Goal: Task Accomplishment & Management: Complete application form

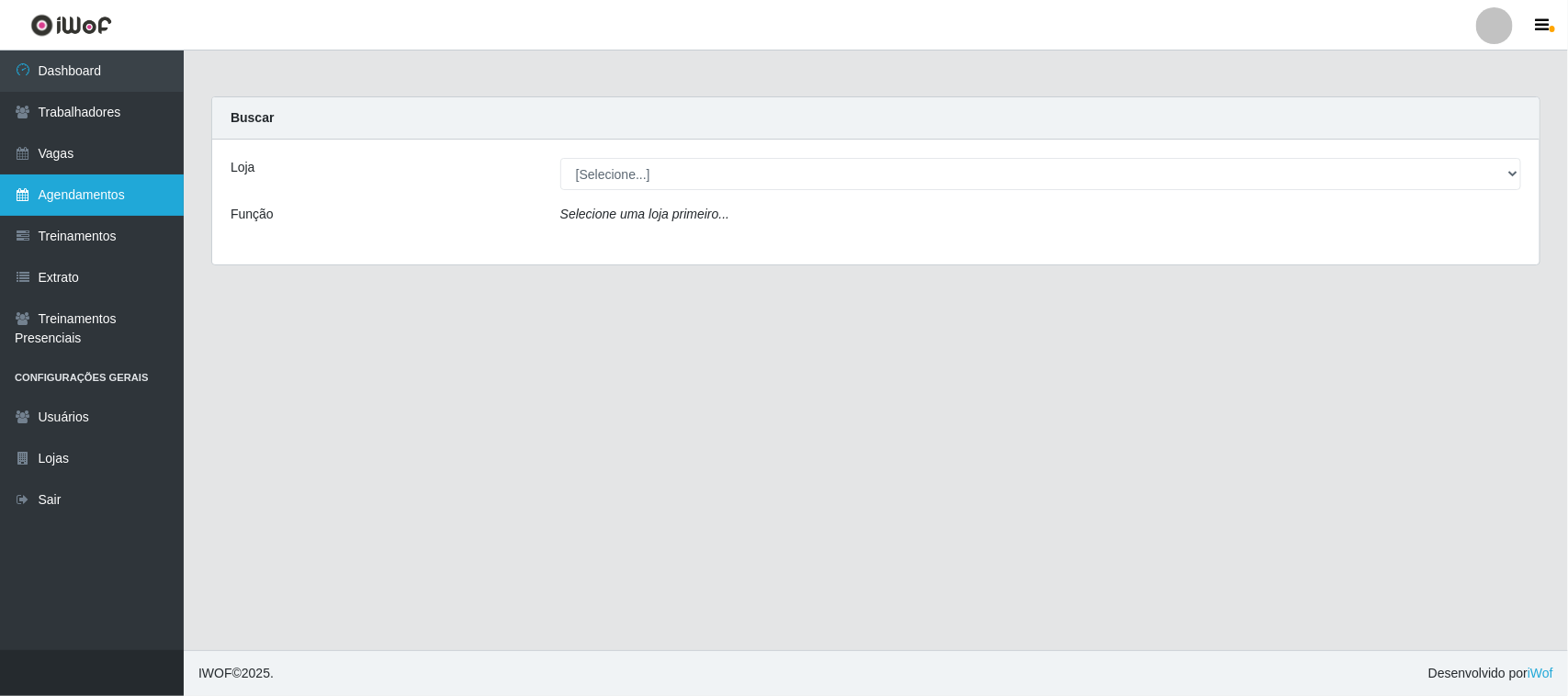
click at [93, 191] on link "Agendamentos" at bounding box center [91, 195] width 183 height 42
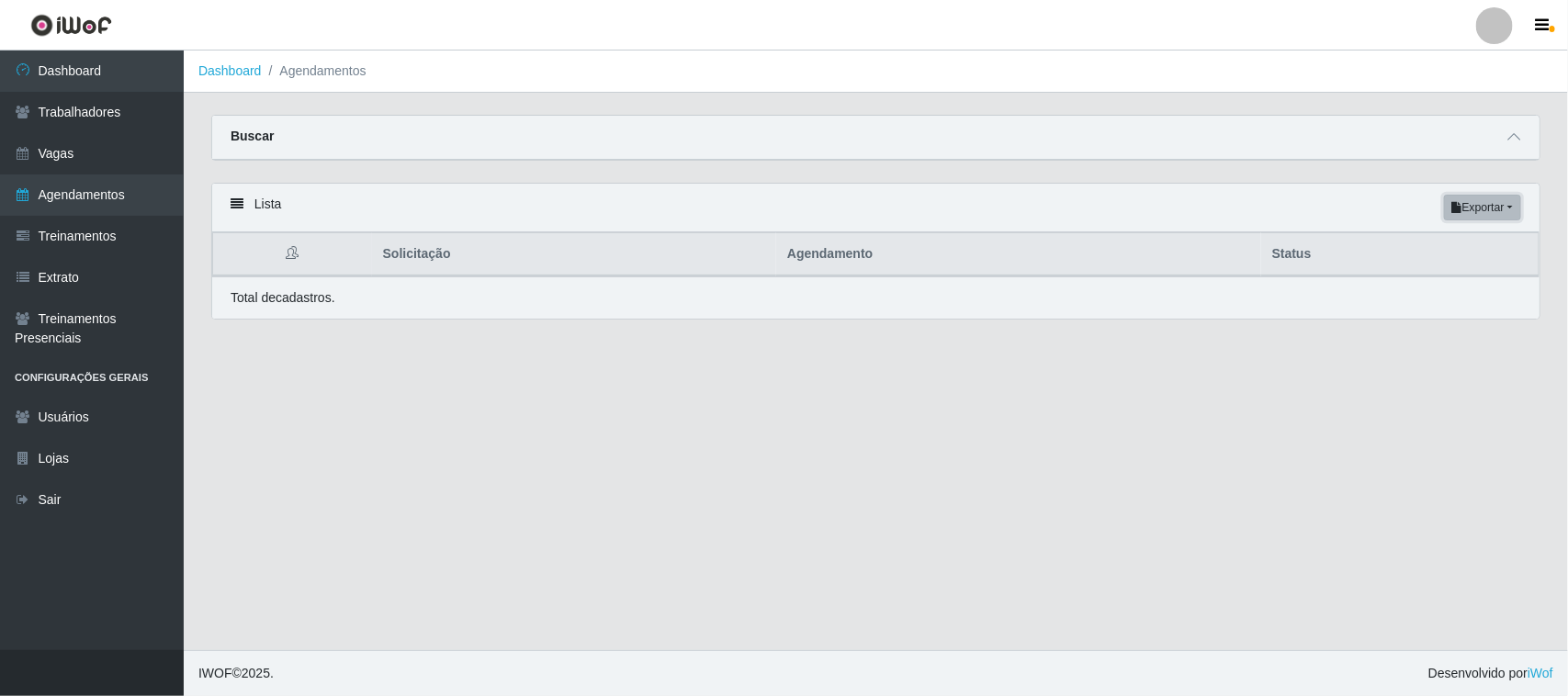
click at [1488, 205] on button "Exportar" at bounding box center [1482, 208] width 77 height 25
drag, startPoint x: 860, startPoint y: 406, endPoint x: 907, endPoint y: 367, distance: 61.1
click at [860, 406] on main "Dashboard Agendamentos Carregando... Buscar Início em [GEOGRAPHIC_DATA] em Stat…" at bounding box center [875, 350] width 1384 height 600
click at [1507, 130] on icon at bounding box center [1513, 136] width 13 height 13
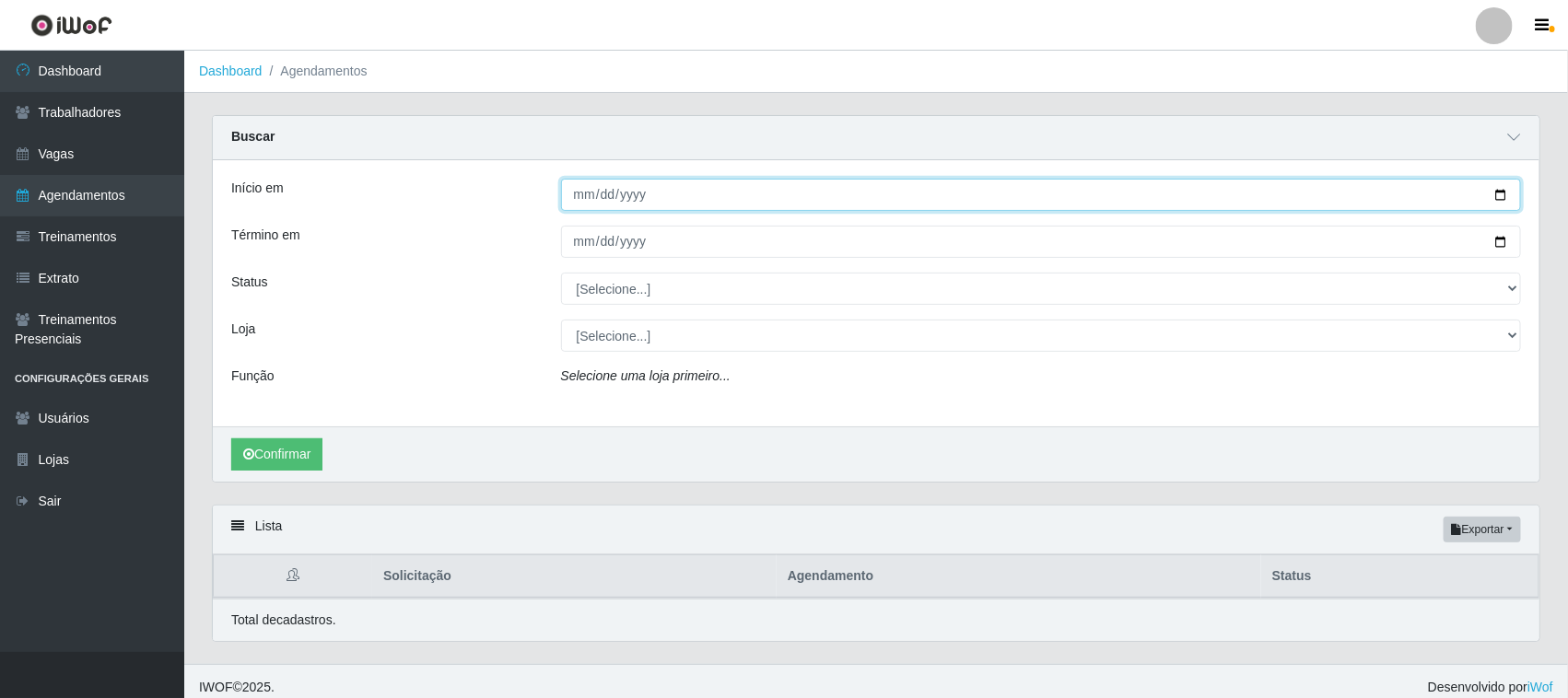
click at [1502, 194] on input "Início em" at bounding box center [1041, 194] width 960 height 32
type input "[DATE]"
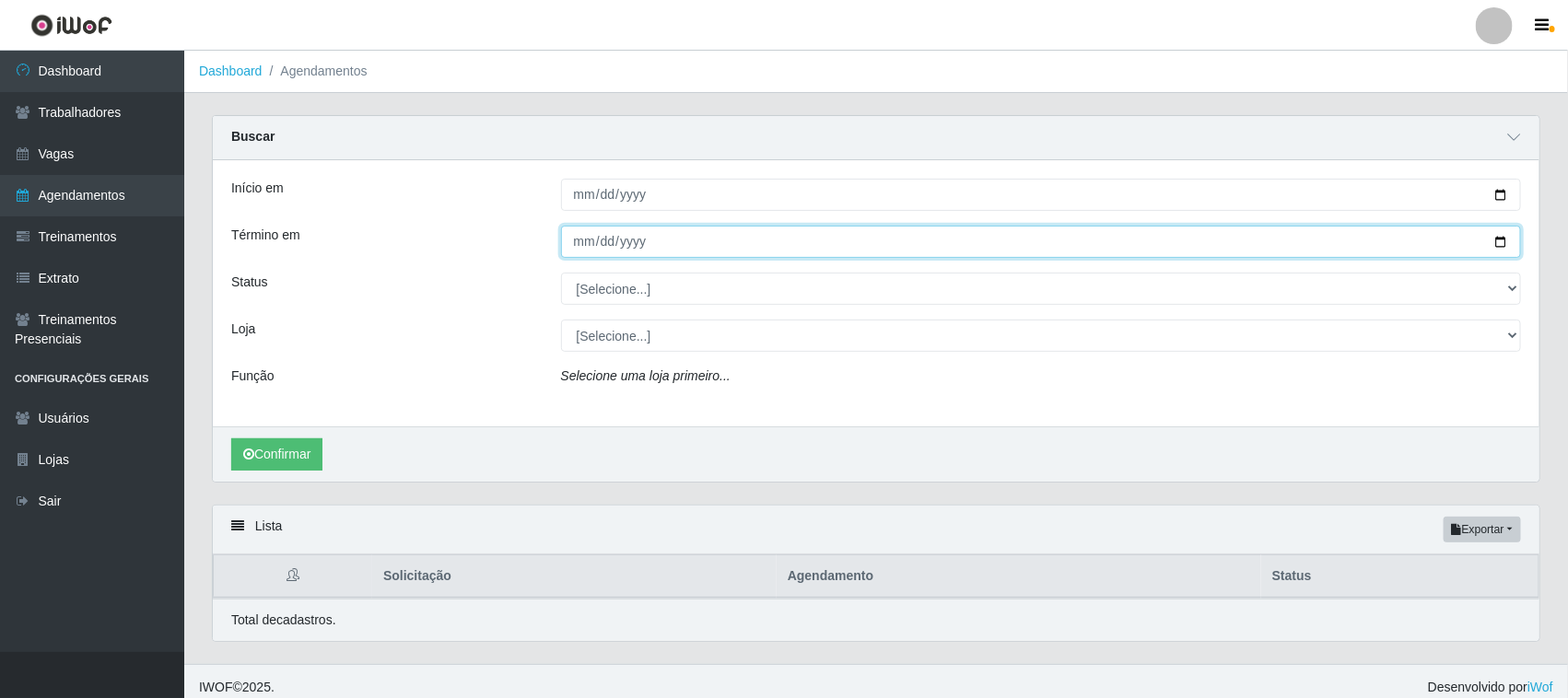
click at [1499, 232] on input "Término em" at bounding box center [1041, 241] width 960 height 32
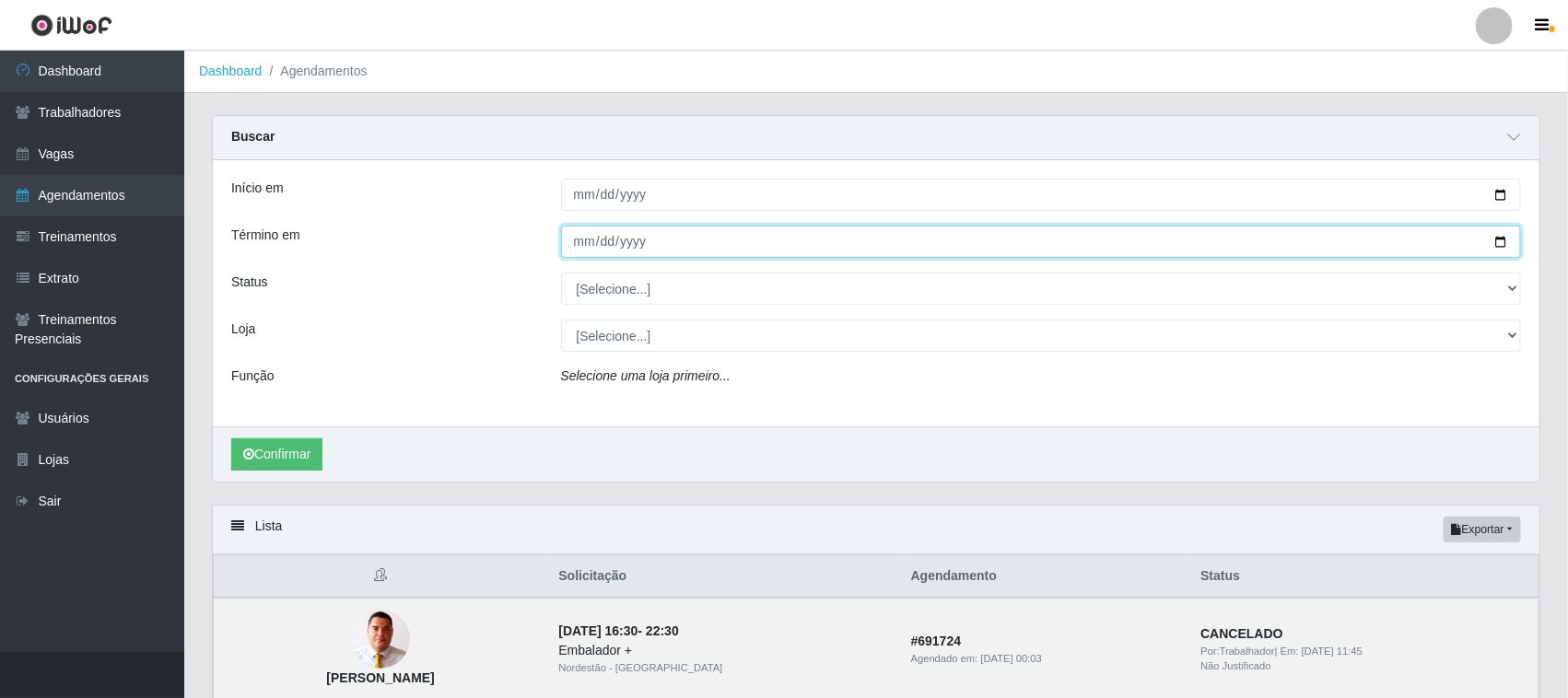
click at [1497, 242] on input "Término em" at bounding box center [1041, 241] width 960 height 32
type input "[DATE]"
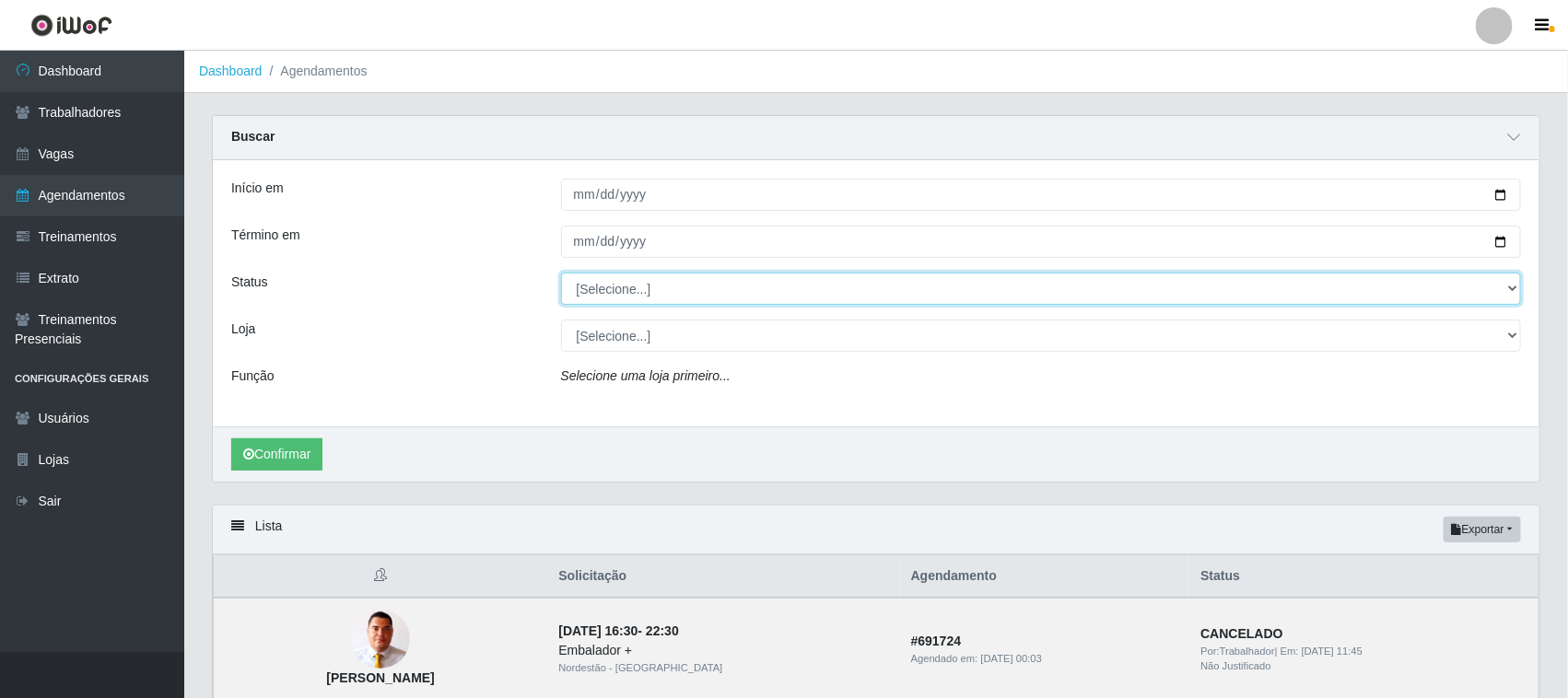
click at [646, 282] on select "[Selecione...] AGENDADO AGUARDANDO LIBERAR EM ANDAMENTO EM REVISÃO FINALIZADO C…" at bounding box center [1041, 288] width 960 height 32
select select "AGENDADO"
click at [561, 274] on select "[Selecione...] AGENDADO AGUARDANDO LIBERAR EM ANDAMENTO EM REVISÃO FINALIZADO C…" at bounding box center [1041, 288] width 960 height 32
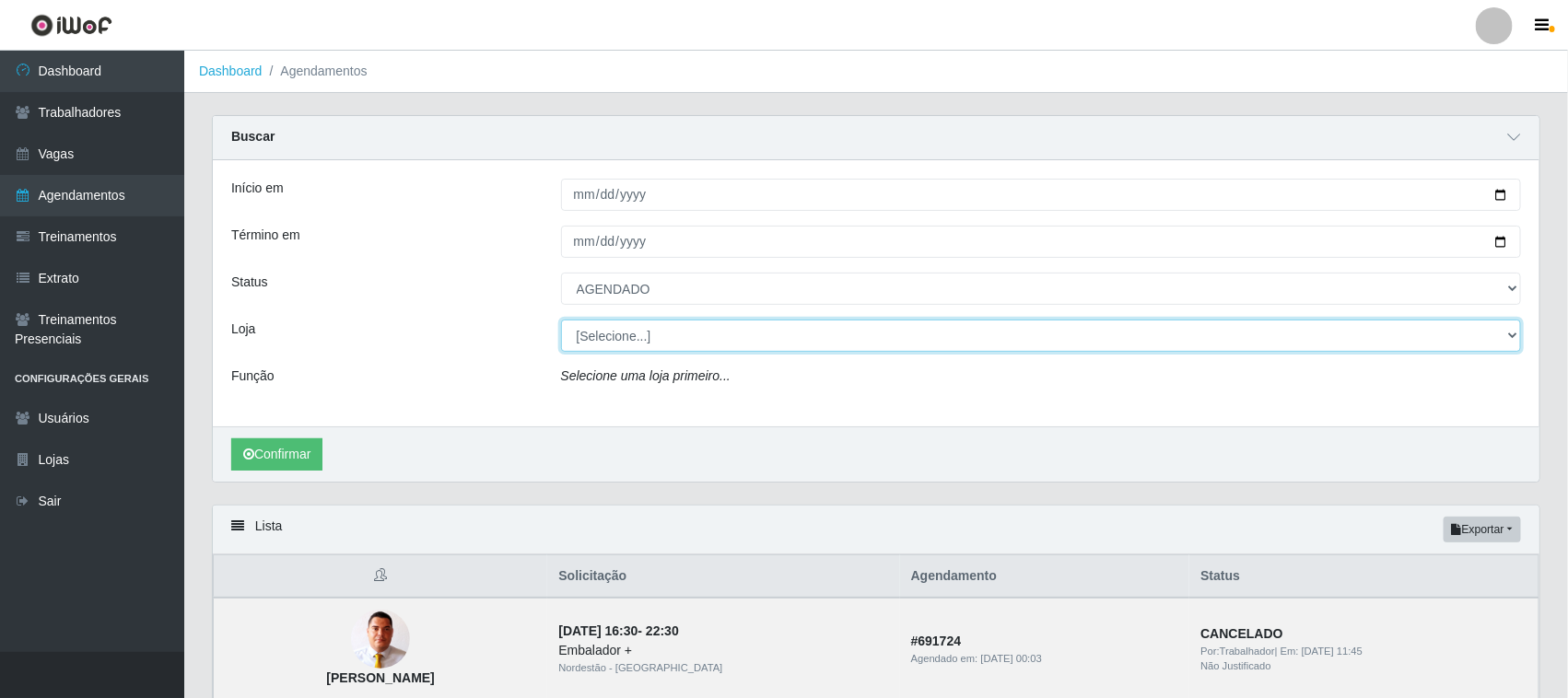
click at [592, 331] on select "[Selecione...] Nordestão - [GEOGRAPHIC_DATA]" at bounding box center [1041, 335] width 960 height 32
select select "420"
click at [561, 320] on select "[Selecione...] Nordestão - [GEOGRAPHIC_DATA]" at bounding box center [1041, 335] width 960 height 32
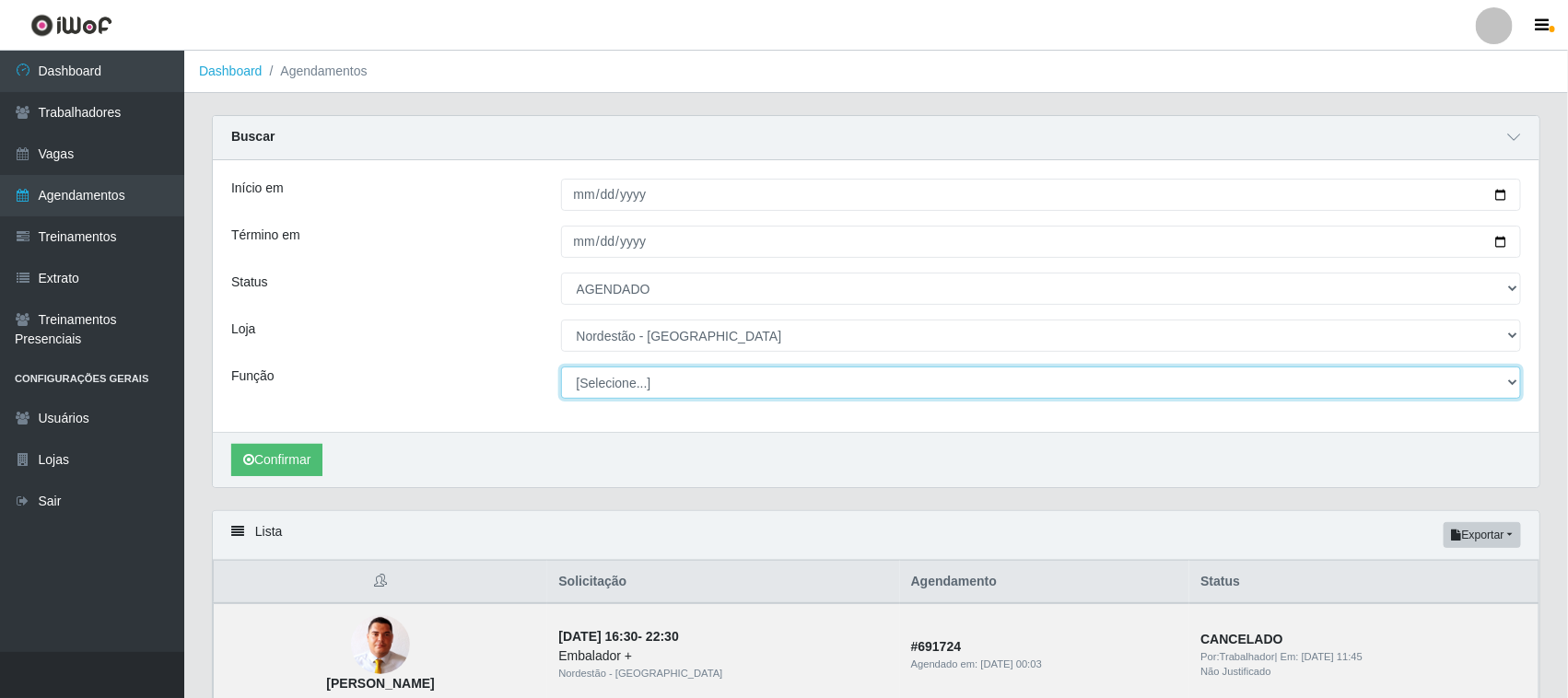
click at [614, 379] on select "[Selecione...] Embalador Embalador + Embalador ++ Operador de Caixa Operador de…" at bounding box center [1041, 382] width 960 height 32
click at [561, 367] on select "[Selecione...] Embalador Embalador + Embalador ++ Operador de Caixa Operador de…" at bounding box center [1041, 382] width 960 height 32
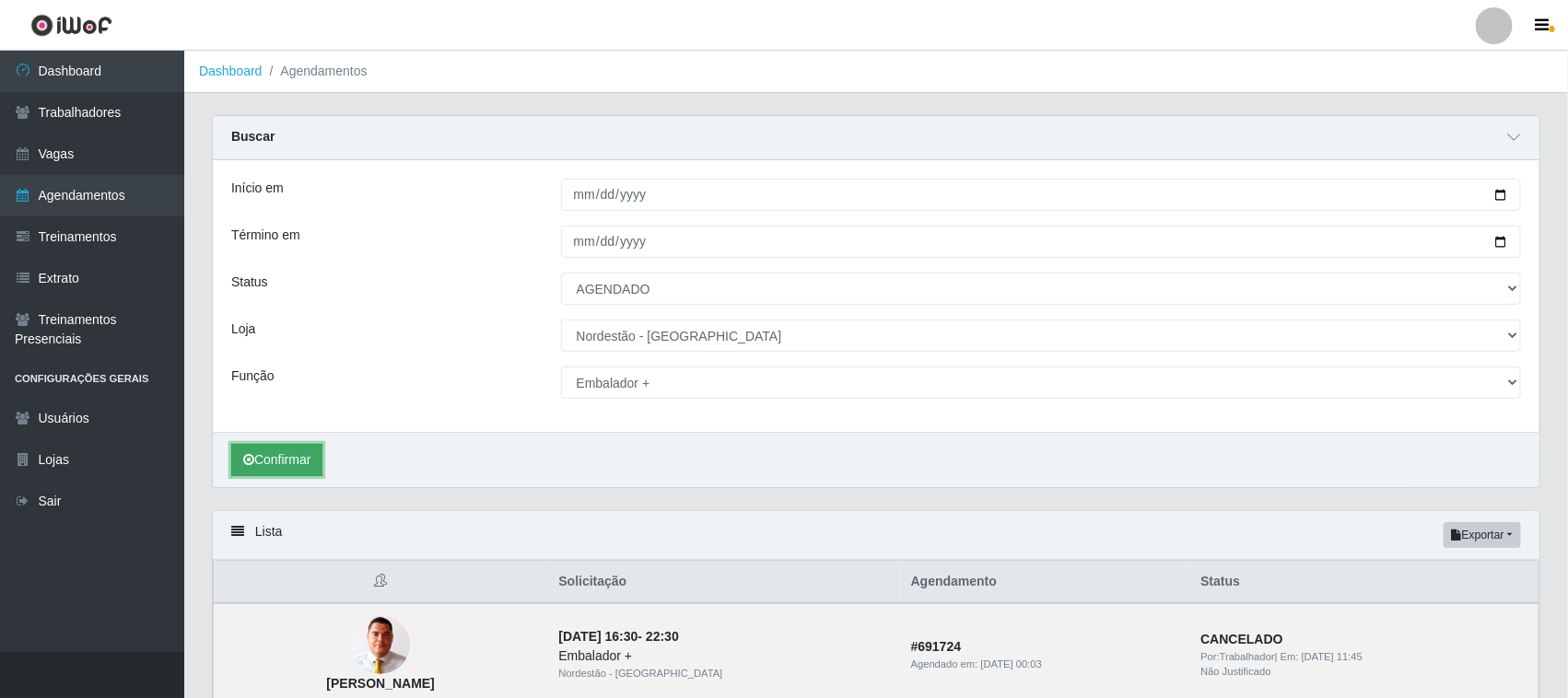
click at [300, 462] on button "Confirmar" at bounding box center [277, 459] width 92 height 32
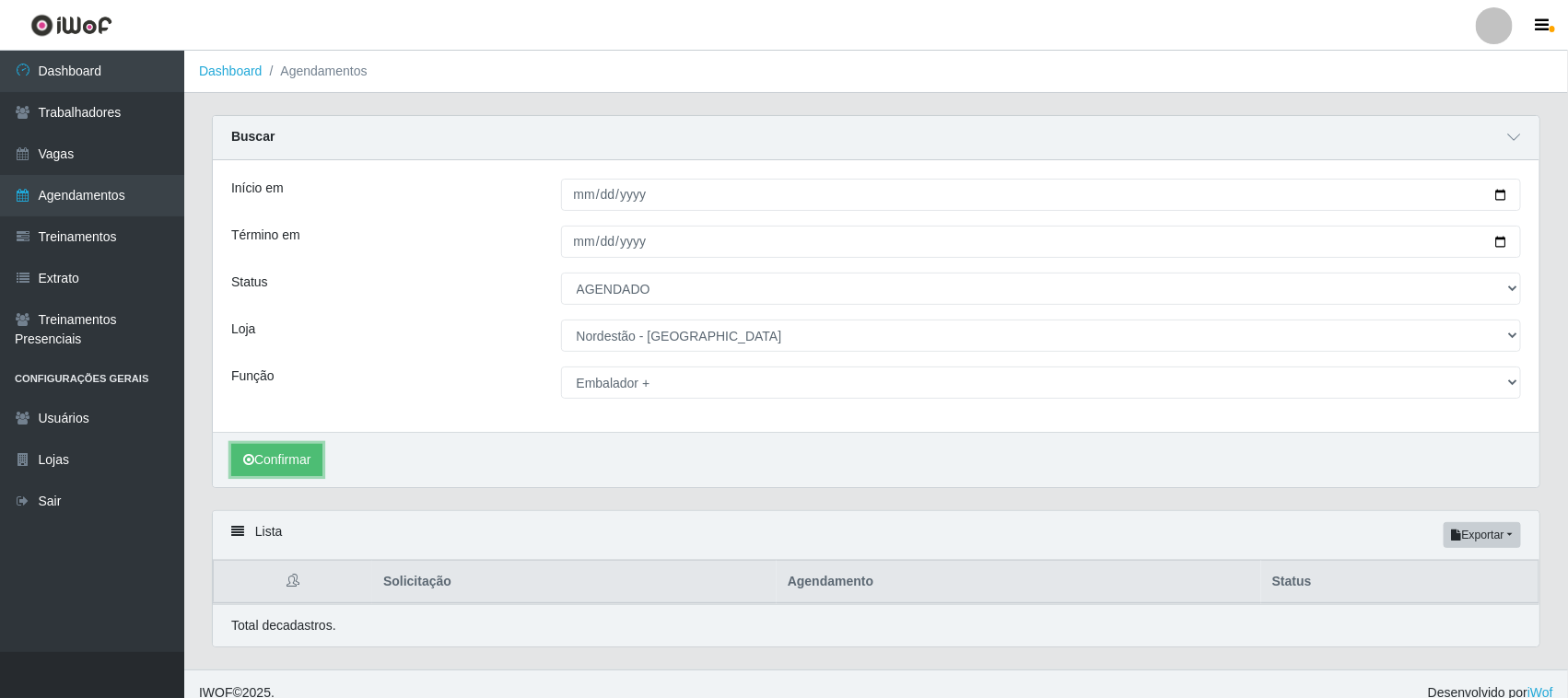
scroll to position [19, 0]
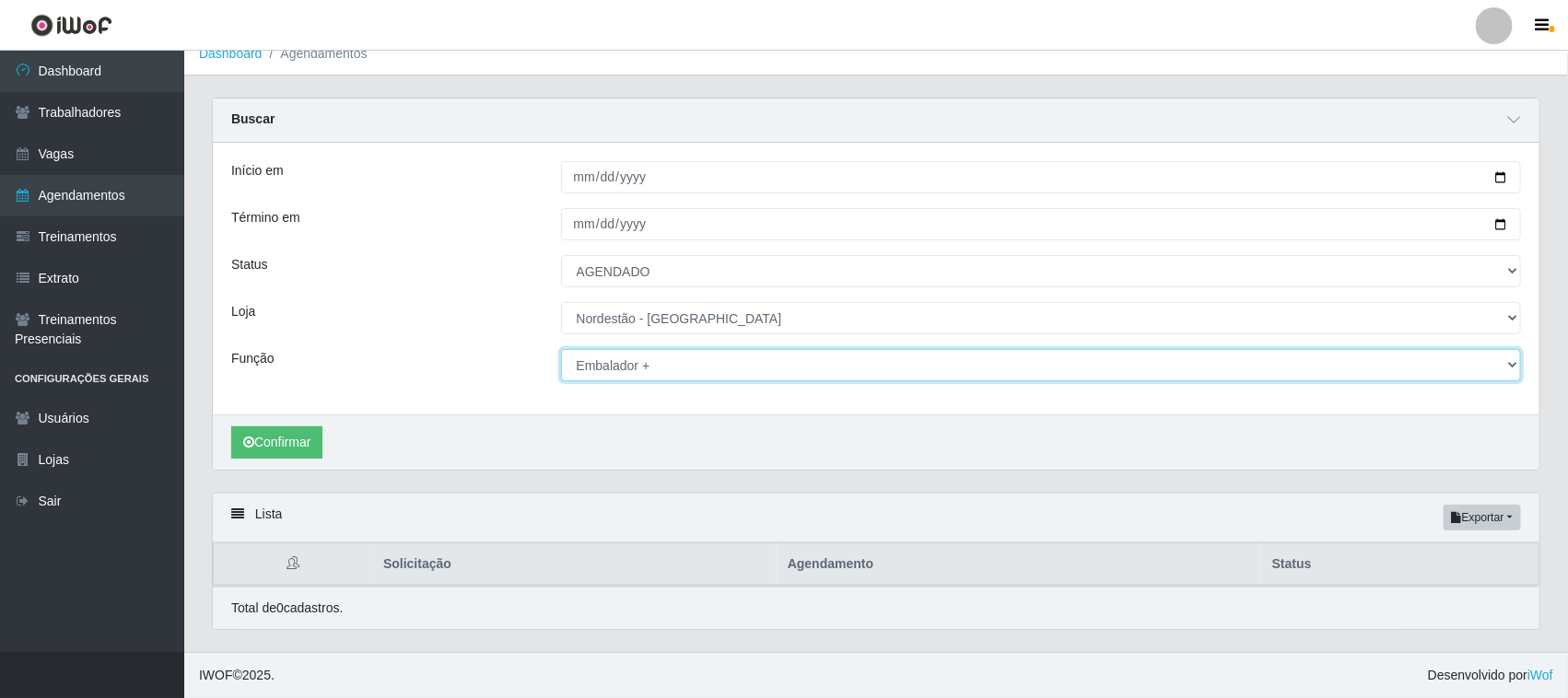
click at [1498, 357] on select "[Selecione...] Embalador Embalador + Embalador ++ Operador de Caixa Operador de…" at bounding box center [1041, 364] width 960 height 32
select select "72"
click at [561, 349] on select "[Selecione...] Embalador Embalador + Embalador ++ Operador de Caixa Operador de…" at bounding box center [1041, 364] width 960 height 32
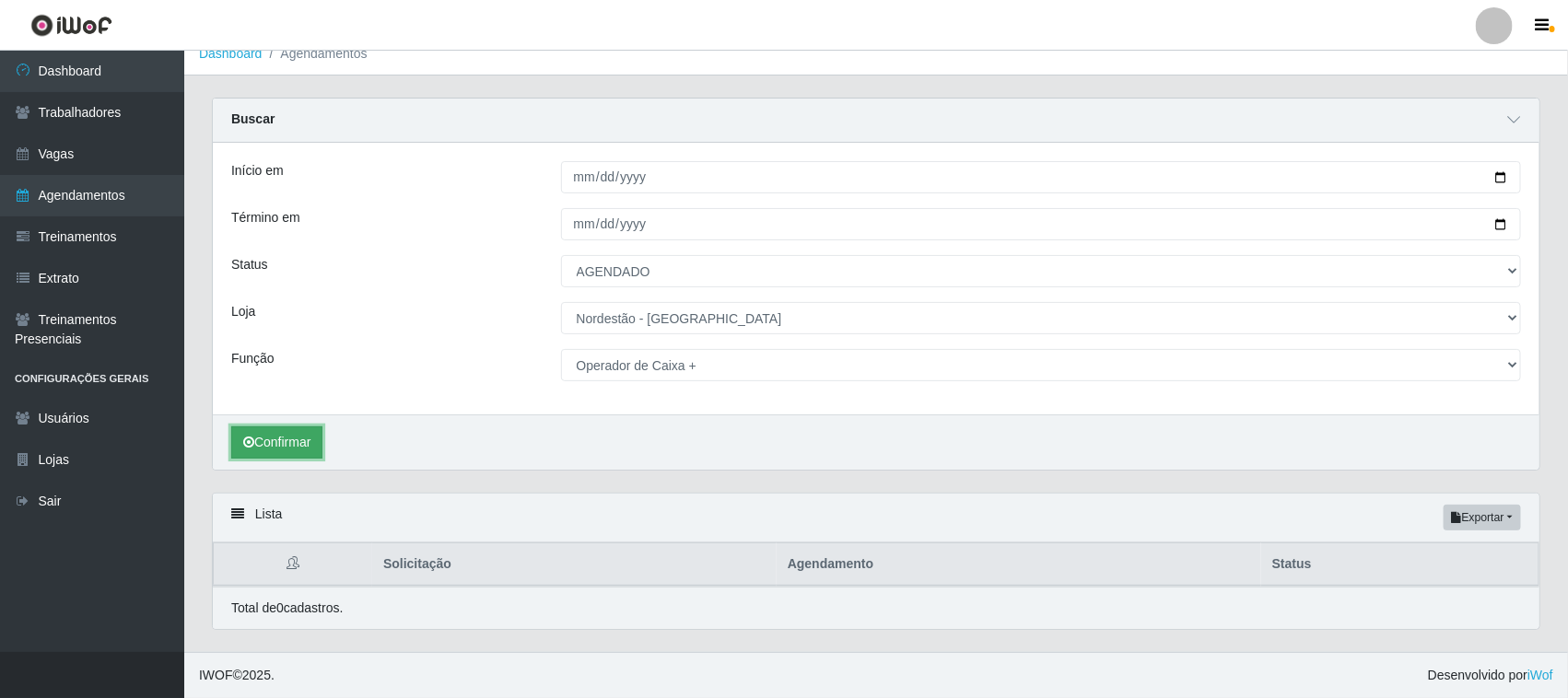
click at [309, 428] on button "Confirmar" at bounding box center [277, 442] width 92 height 32
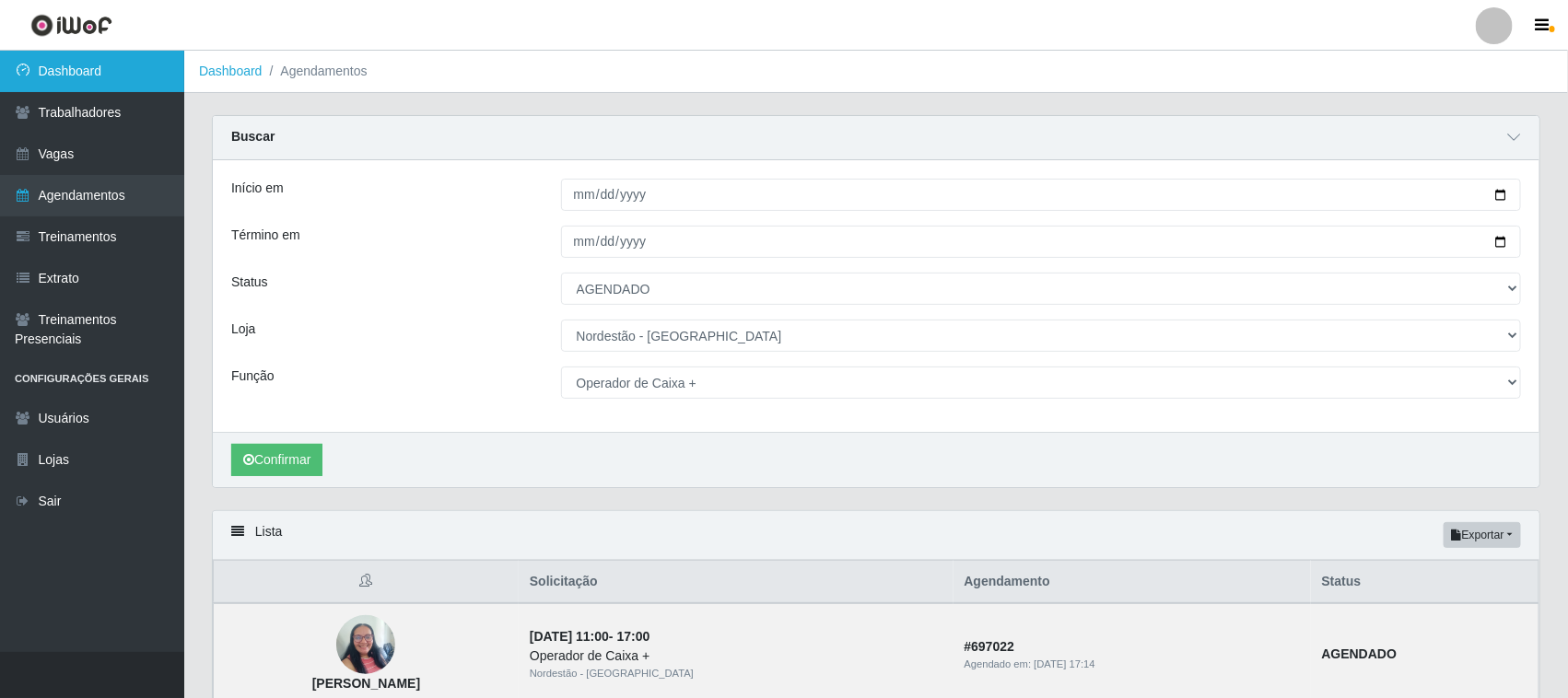
click at [152, 62] on link "Dashboard" at bounding box center [92, 71] width 184 height 42
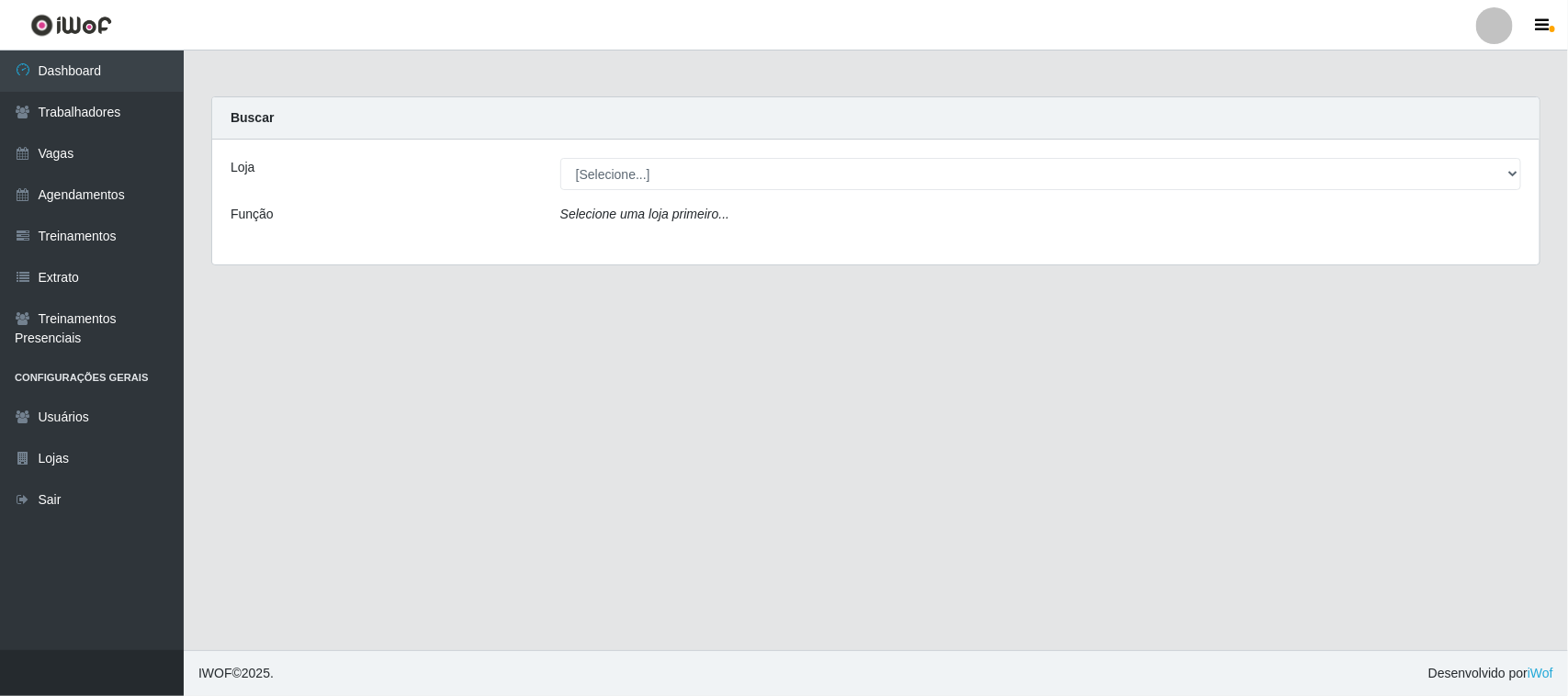
click at [670, 159] on select "[Selecione...] Nordestão - [GEOGRAPHIC_DATA]" at bounding box center [1040, 174] width 960 height 32
select select "420"
click at [560, 158] on select "[Selecione...] Nordestão - [GEOGRAPHIC_DATA]" at bounding box center [1040, 174] width 960 height 32
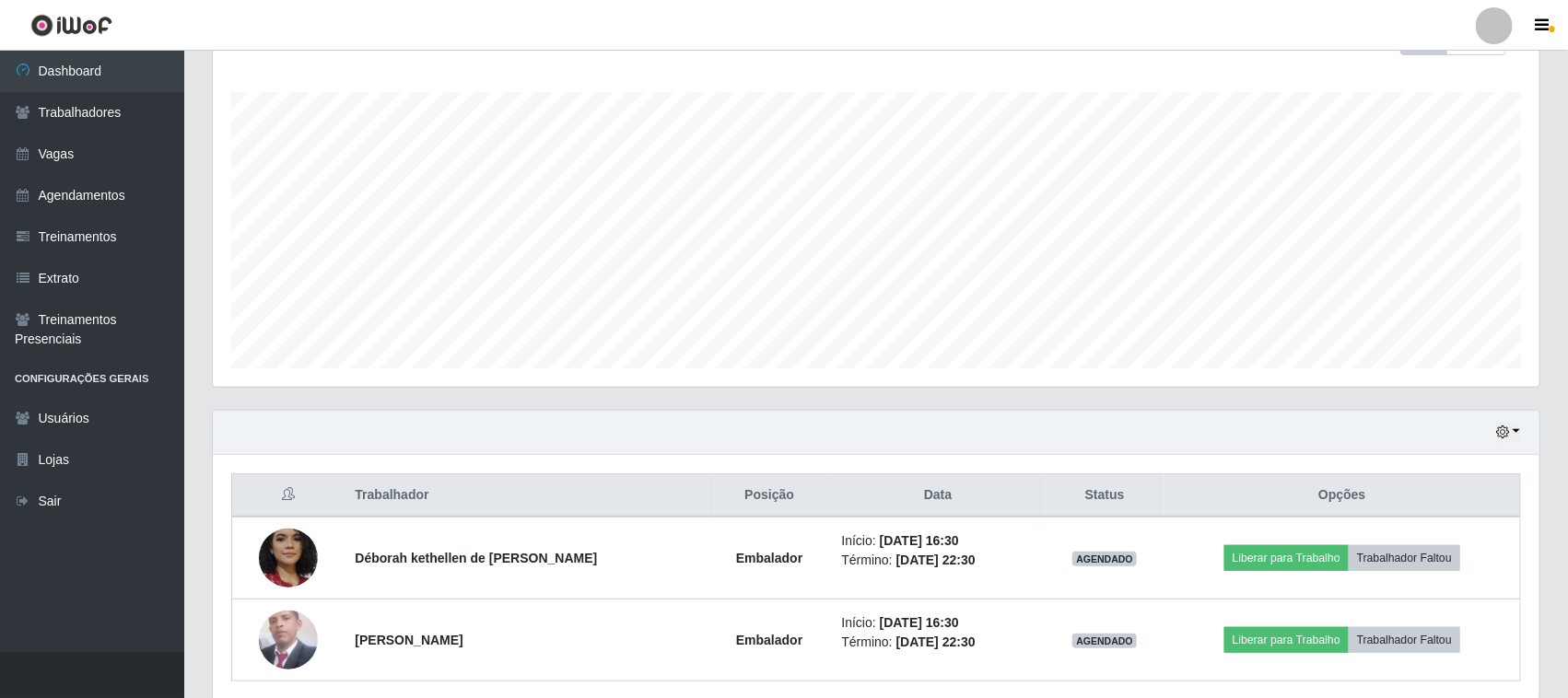
scroll to position [362, 0]
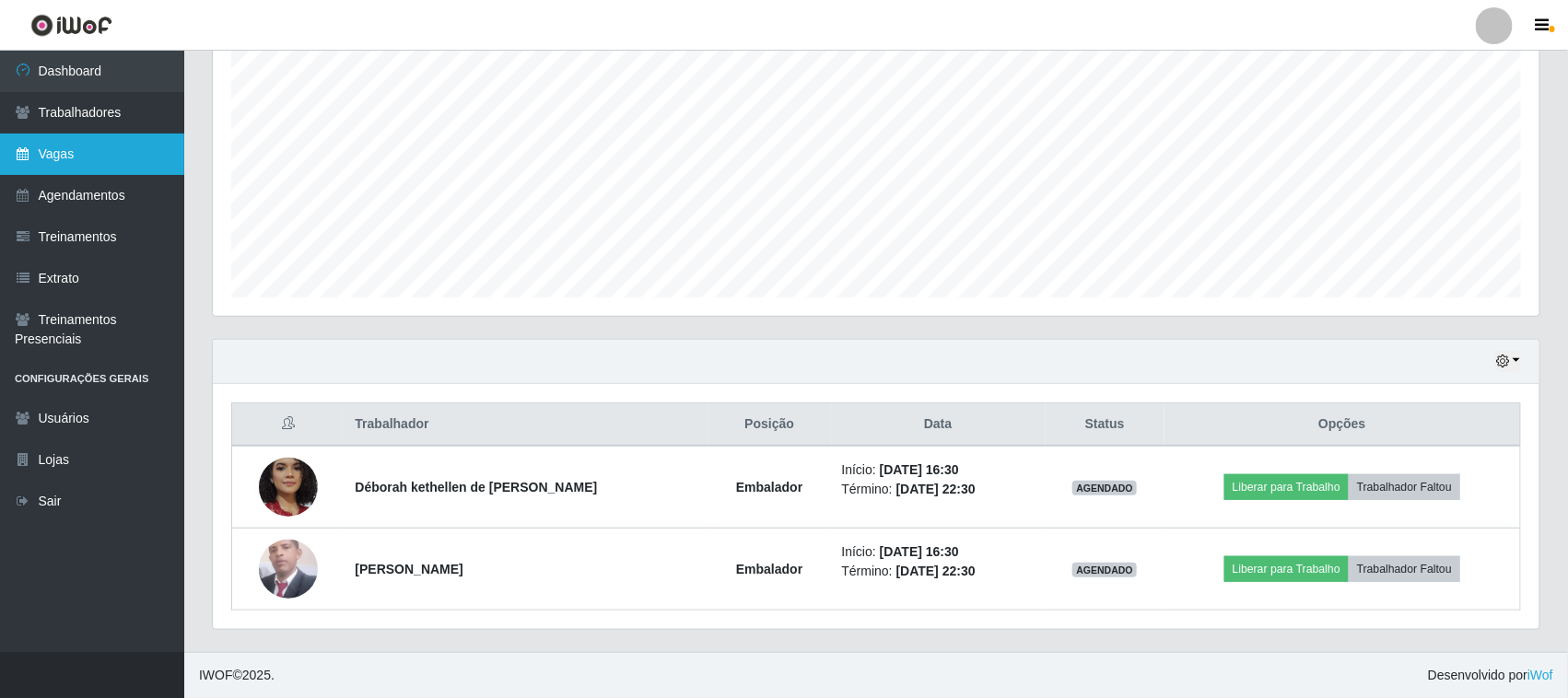
click at [56, 150] on link "Vagas" at bounding box center [92, 154] width 184 height 42
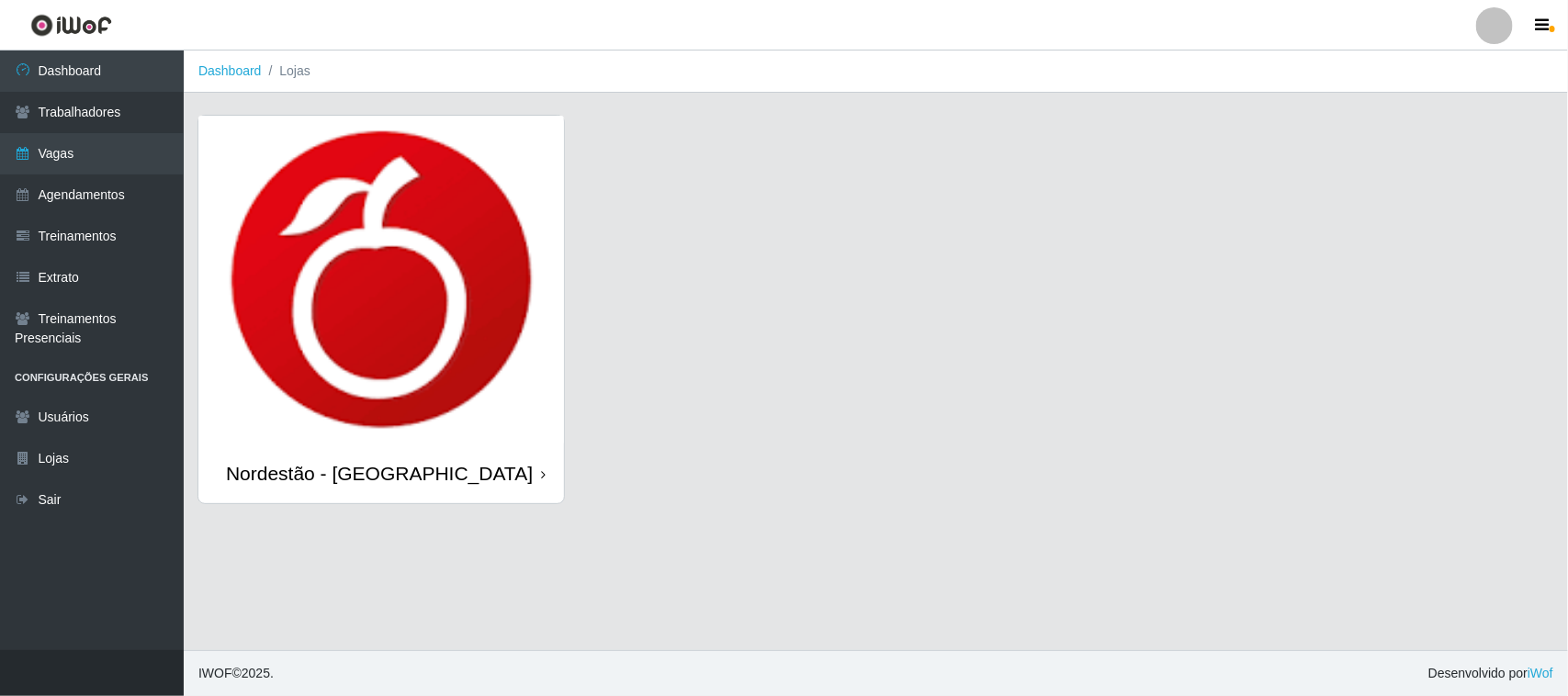
click at [538, 475] on div "Nordestão - [GEOGRAPHIC_DATA]" at bounding box center [381, 473] width 365 height 59
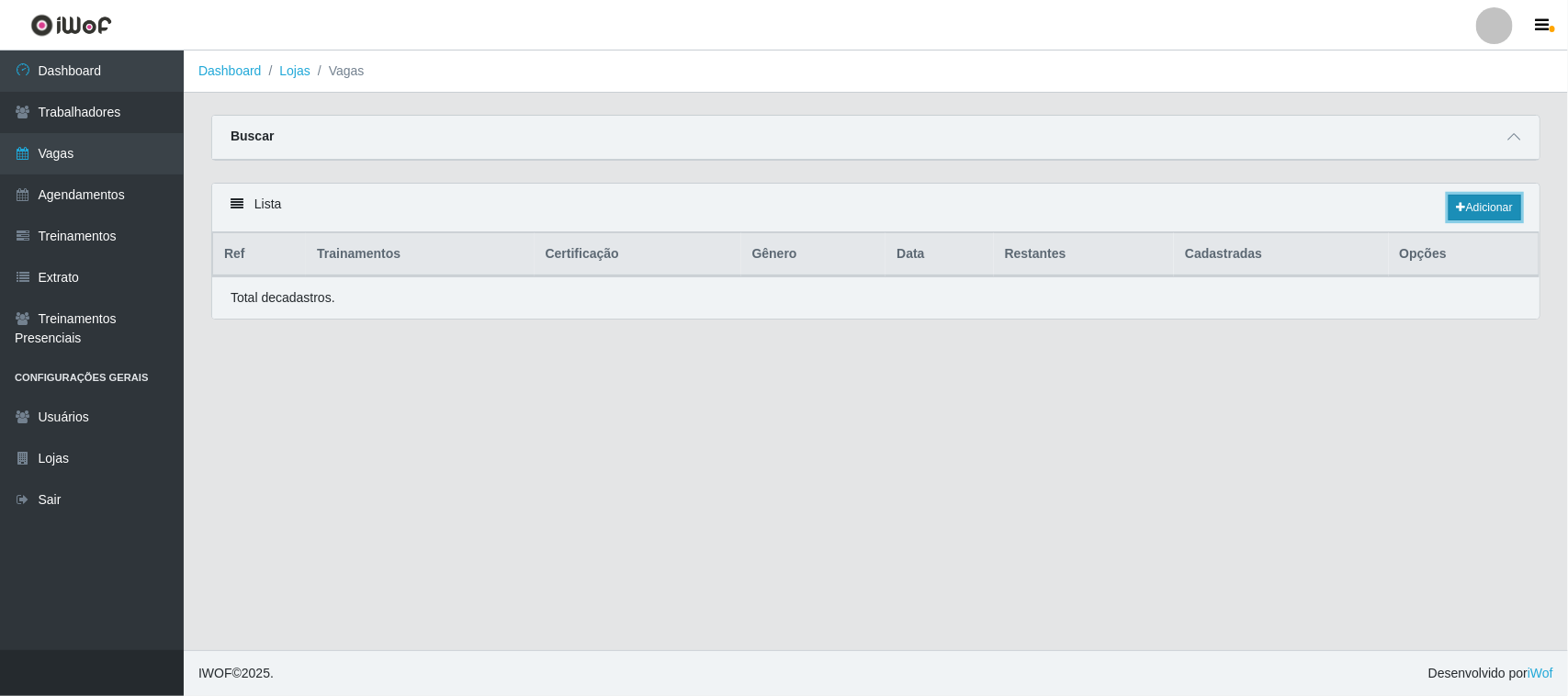
click at [1483, 205] on link "Adicionar" at bounding box center [1485, 208] width 73 height 25
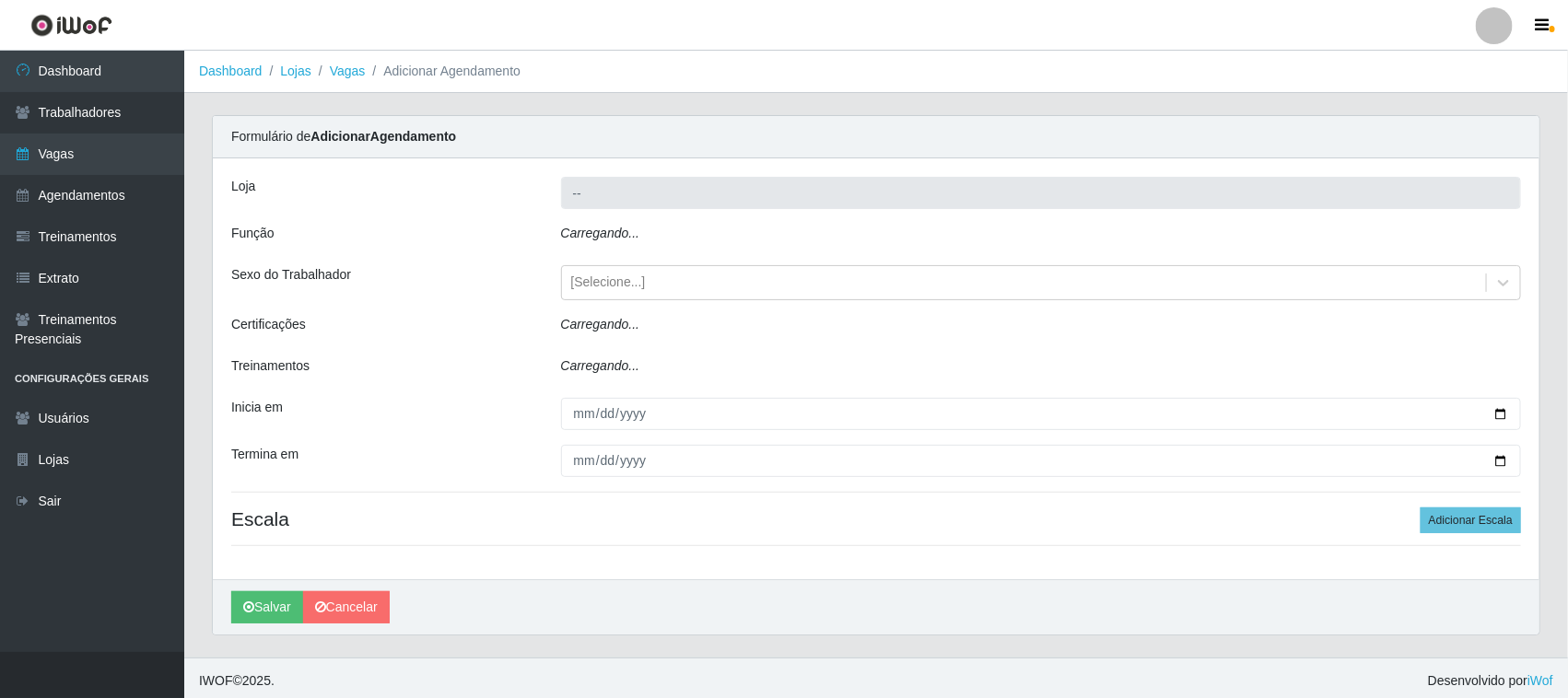
type input "Nordestão - [GEOGRAPHIC_DATA]"
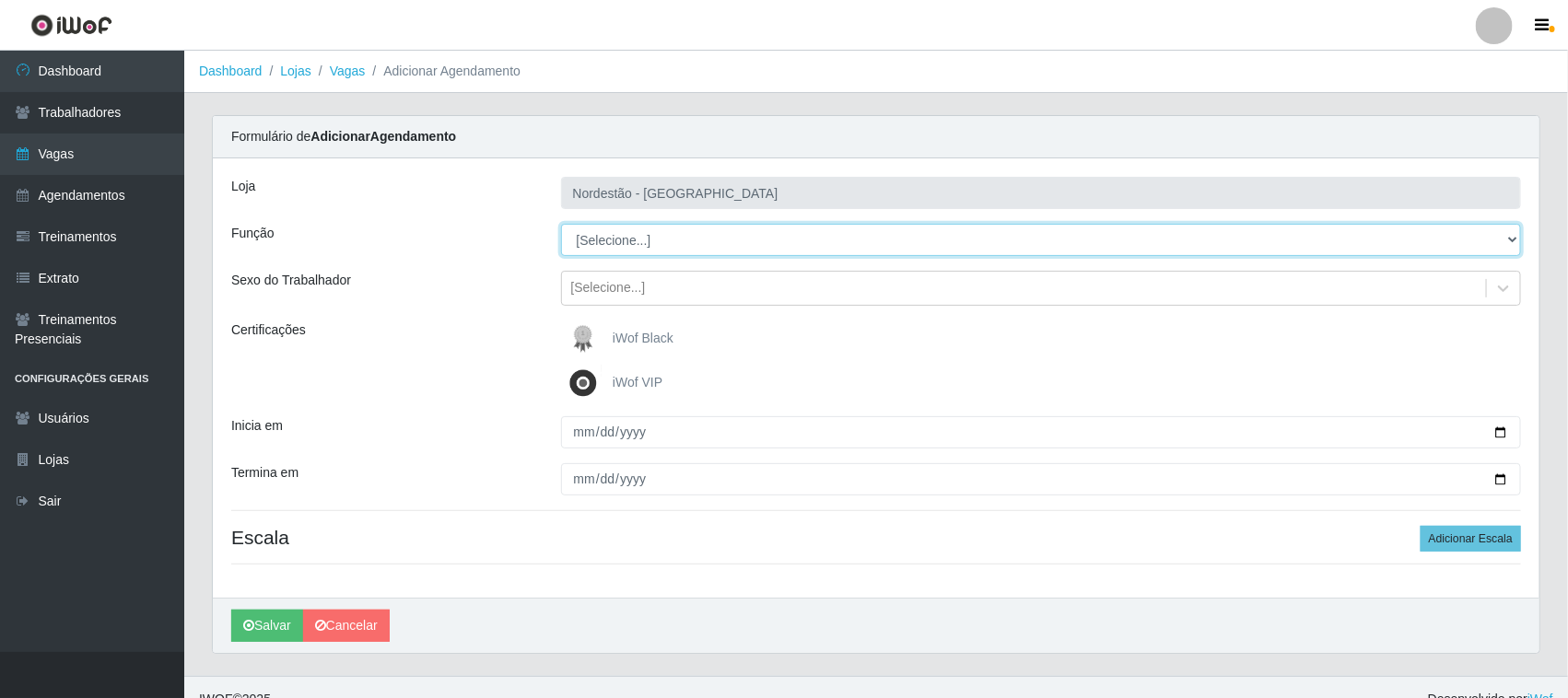
click at [623, 246] on select "[Selecione...] Embalador Embalador + Embalador ++ Operador de Caixa Operador de…" at bounding box center [1041, 239] width 960 height 32
select select "70"
click at [561, 224] on select "[Selecione...] Embalador Embalador + Embalador ++ Operador de Caixa Operador de…" at bounding box center [1041, 239] width 960 height 32
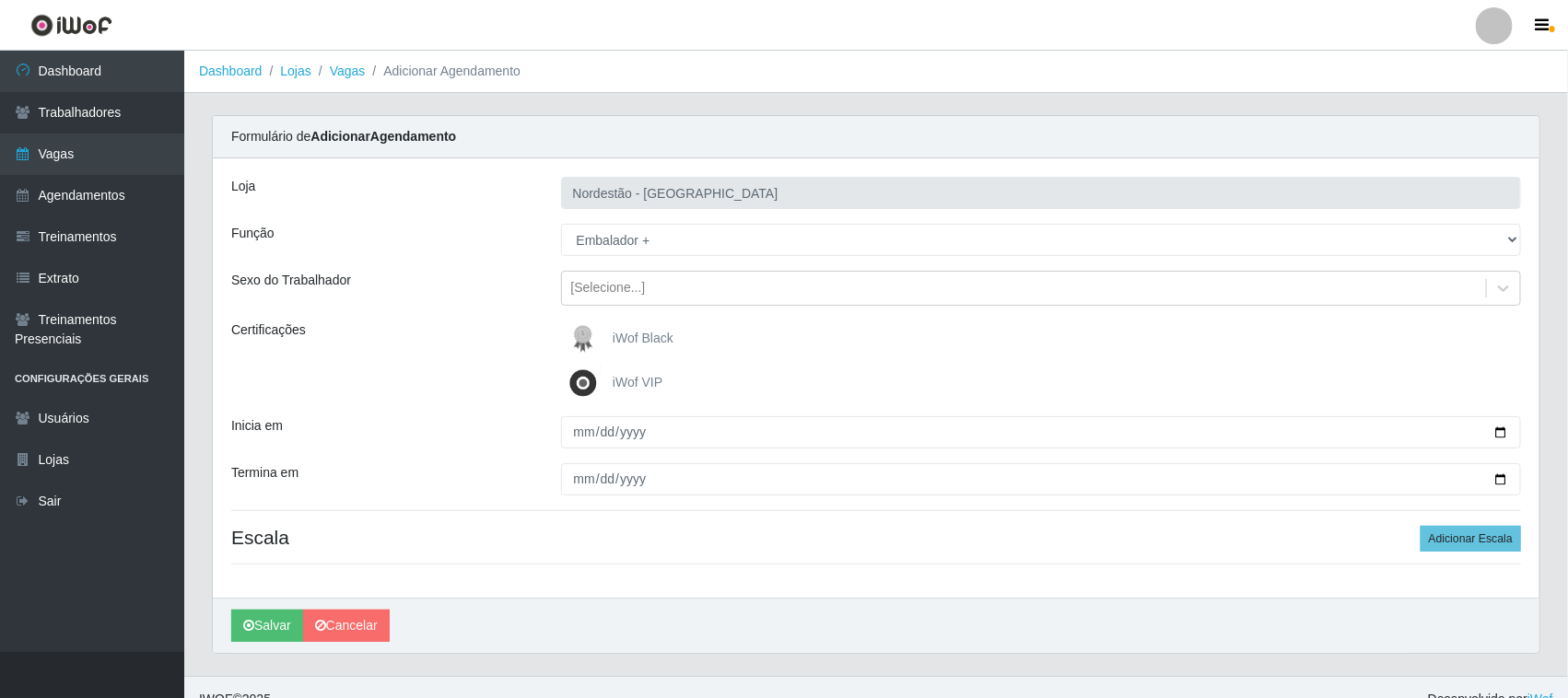
click at [609, 338] on img at bounding box center [586, 339] width 44 height 37
click at [0, 0] on input "iWof Black" at bounding box center [0, 0] width 0 height 0
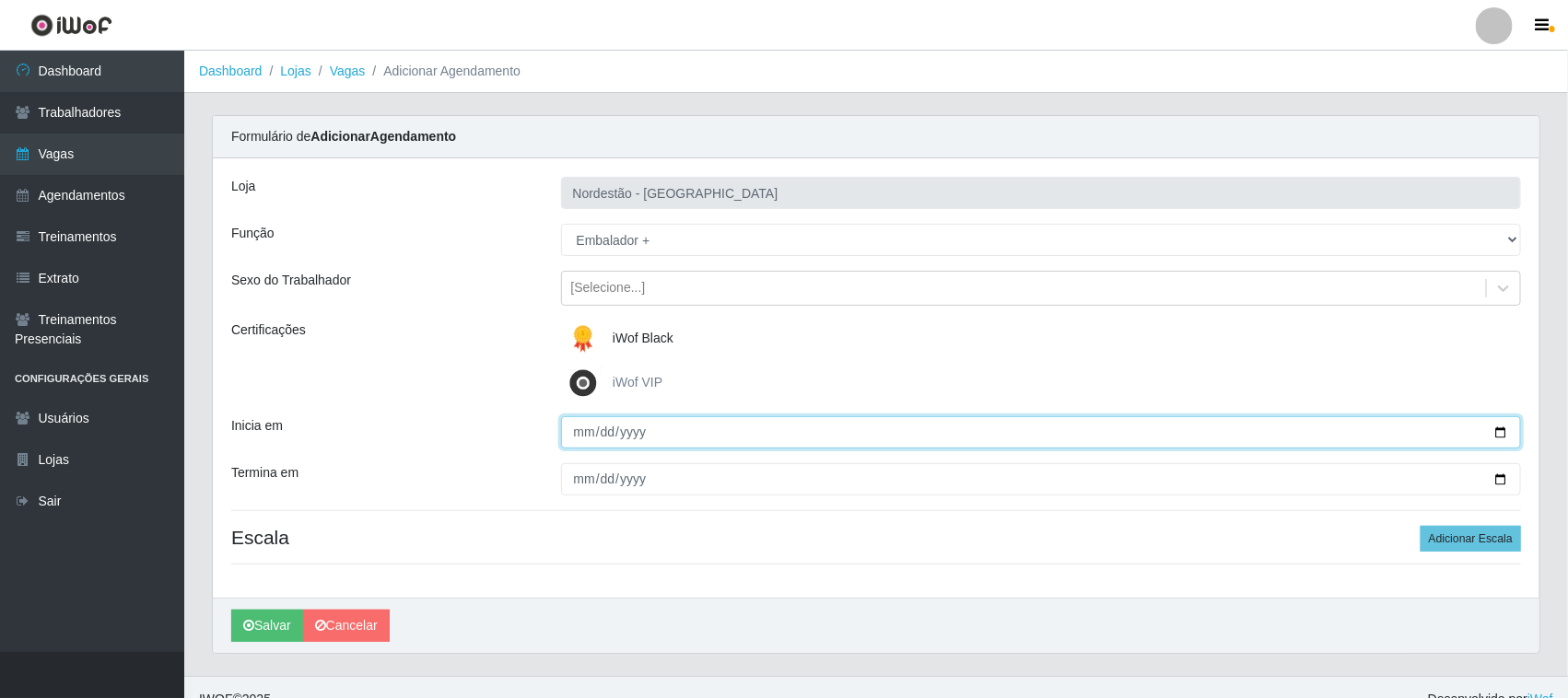
click at [1492, 425] on input "Inicia em" at bounding box center [1041, 432] width 960 height 32
type input "[DATE]"
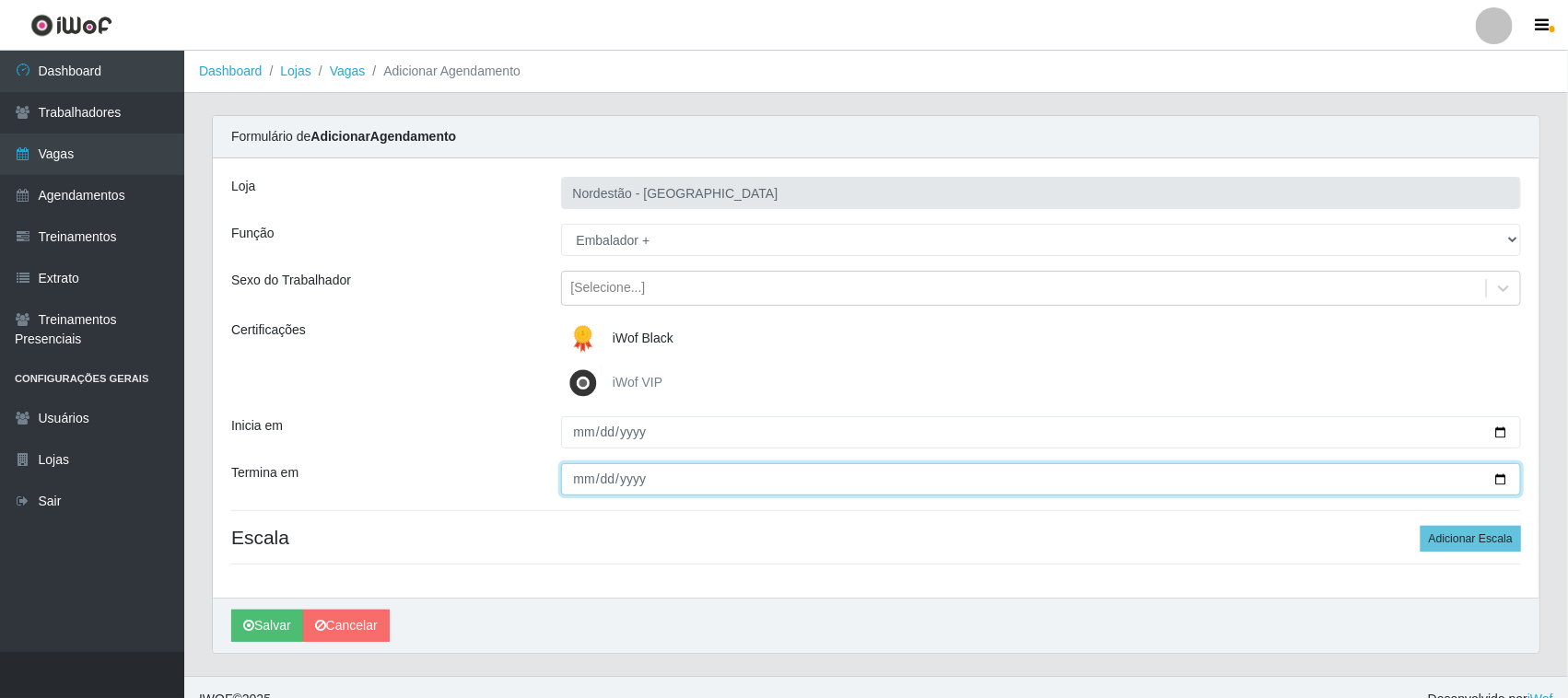
click at [1506, 479] on input "Termina em" at bounding box center [1041, 479] width 960 height 32
type input "[DATE]"
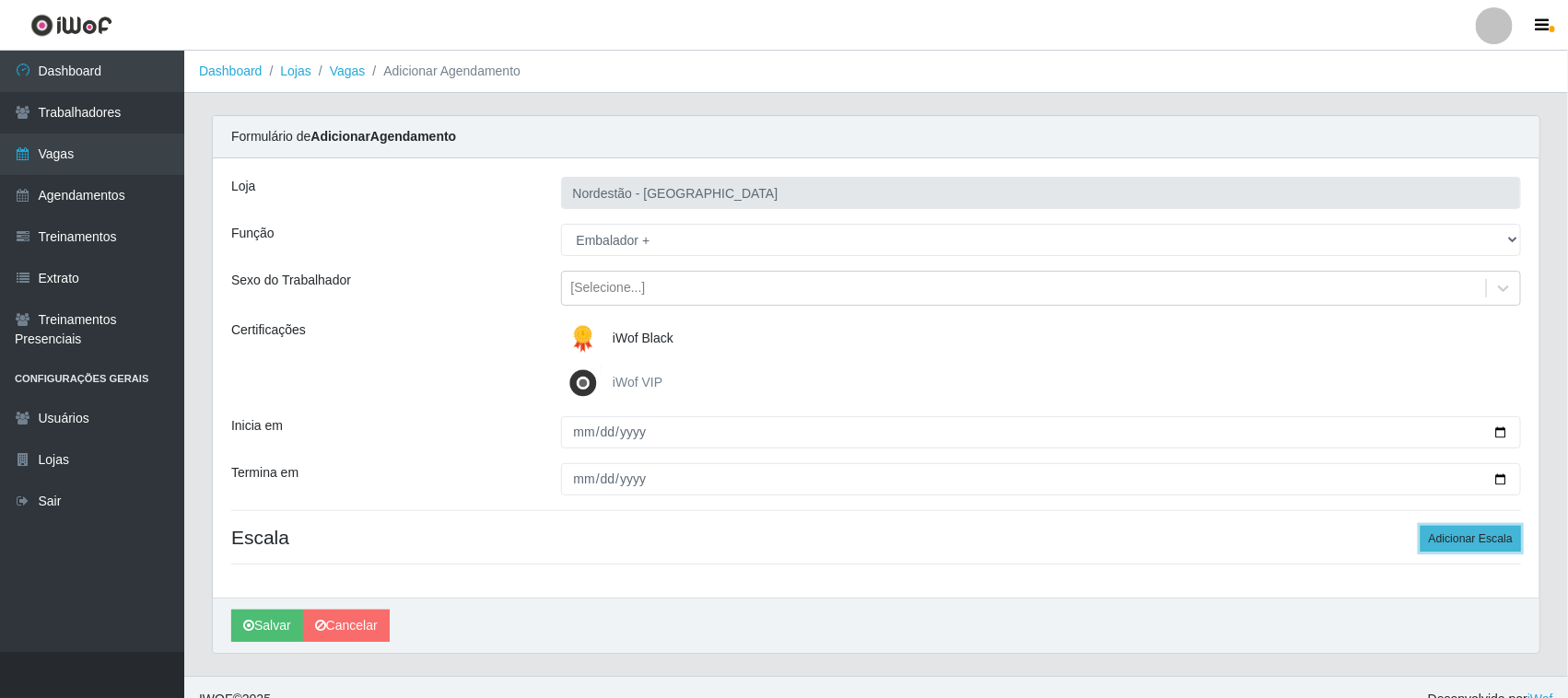
click at [1474, 535] on button "Adicionar Escala" at bounding box center [1470, 538] width 100 height 25
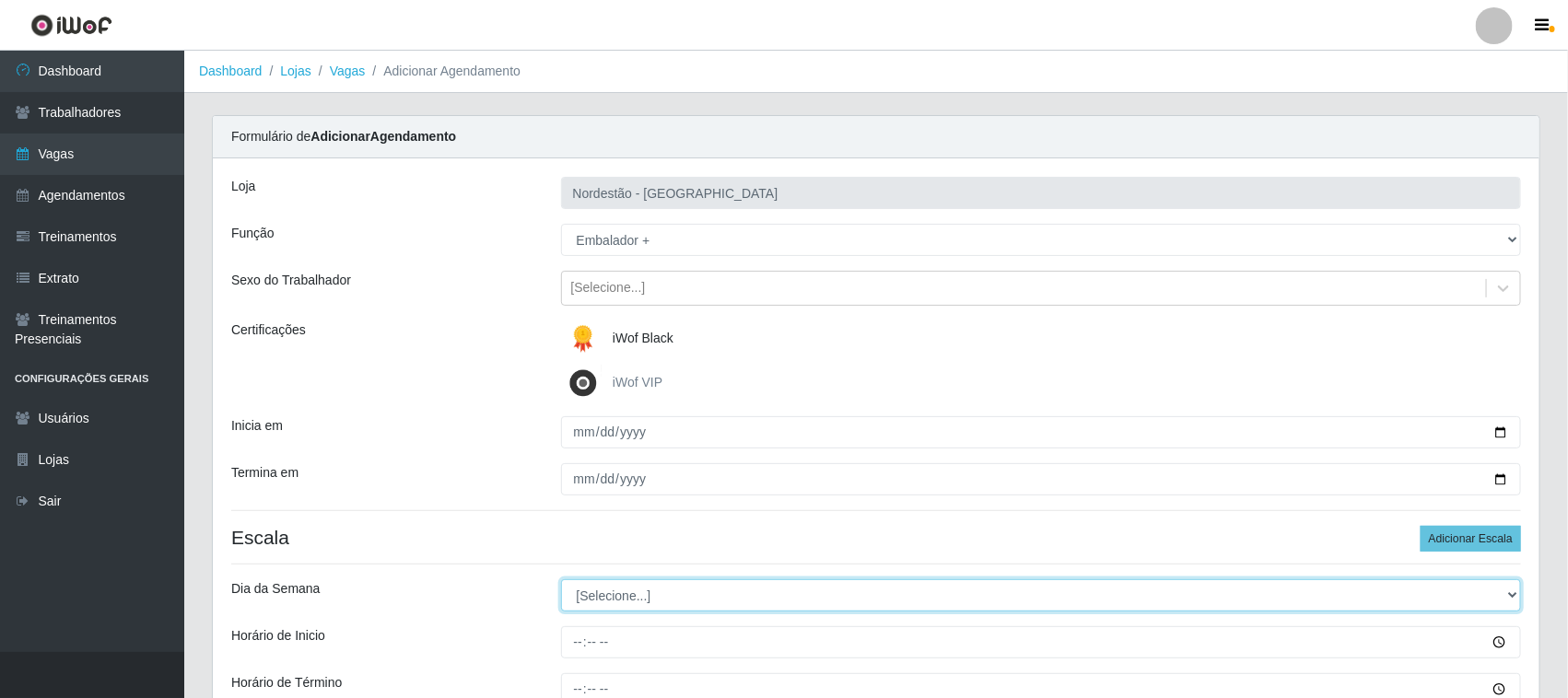
click at [631, 586] on select "[Selecione...] Segunda Terça Quarta Quinta Sexta Sábado Domingo" at bounding box center [1041, 595] width 960 height 32
select select "6"
click at [561, 580] on select "[Selecione...] Segunda Terça Quarta Quinta Sexta Sábado Domingo" at bounding box center [1041, 595] width 960 height 32
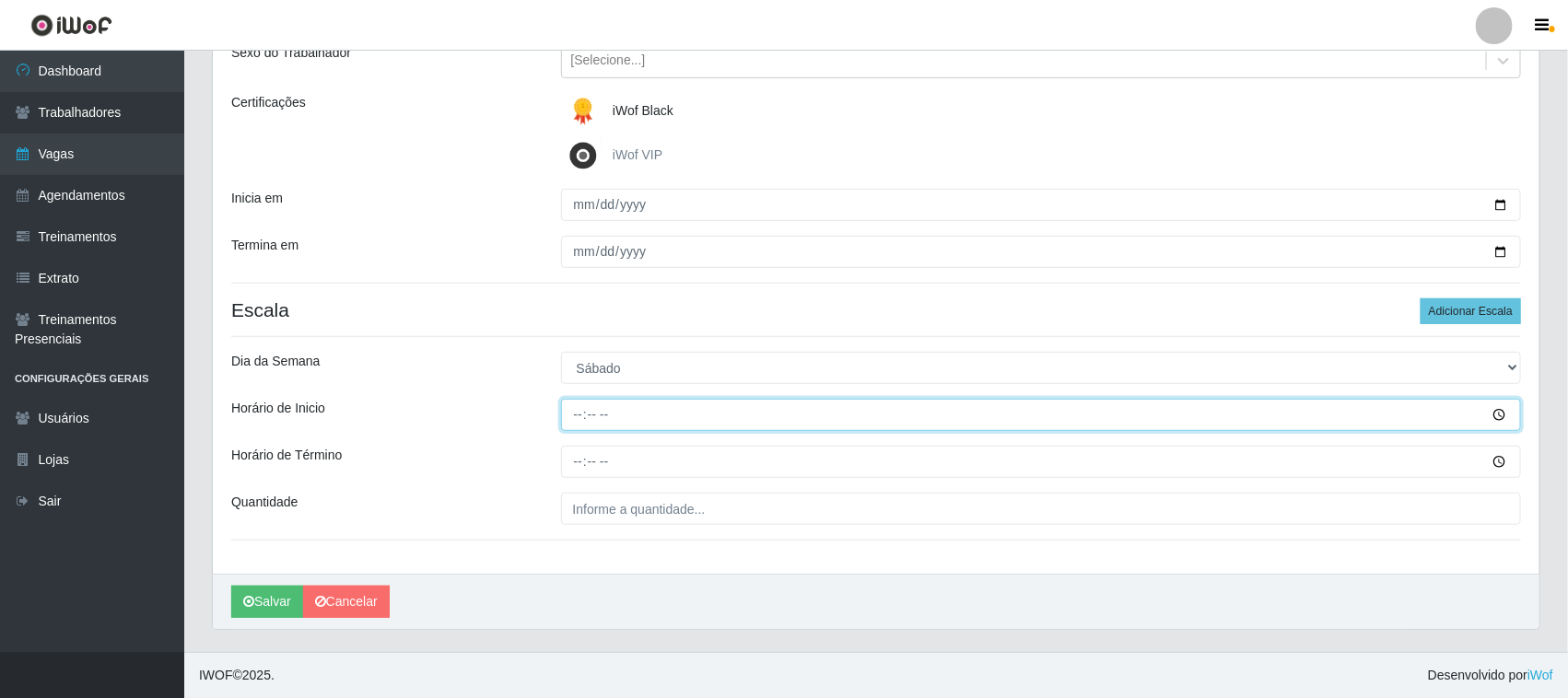
click at [574, 416] on input "Horário de Inicio" at bounding box center [1041, 415] width 960 height 32
type input "16:30"
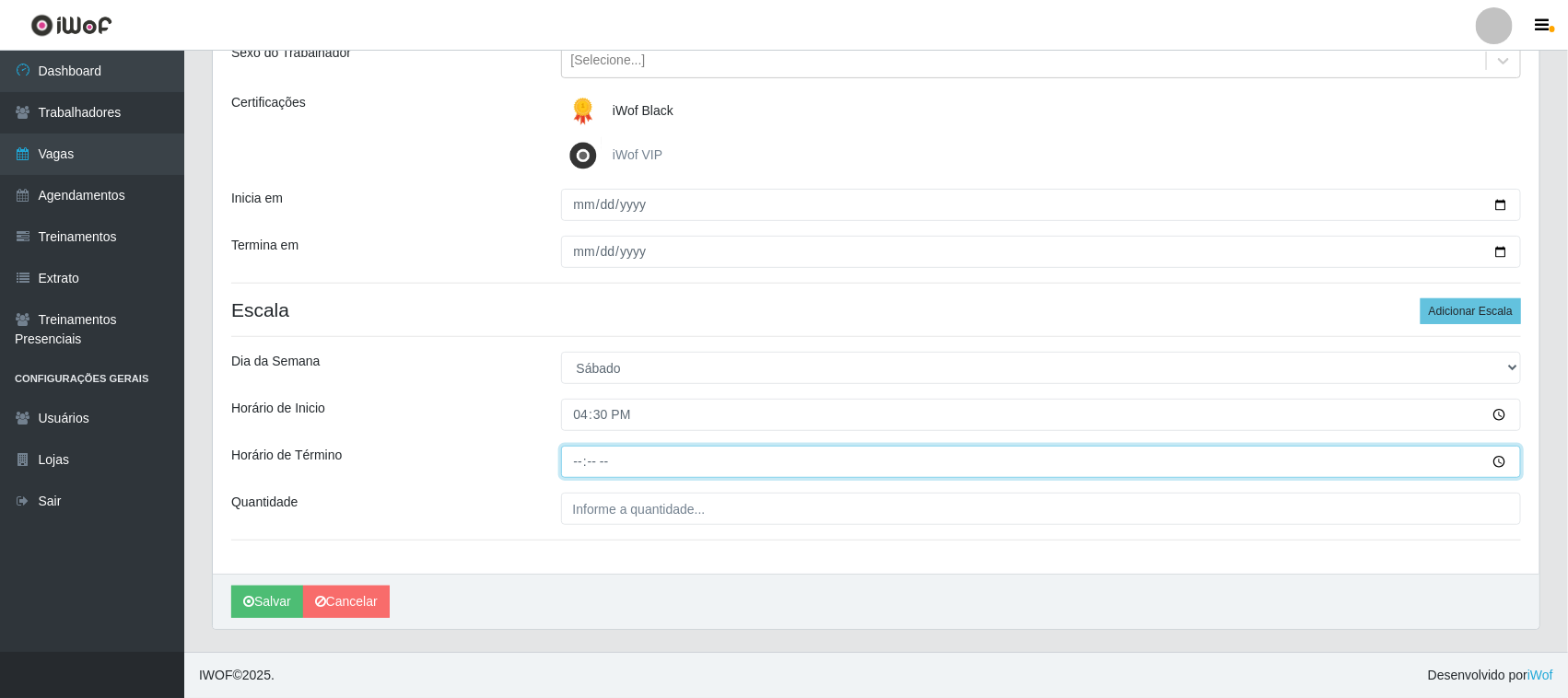
click at [578, 454] on input "Horário de Término" at bounding box center [1041, 461] width 960 height 32
type input "22:30"
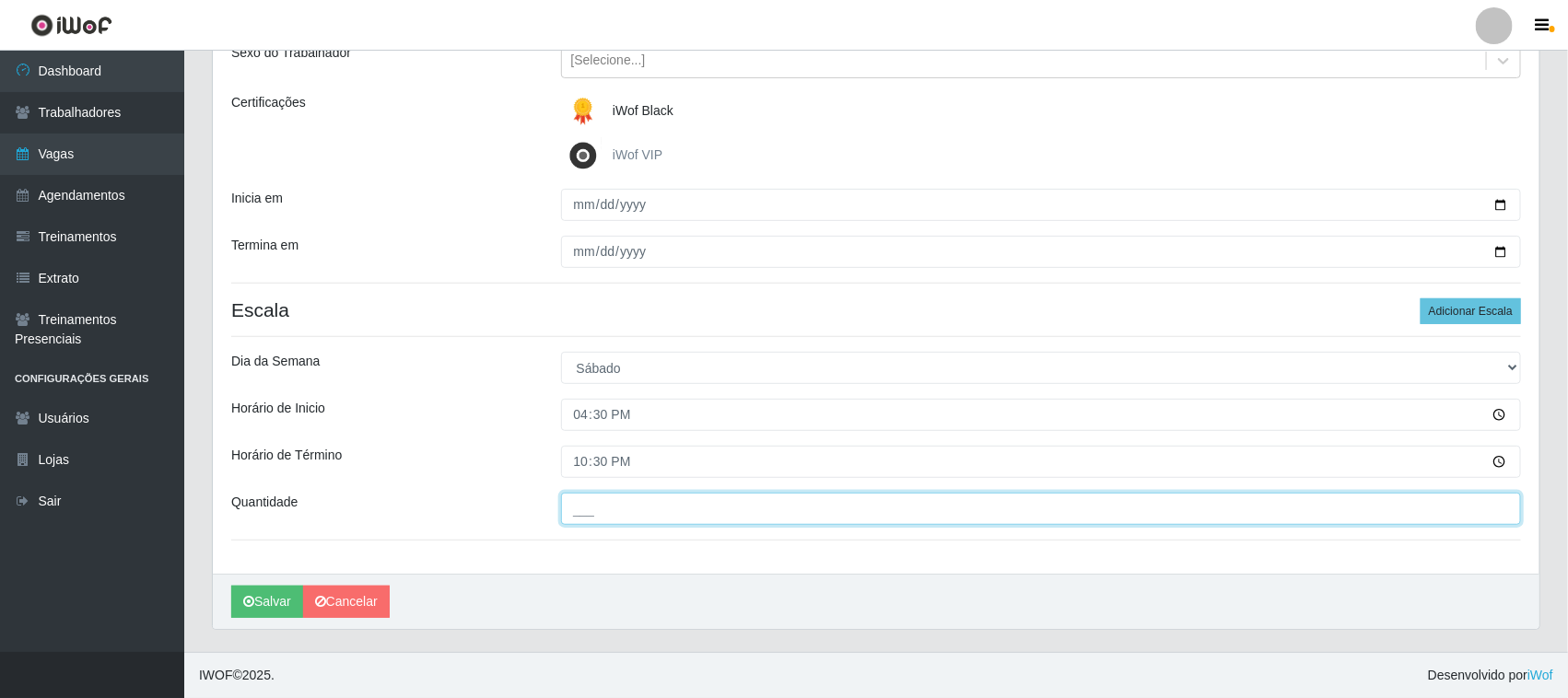
click at [659, 516] on input "___" at bounding box center [1041, 508] width 960 height 32
type input "01_"
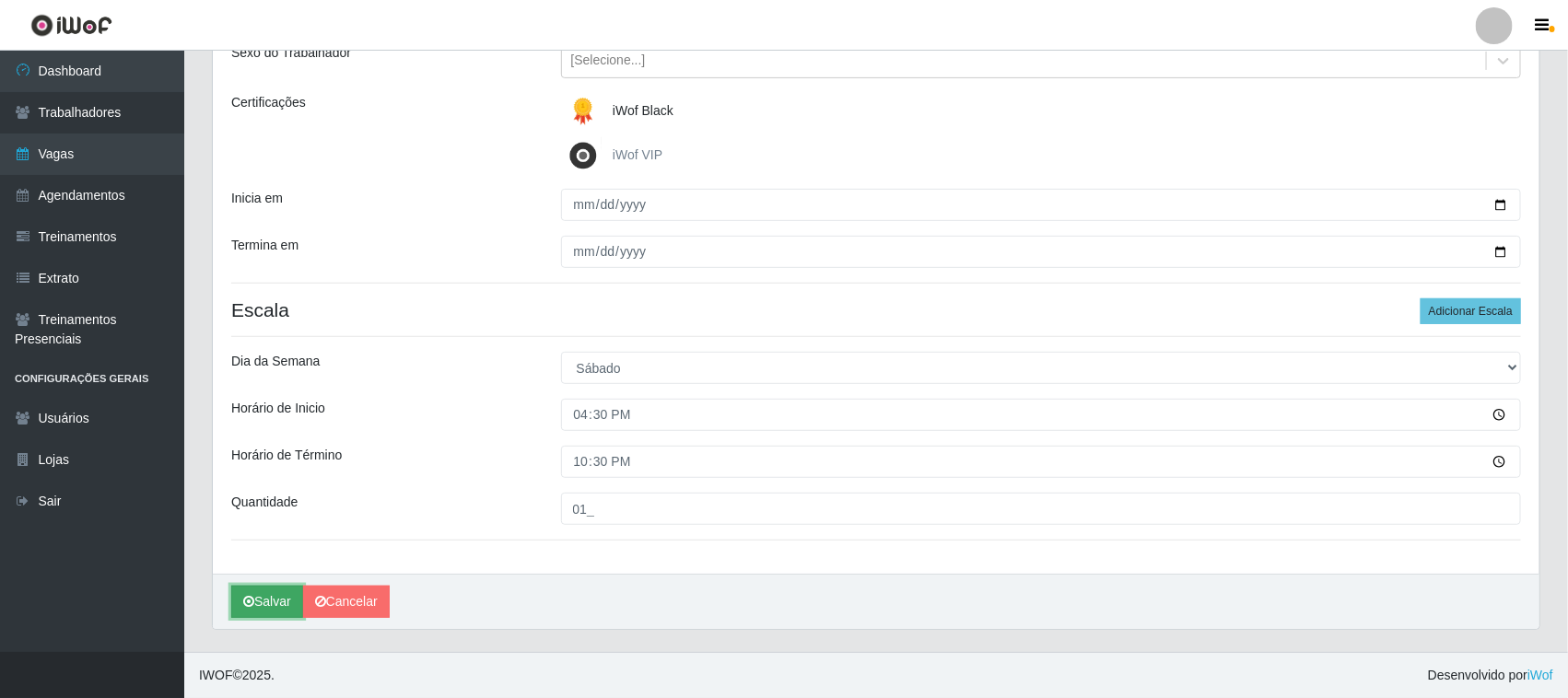
click at [265, 604] on button "Salvar" at bounding box center [267, 602] width 72 height 32
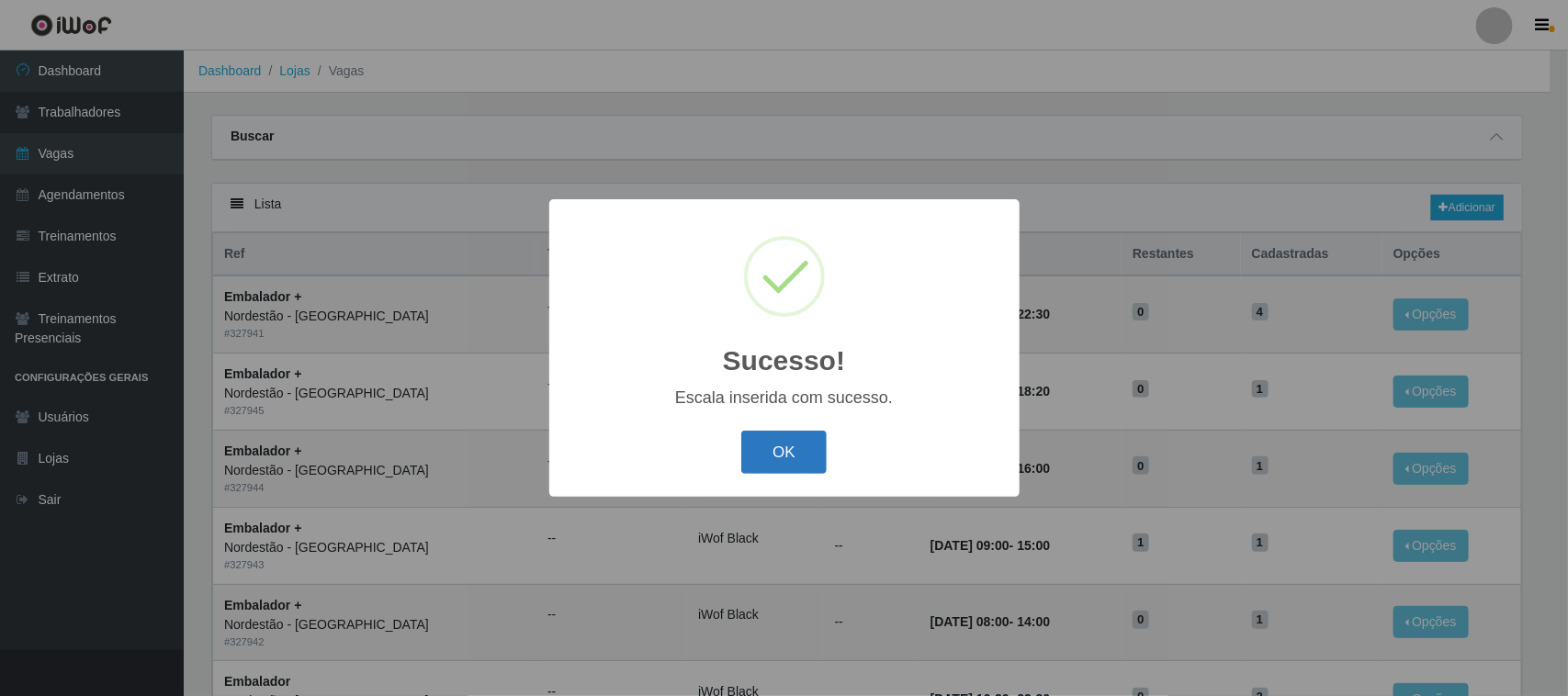
click at [810, 451] on button "OK" at bounding box center [784, 452] width 85 height 43
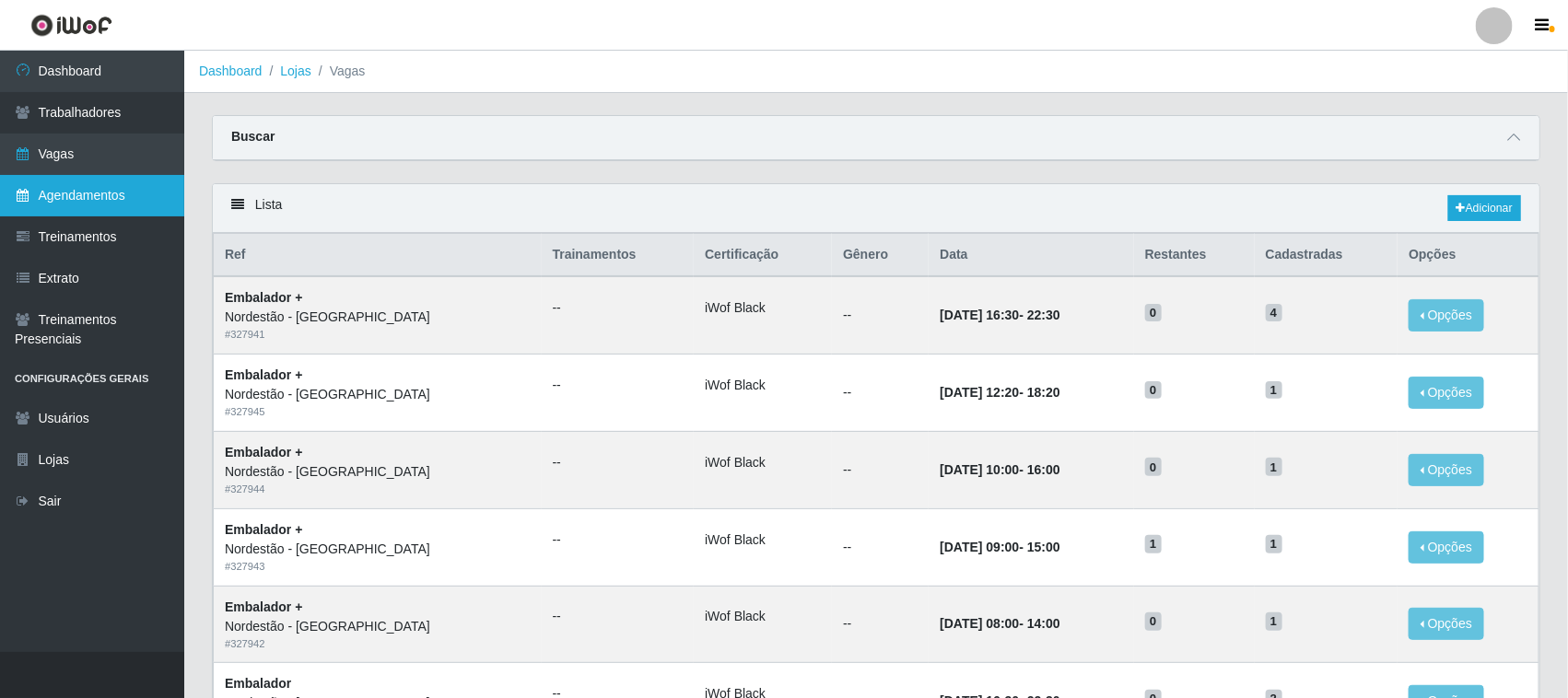
click at [80, 194] on link "Agendamentos" at bounding box center [92, 196] width 184 height 42
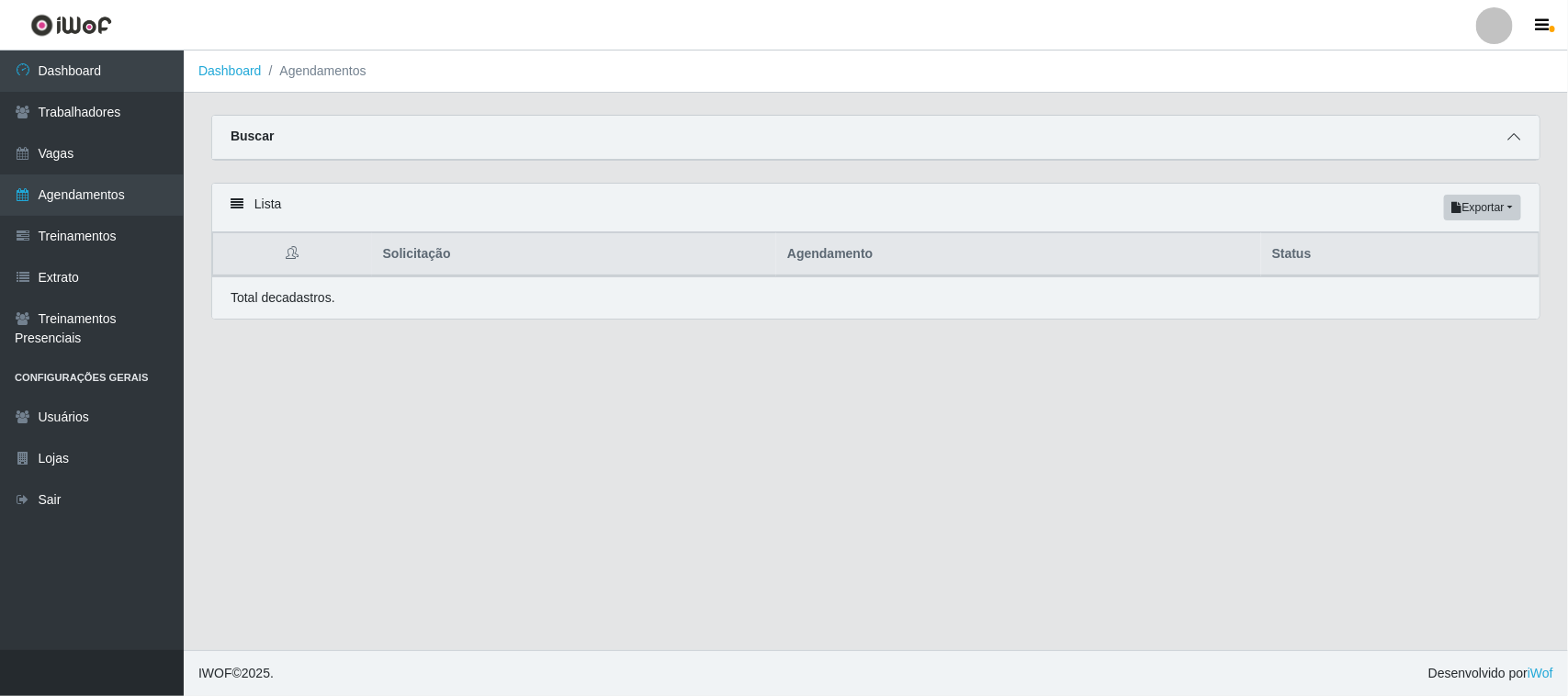
click at [1517, 133] on icon at bounding box center [1513, 136] width 13 height 13
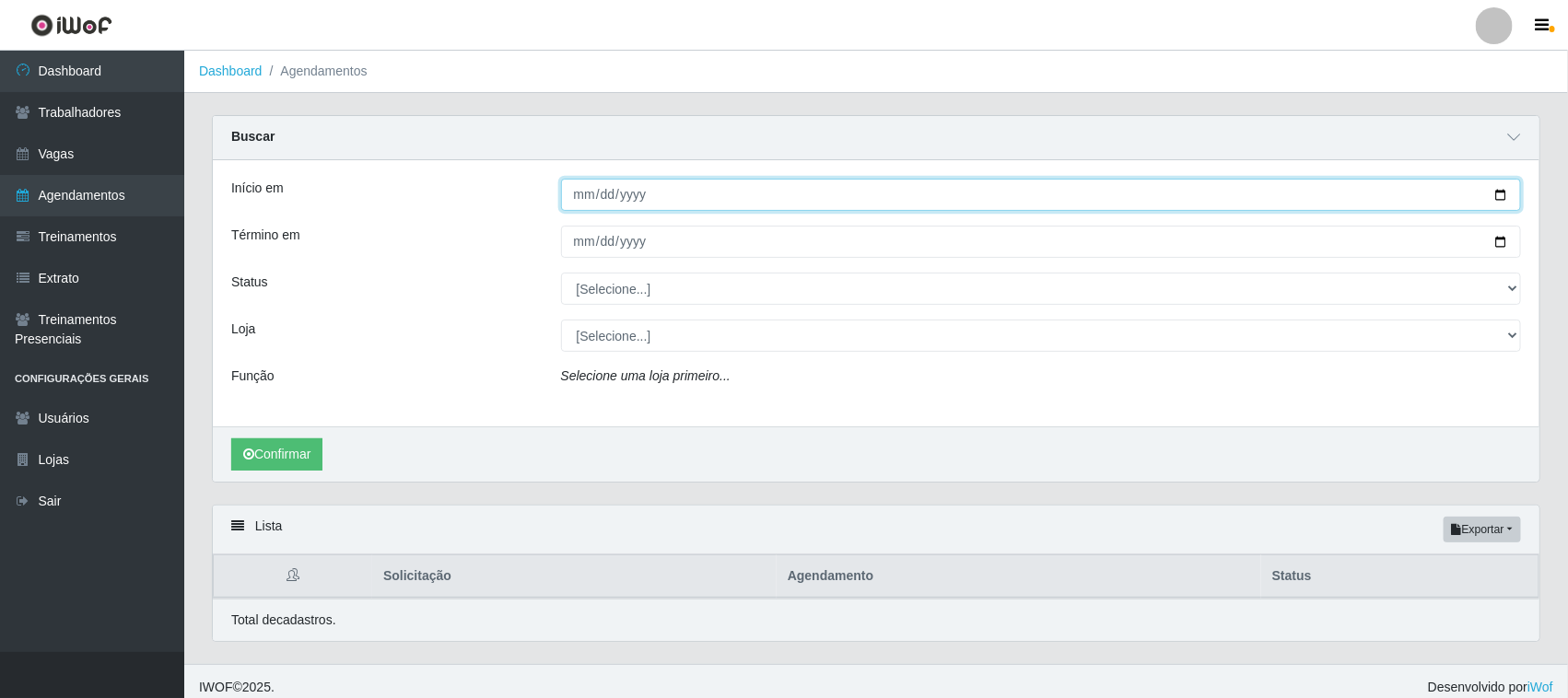
click at [1500, 196] on input "Início em" at bounding box center [1041, 194] width 960 height 32
click at [1486, 192] on input "[DATE]" at bounding box center [1041, 194] width 960 height 32
click at [1513, 195] on input "[DATE]" at bounding box center [1041, 194] width 960 height 32
click at [1497, 194] on input "[DATE]" at bounding box center [1041, 194] width 960 height 32
type input "[DATE]"
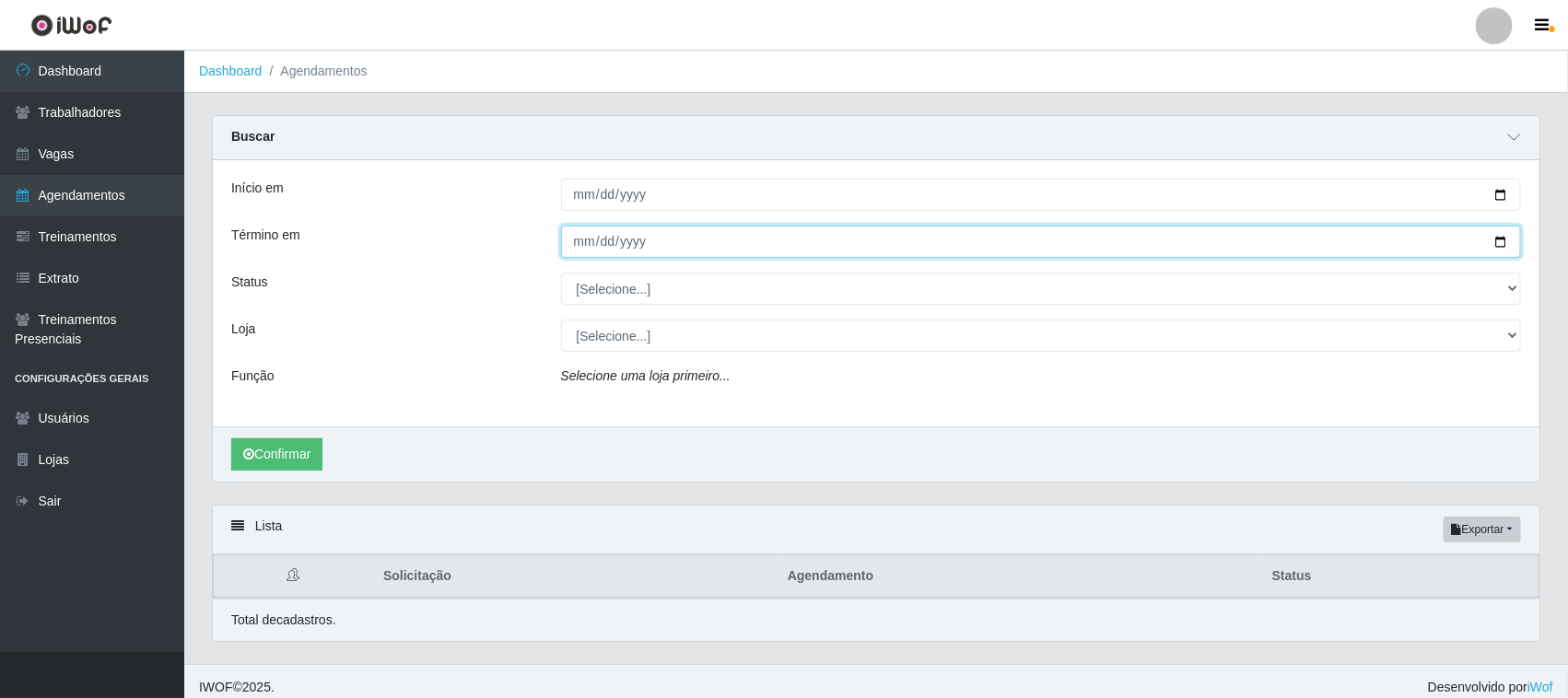
click at [1488, 239] on input "Término em" at bounding box center [1041, 241] width 960 height 32
click at [1504, 240] on input "Término em" at bounding box center [1041, 241] width 960 height 32
type input "[DATE]"
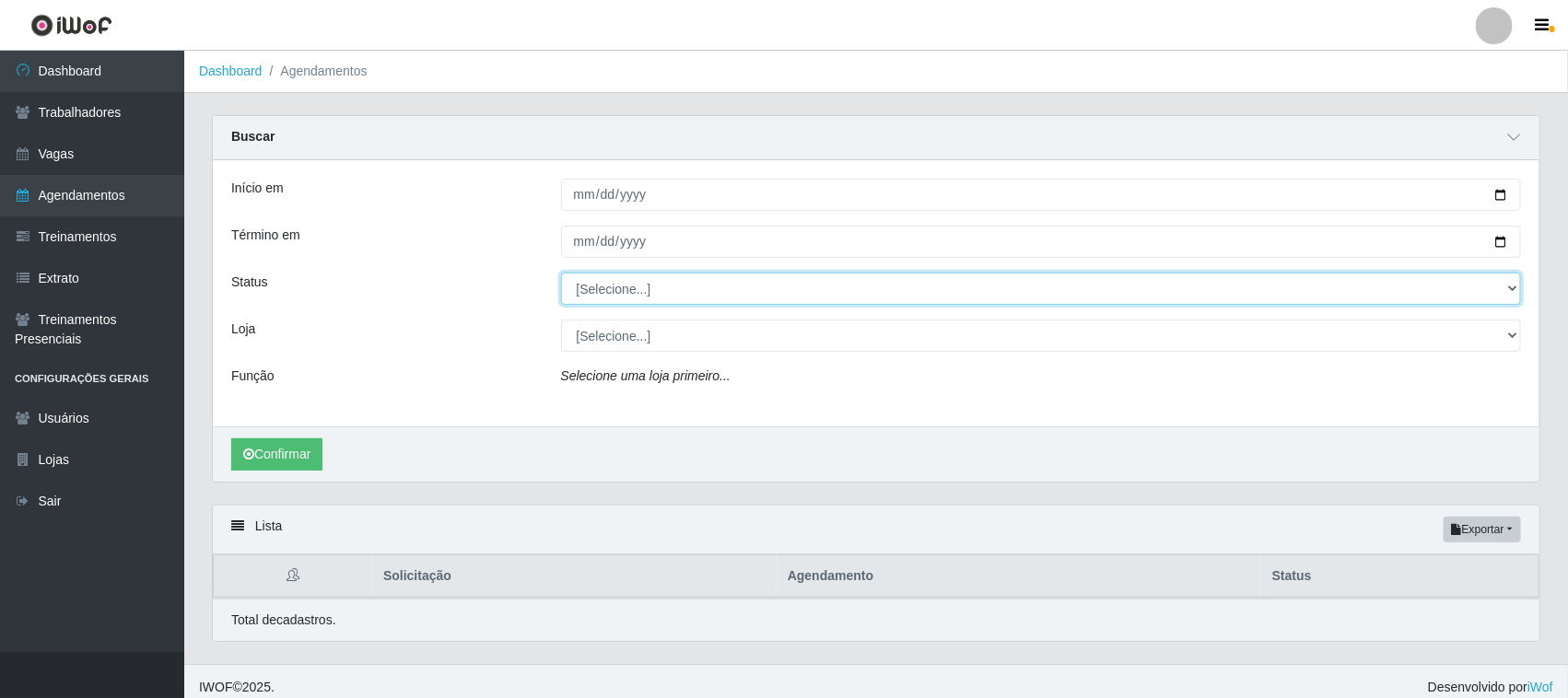
click at [671, 293] on select "[Selecione...] AGENDADO AGUARDANDO LIBERAR EM ANDAMENTO EM REVISÃO FINALIZADO C…" at bounding box center [1041, 288] width 960 height 32
select select "AGENDADO"
click at [561, 274] on select "[Selecione...] AGENDADO AGUARDANDO LIBERAR EM ANDAMENTO EM REVISÃO FINALIZADO C…" at bounding box center [1041, 288] width 960 height 32
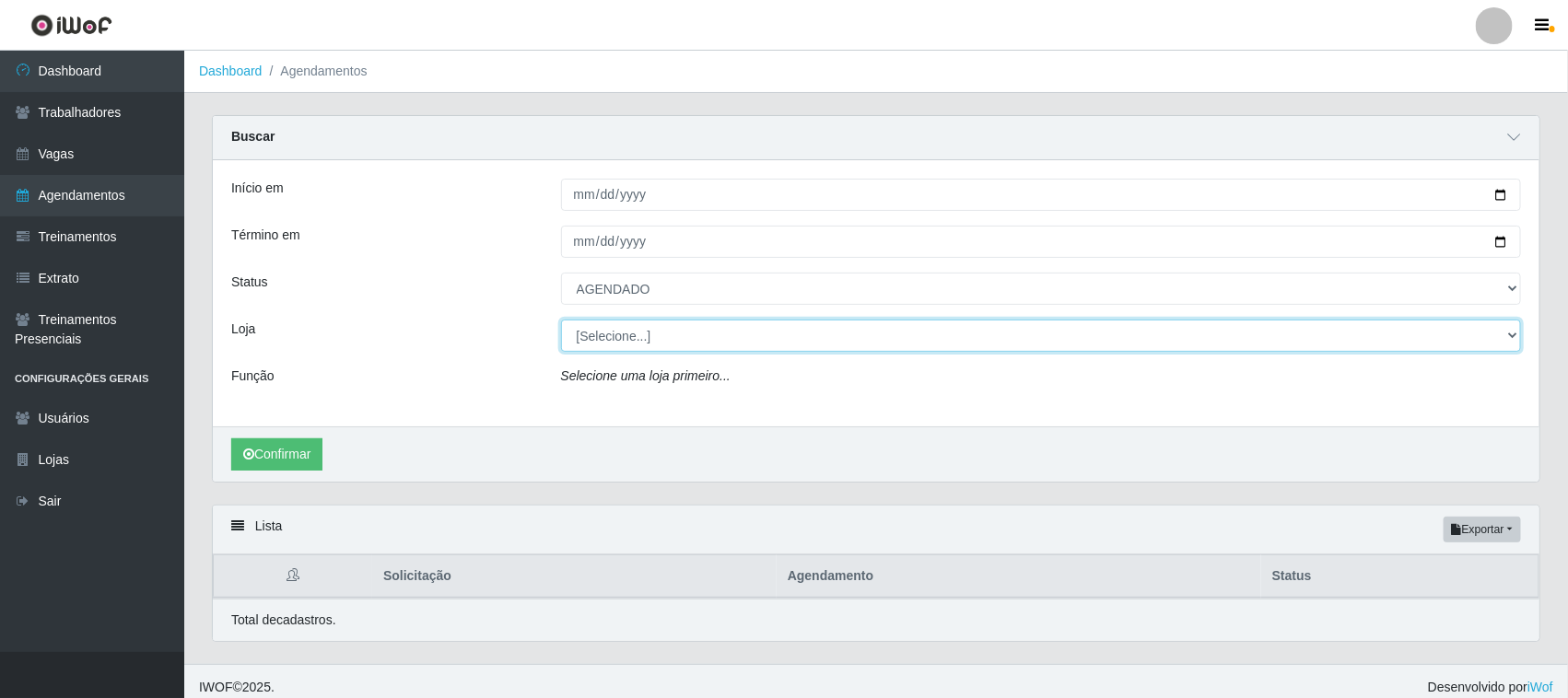
click at [652, 333] on select "[Selecione...] Nordestão - [GEOGRAPHIC_DATA]" at bounding box center [1041, 335] width 960 height 32
select select "420"
click at [561, 320] on select "[Selecione...] Nordestão - [GEOGRAPHIC_DATA]" at bounding box center [1041, 335] width 960 height 32
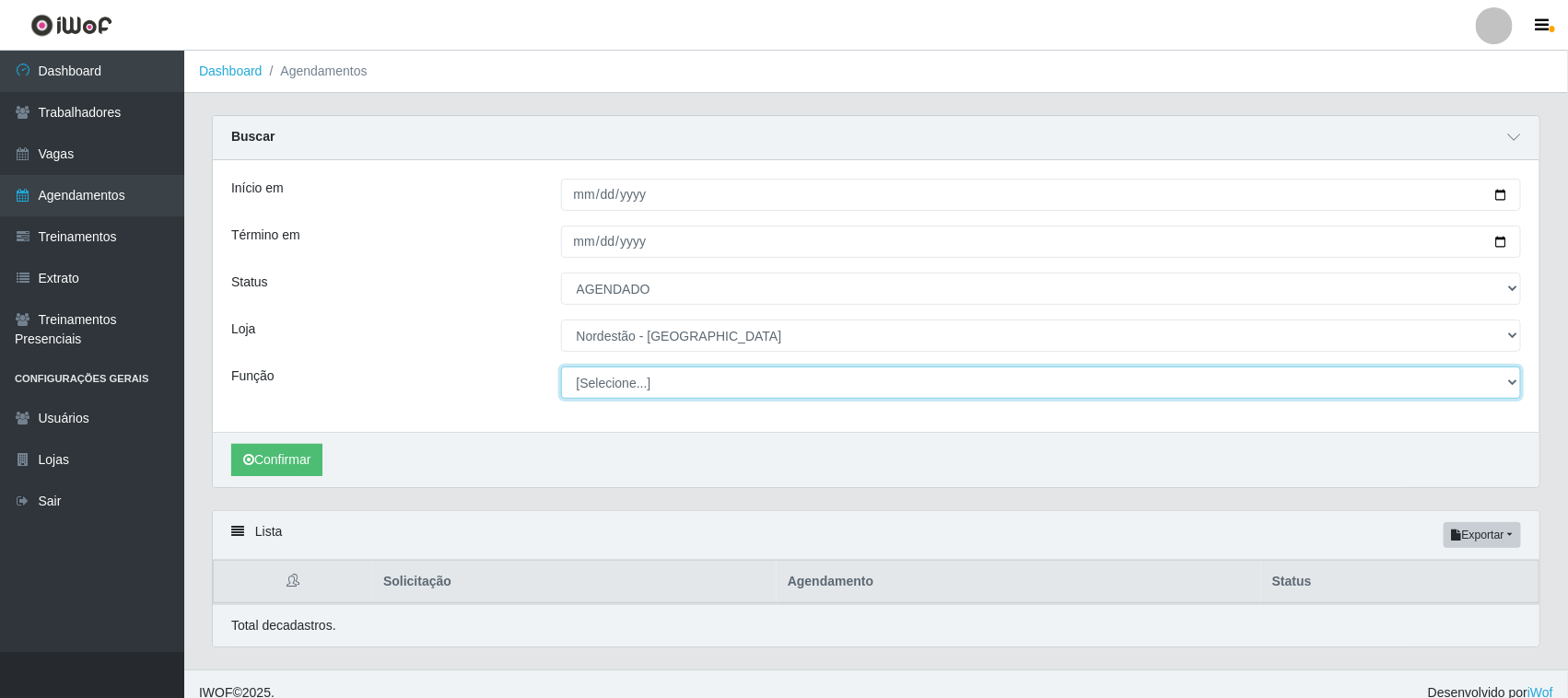
click at [648, 385] on select "[Selecione...] Embalador Embalador + Embalador ++ Operador de Caixa Operador de…" at bounding box center [1041, 382] width 960 height 32
select select "70"
click at [561, 367] on select "[Selecione...] Embalador Embalador + Embalador ++ Operador de Caixa Operador de…" at bounding box center [1041, 382] width 960 height 32
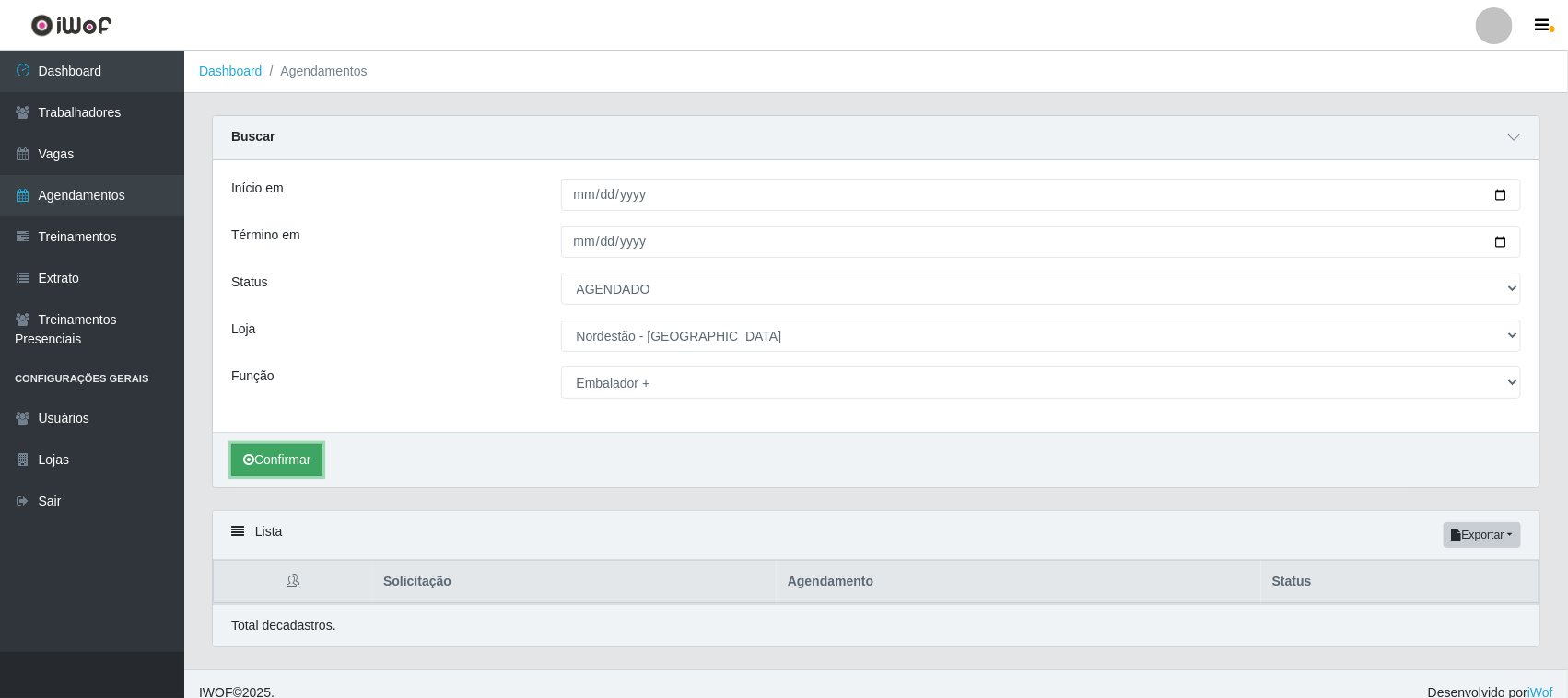
click at [295, 453] on button "Confirmar" at bounding box center [277, 459] width 92 height 32
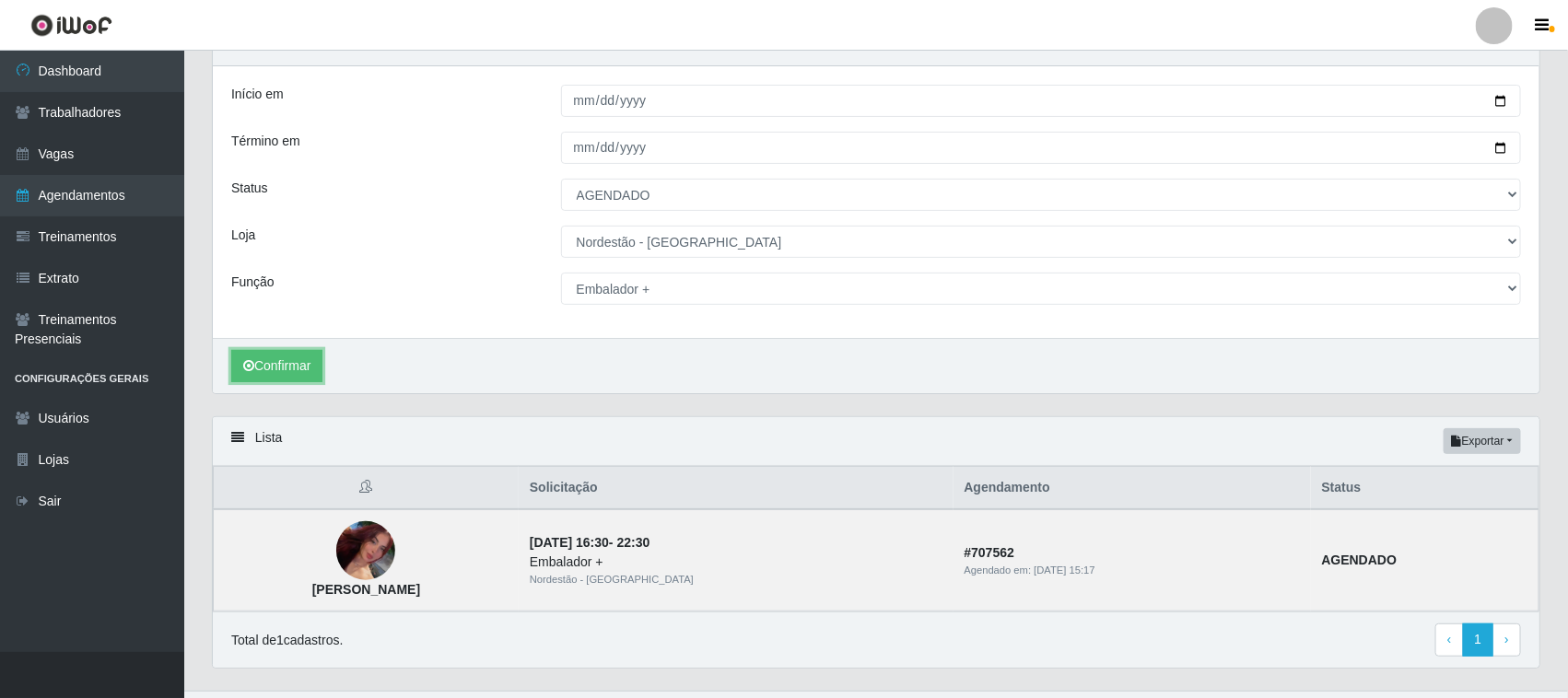
scroll to position [134, 0]
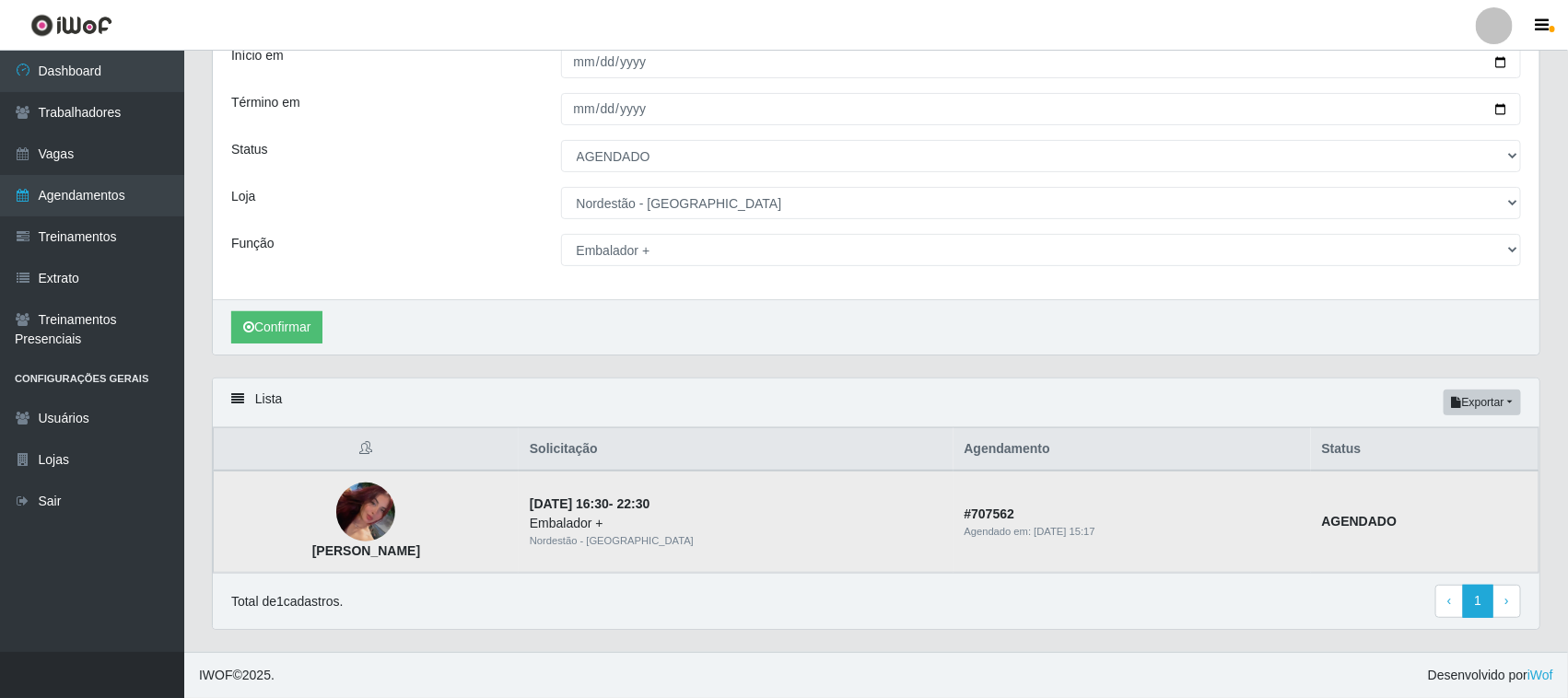
click at [395, 509] on img at bounding box center [365, 512] width 59 height 102
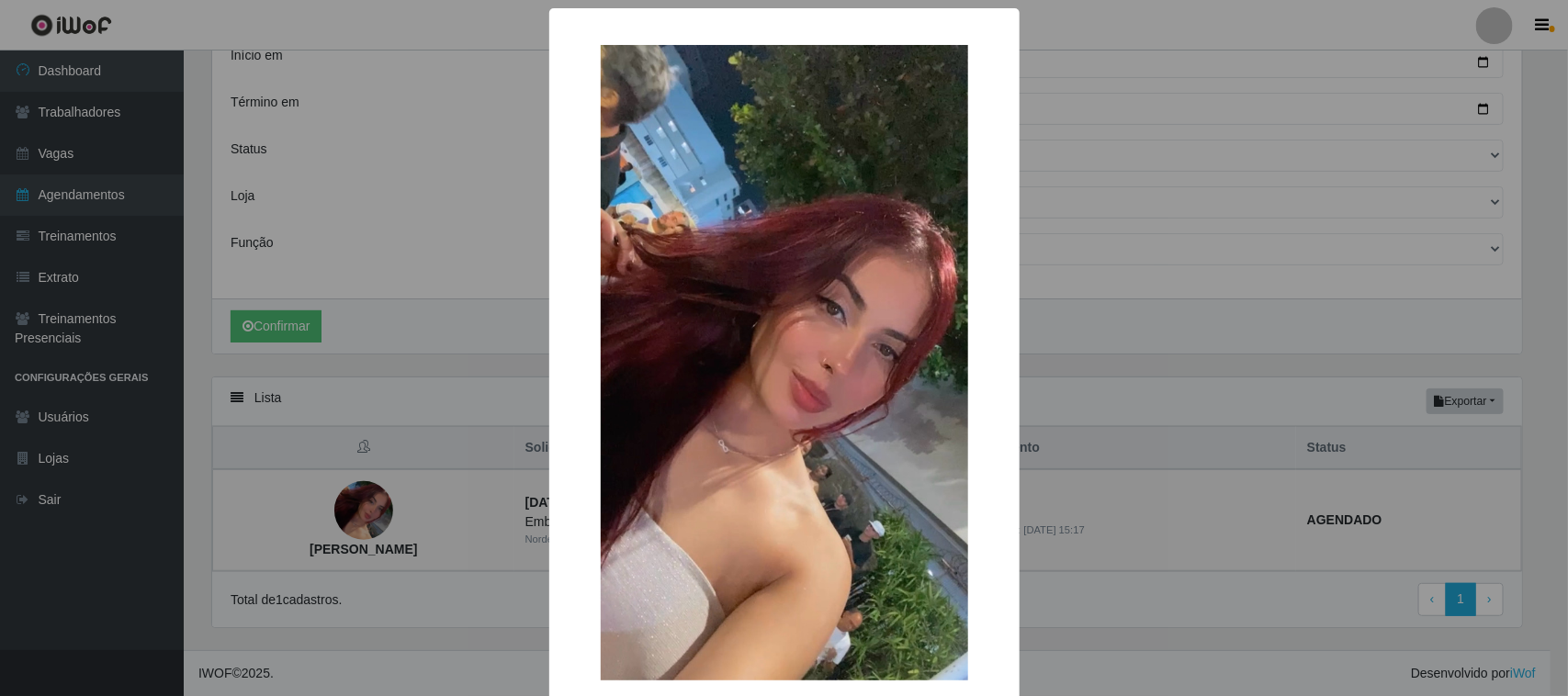
click at [1238, 166] on div "× [PERSON_NAME] OK Cancel" at bounding box center [784, 348] width 1568 height 696
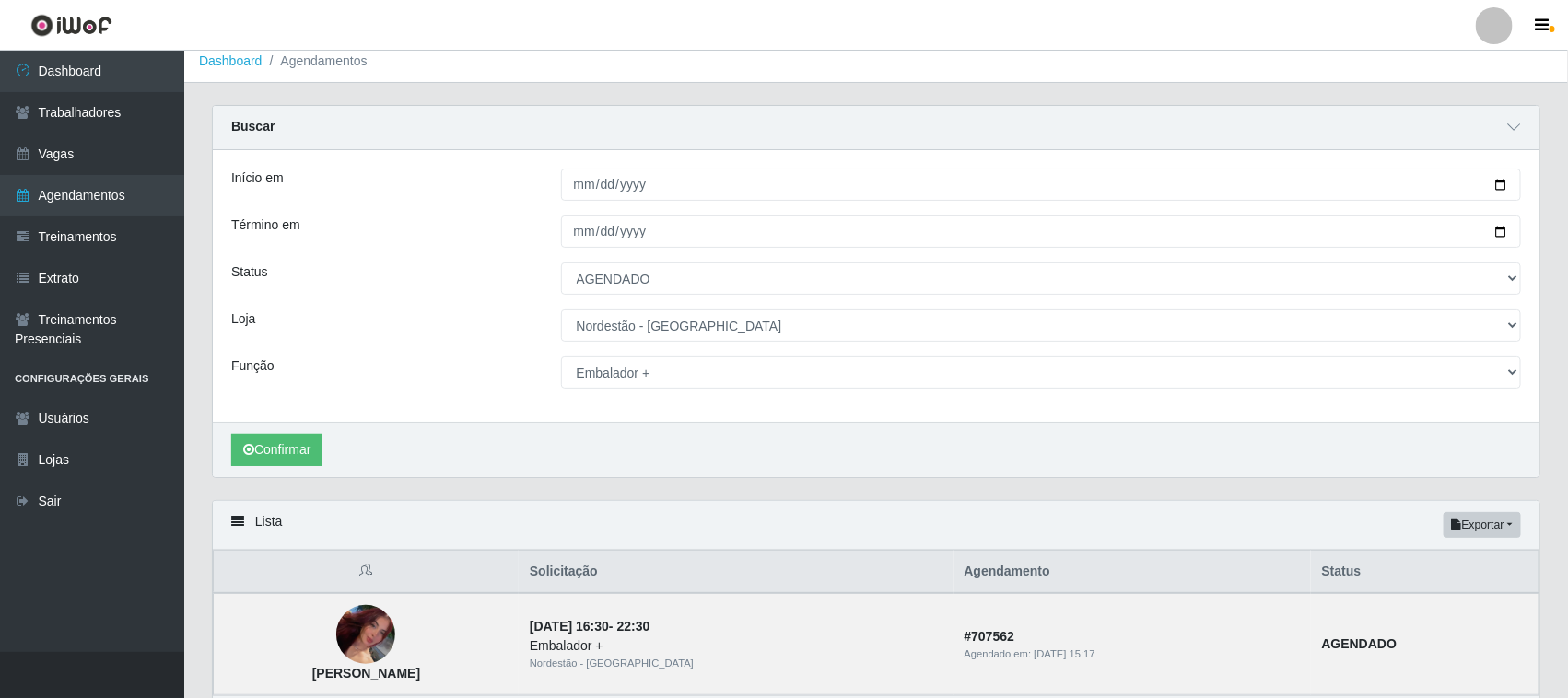
scroll to position [0, 0]
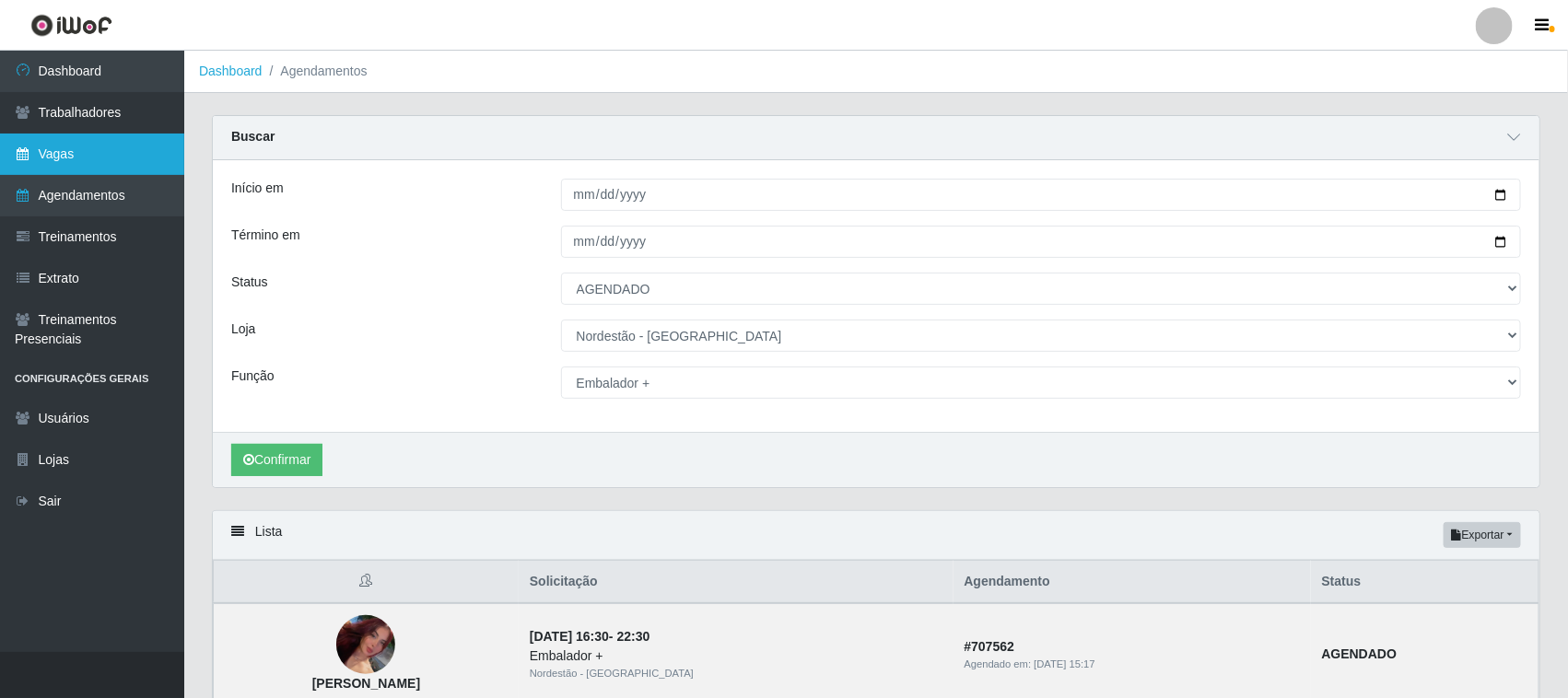
click at [57, 150] on link "Vagas" at bounding box center [92, 154] width 184 height 42
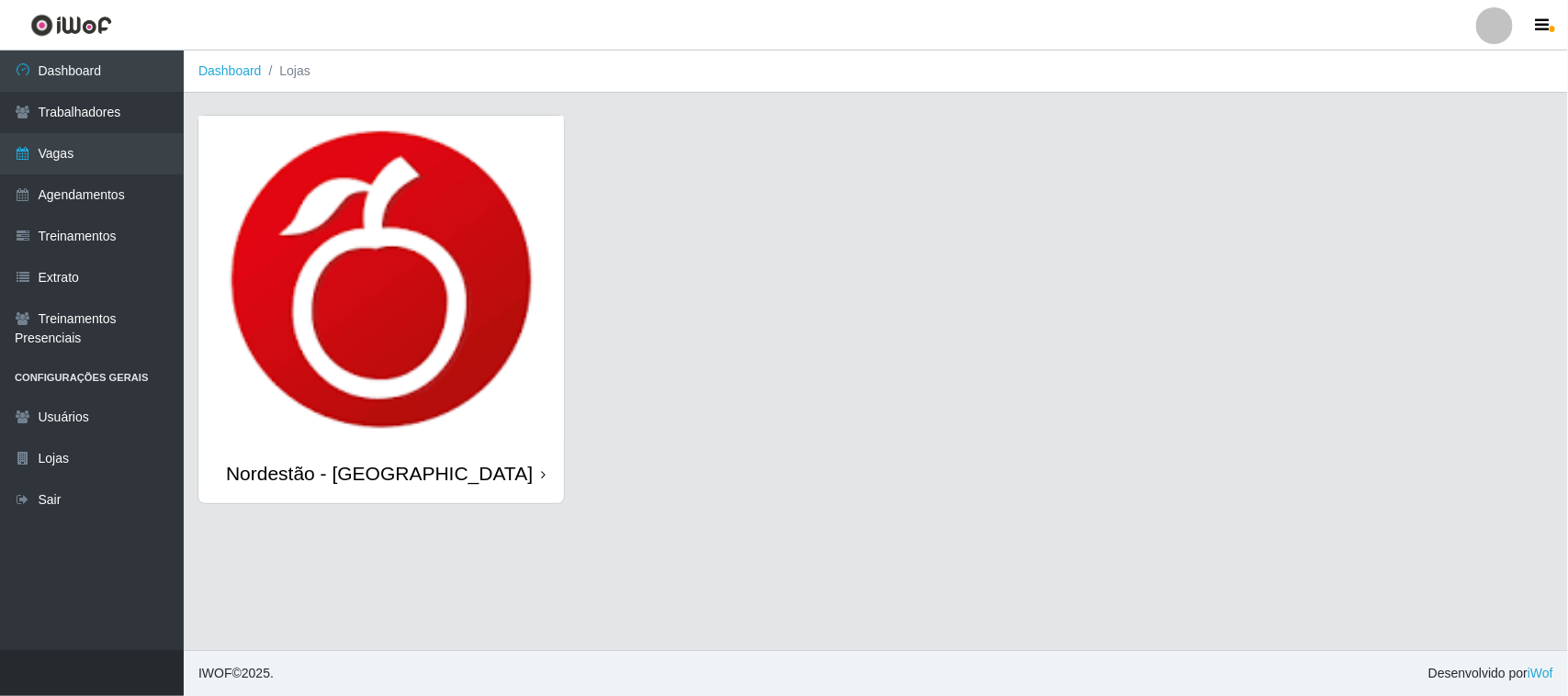
click at [545, 478] on div "Nordestão - [GEOGRAPHIC_DATA]" at bounding box center [381, 473] width 365 height 59
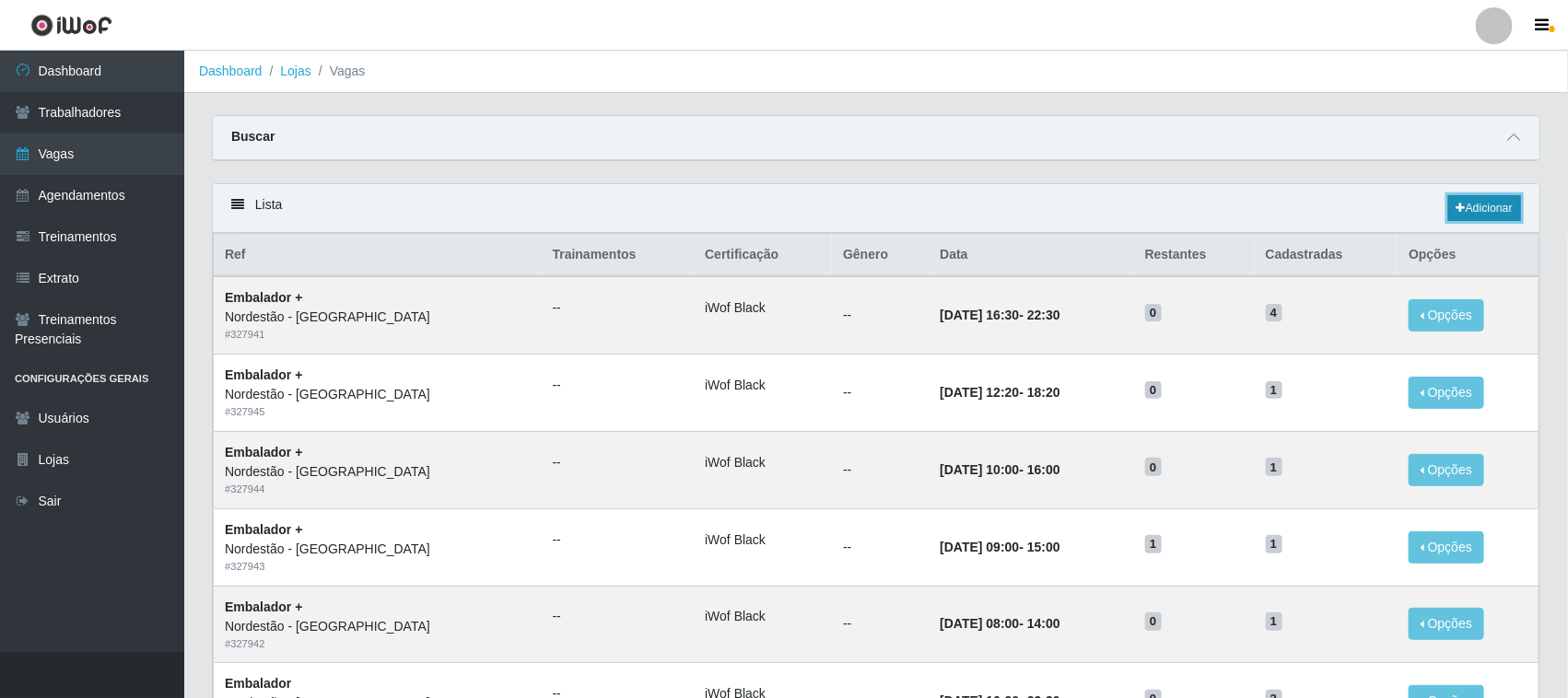
click at [1486, 202] on link "Adicionar" at bounding box center [1484, 208] width 73 height 25
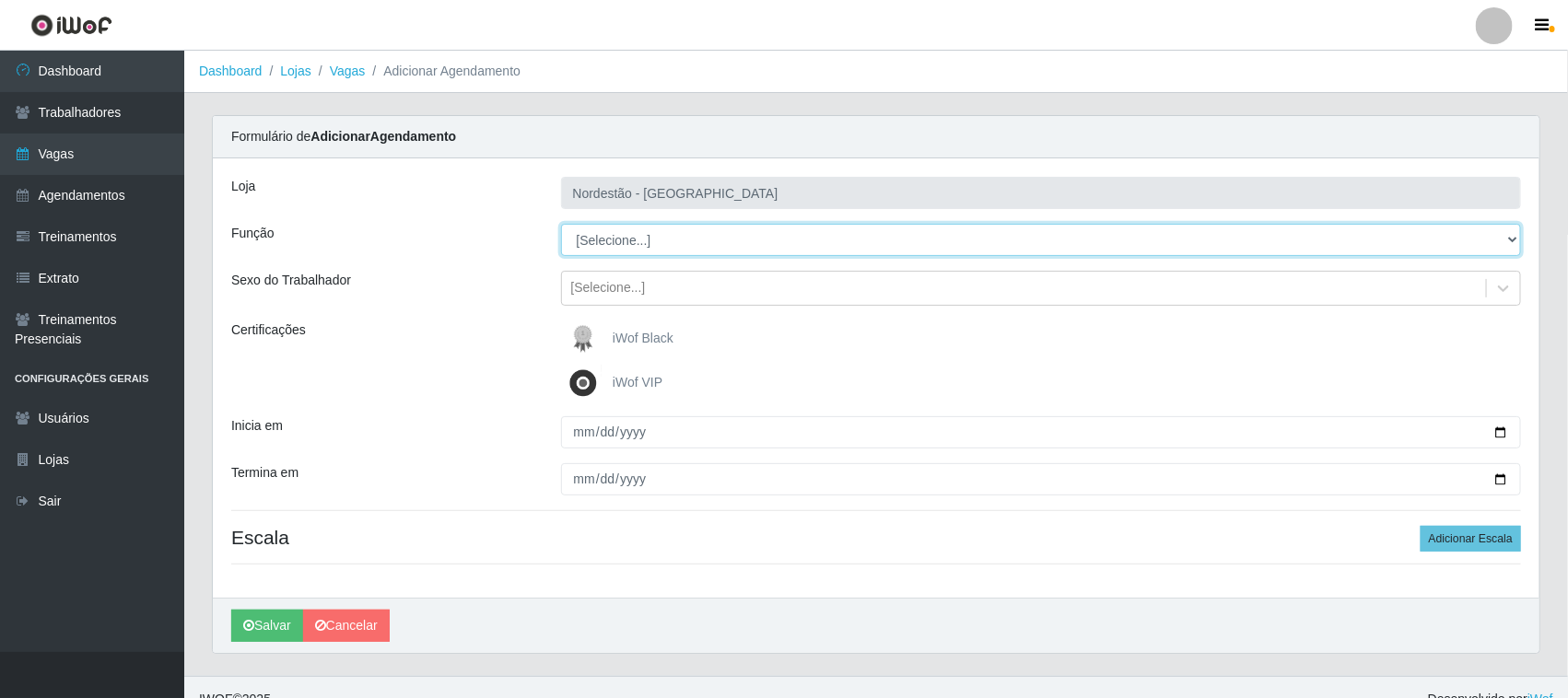
click at [620, 248] on select "[Selecione...] Embalador Embalador + Embalador ++ Operador de Caixa Operador de…" at bounding box center [1041, 239] width 960 height 32
select select "72"
click at [561, 224] on select "[Selecione...] Embalador Embalador + Embalador ++ Operador de Caixa Operador de…" at bounding box center [1041, 239] width 960 height 32
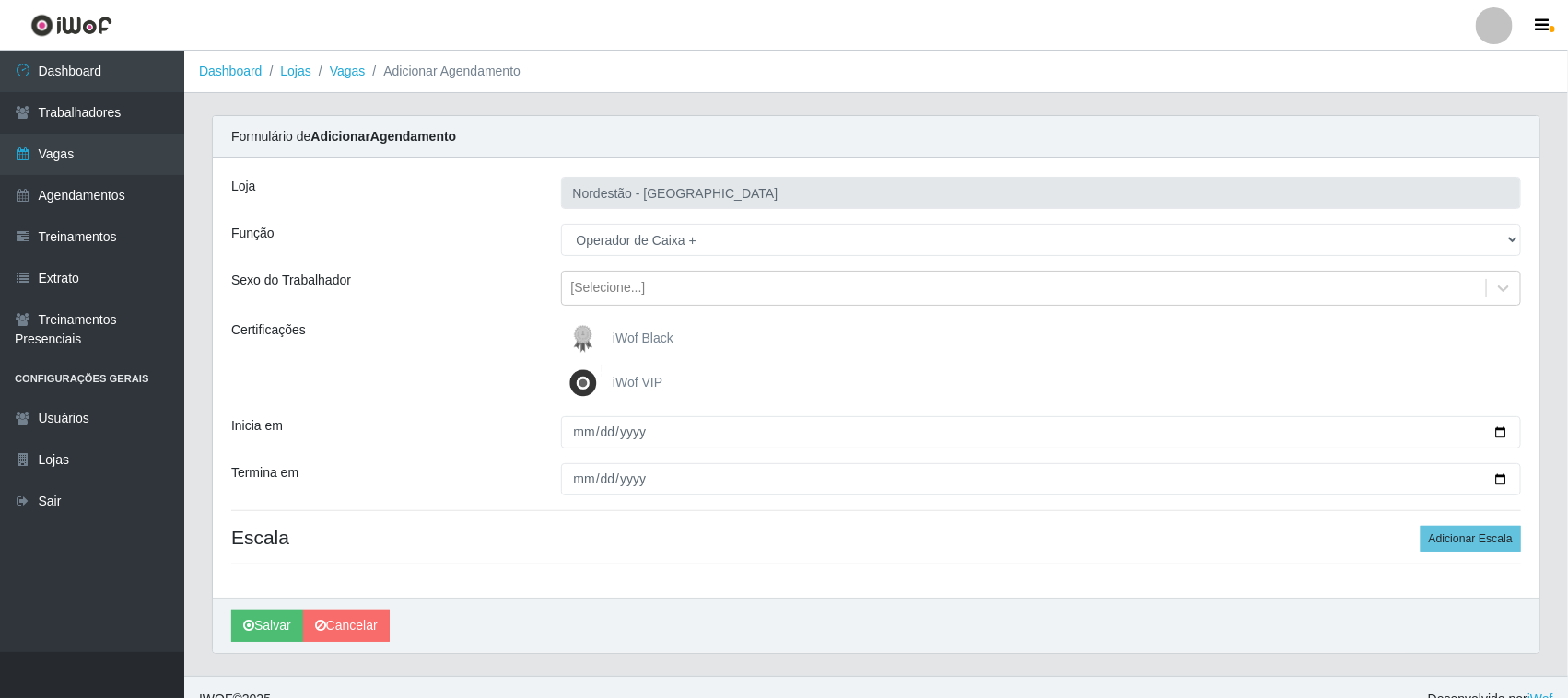
click at [618, 339] on span "iWof Black" at bounding box center [643, 338] width 60 height 15
click at [0, 0] on input "iWof Black" at bounding box center [0, 0] width 0 height 0
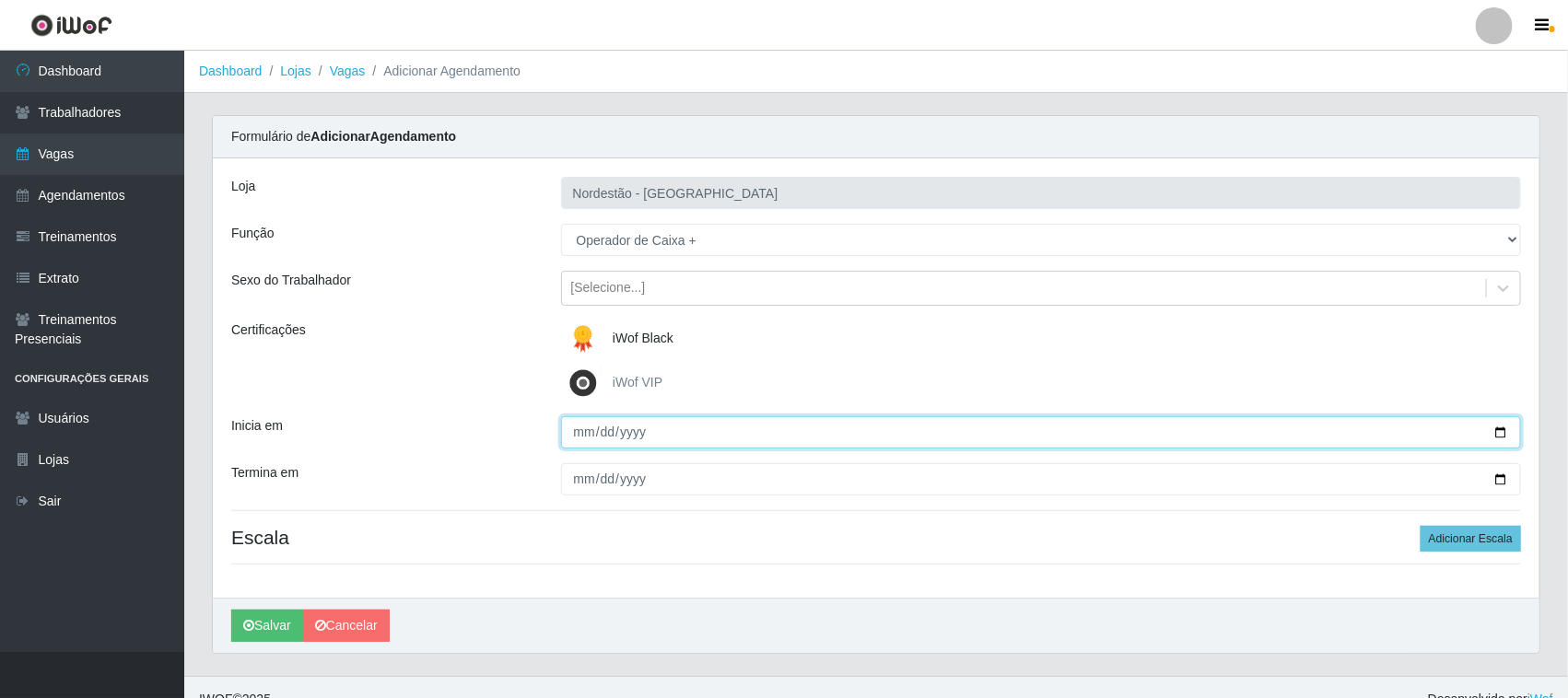
click at [1492, 429] on input "Inicia em" at bounding box center [1041, 432] width 960 height 32
type input "[DATE]"
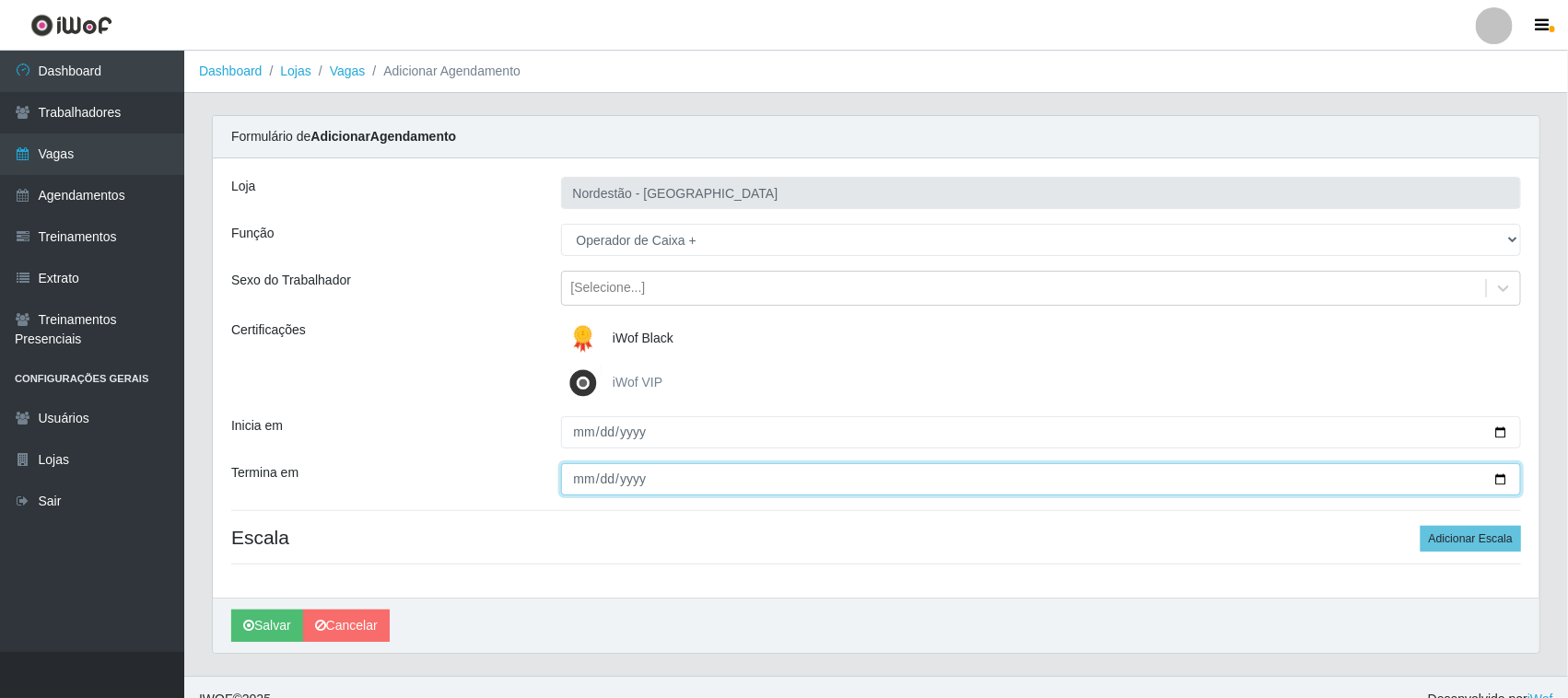
click at [1499, 481] on input "Termina em" at bounding box center [1041, 479] width 960 height 32
type input "[DATE]"
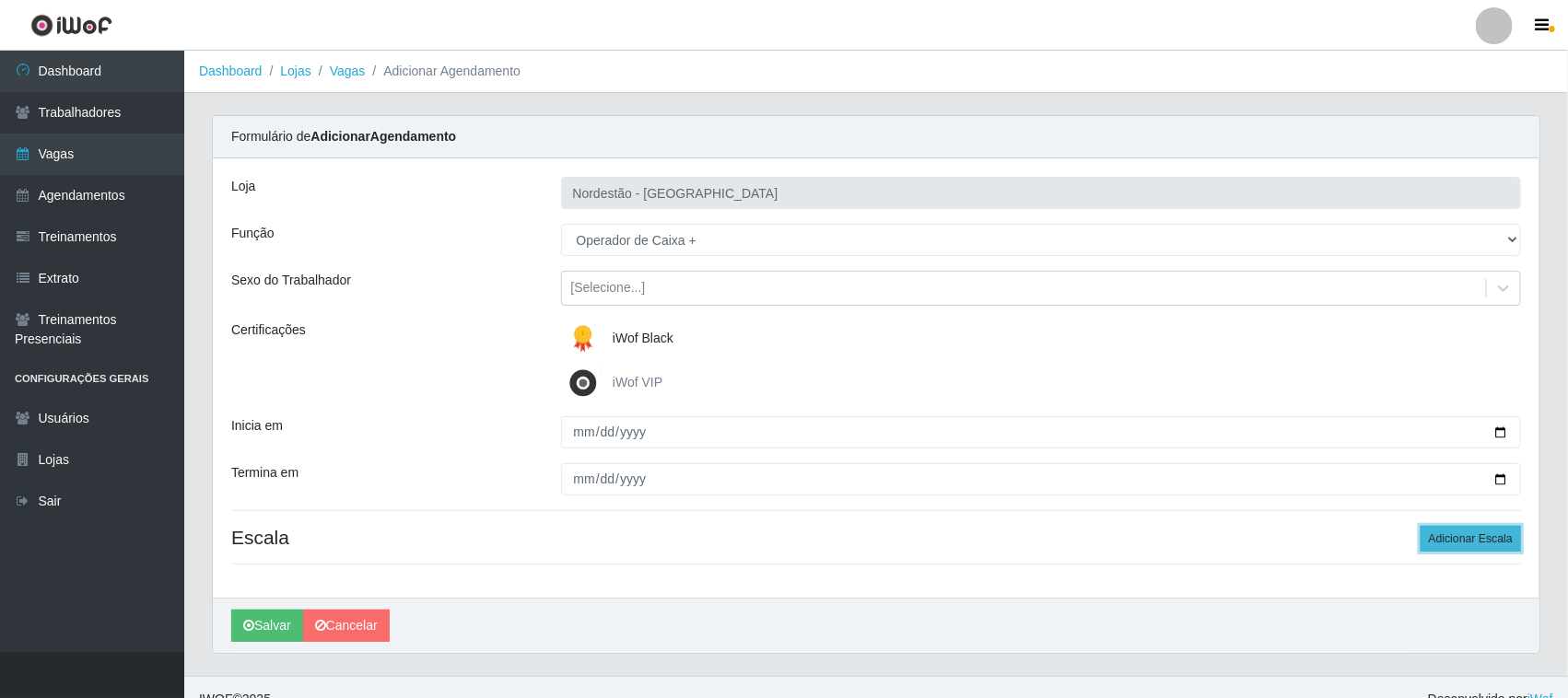
click at [1467, 540] on button "Adicionar Escala" at bounding box center [1470, 538] width 100 height 25
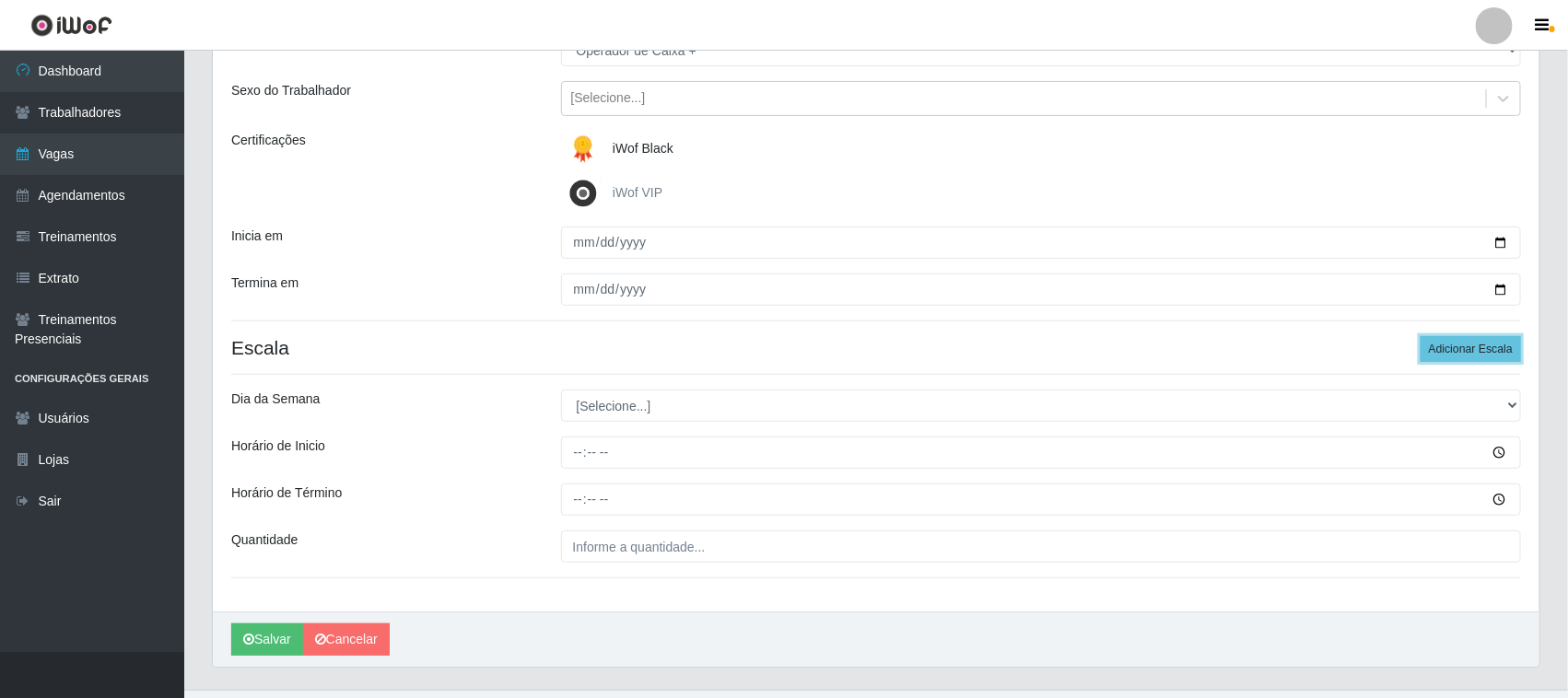
scroll to position [229, 0]
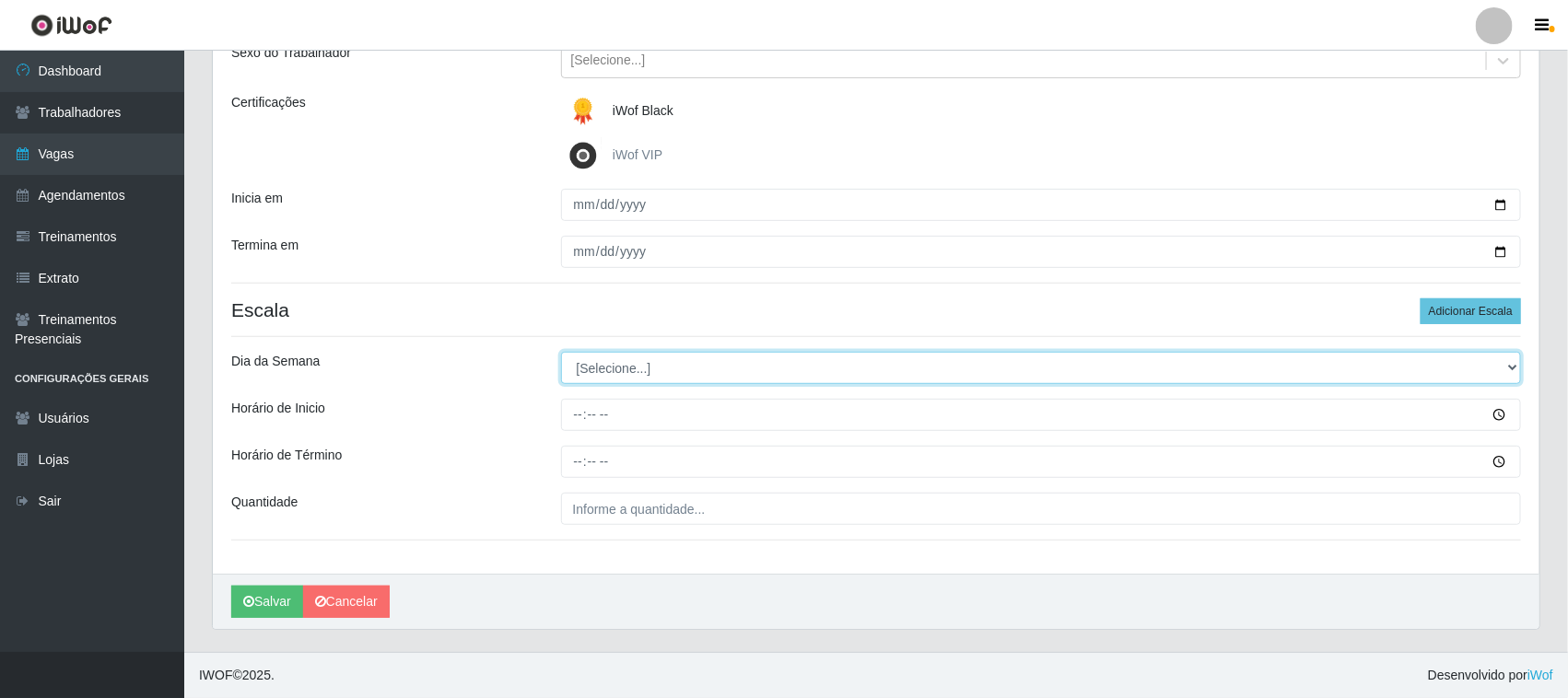
click at [698, 366] on select "[Selecione...] Segunda Terça Quarta Quinta Sexta Sábado Domingo" at bounding box center [1041, 367] width 960 height 32
select select "6"
click at [561, 351] on select "[Selecione...] Segunda Terça Quarta Quinta Sexta Sábado Domingo" at bounding box center [1041, 367] width 960 height 32
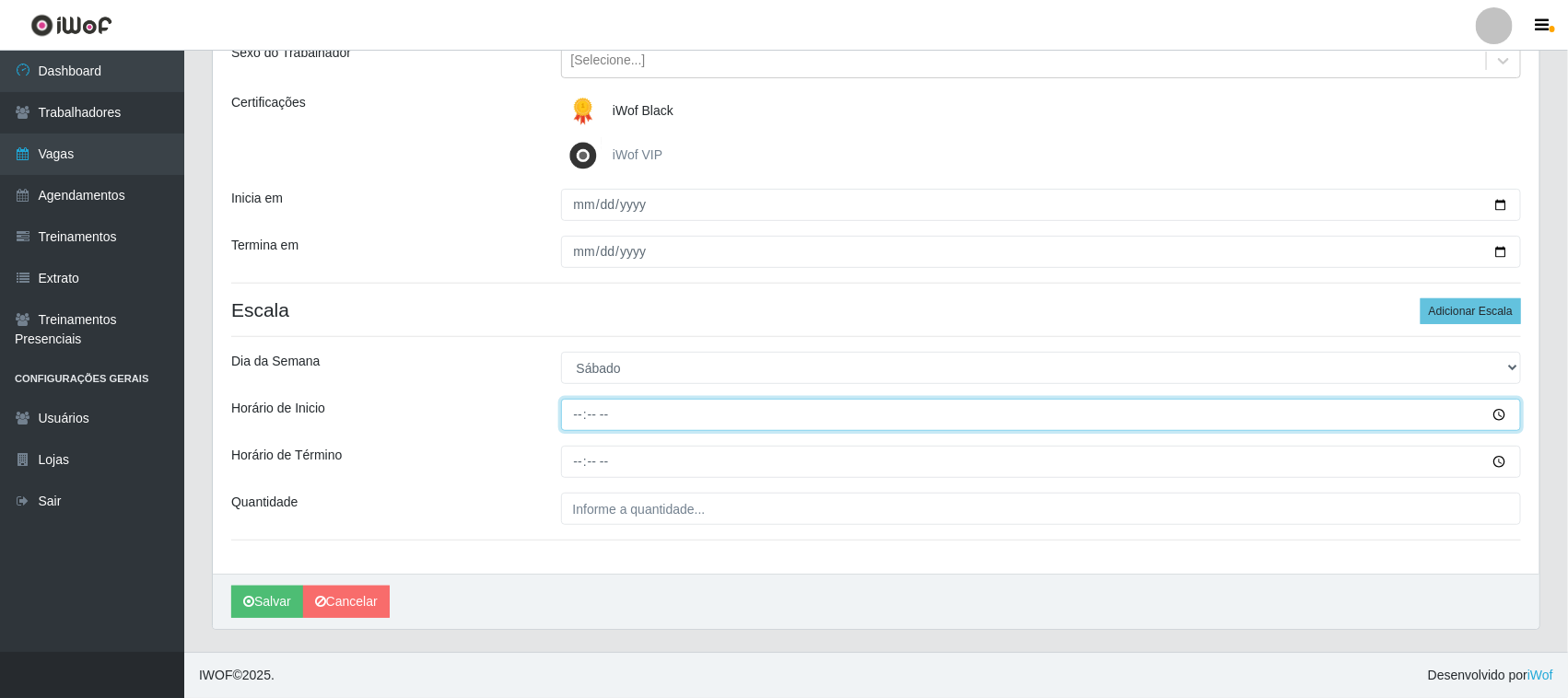
click at [578, 413] on input "Horário de Inicio" at bounding box center [1041, 415] width 960 height 32
type input "11:00"
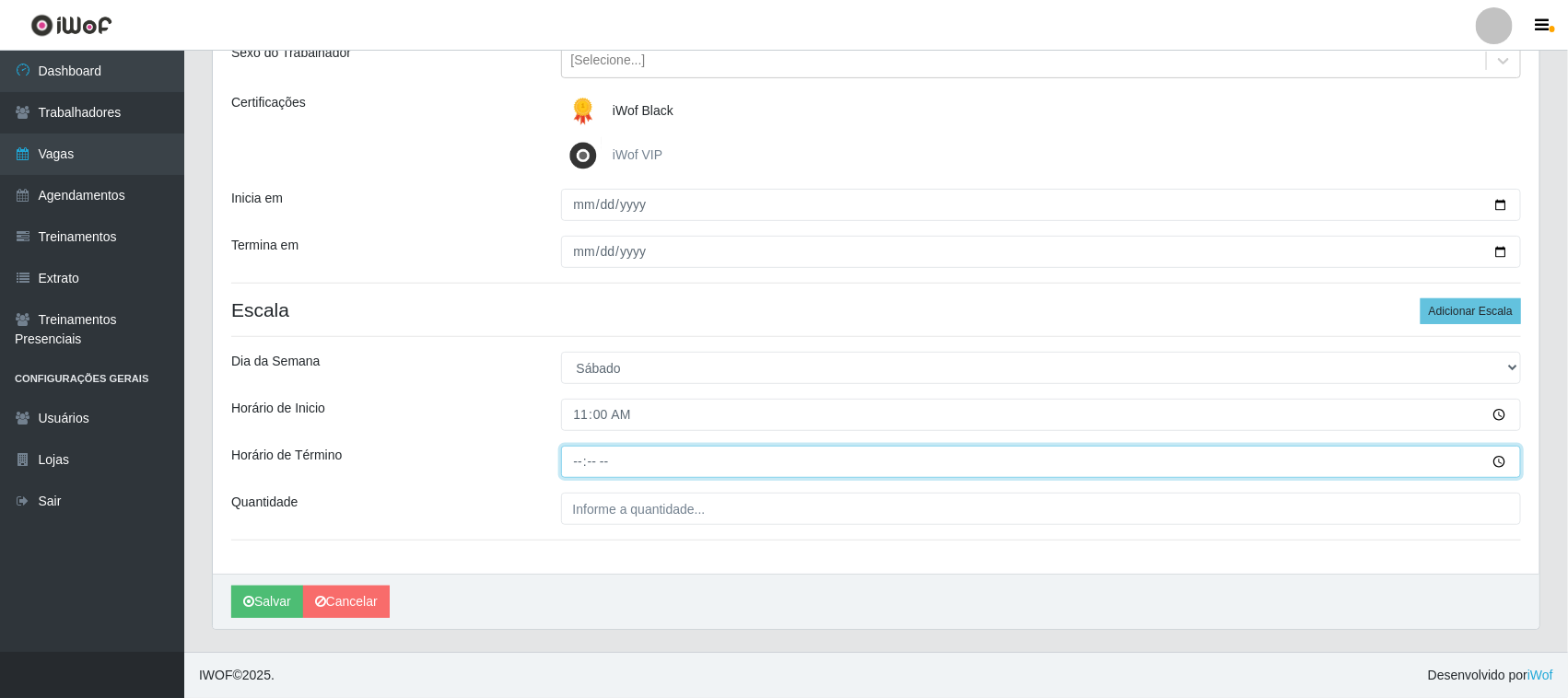
click at [581, 463] on input "Horário de Término" at bounding box center [1041, 461] width 960 height 32
type input "17:00"
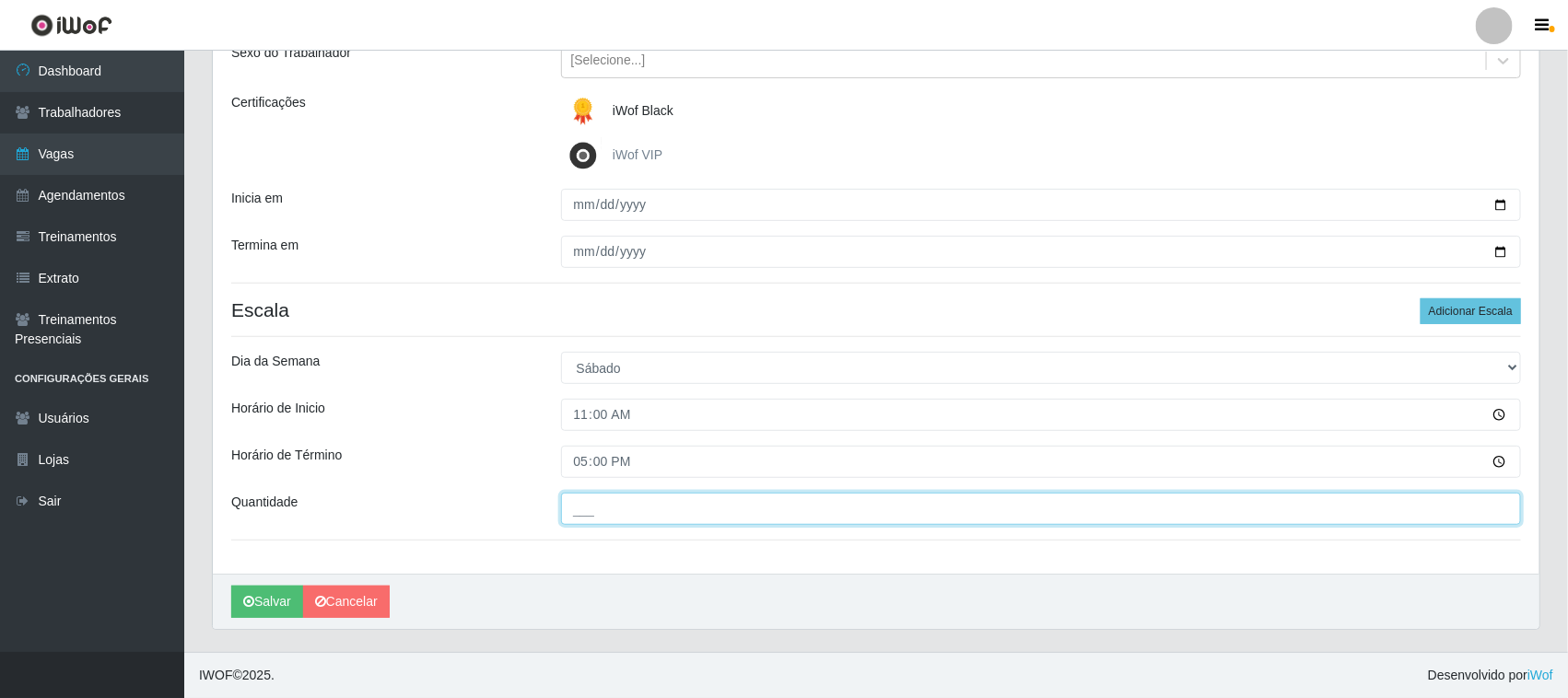
click at [633, 518] on input "___" at bounding box center [1041, 508] width 960 height 32
type input "01_"
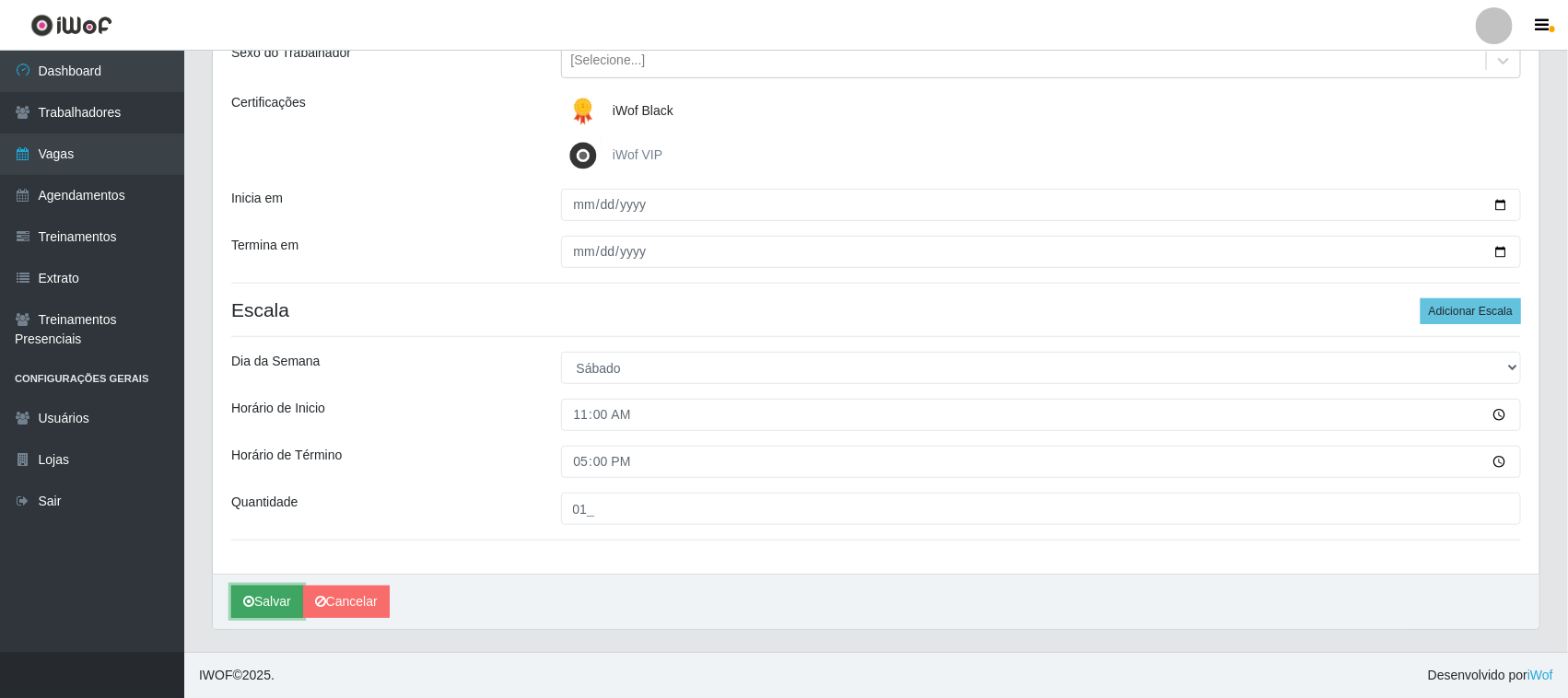
click at [273, 604] on button "Salvar" at bounding box center [267, 602] width 72 height 32
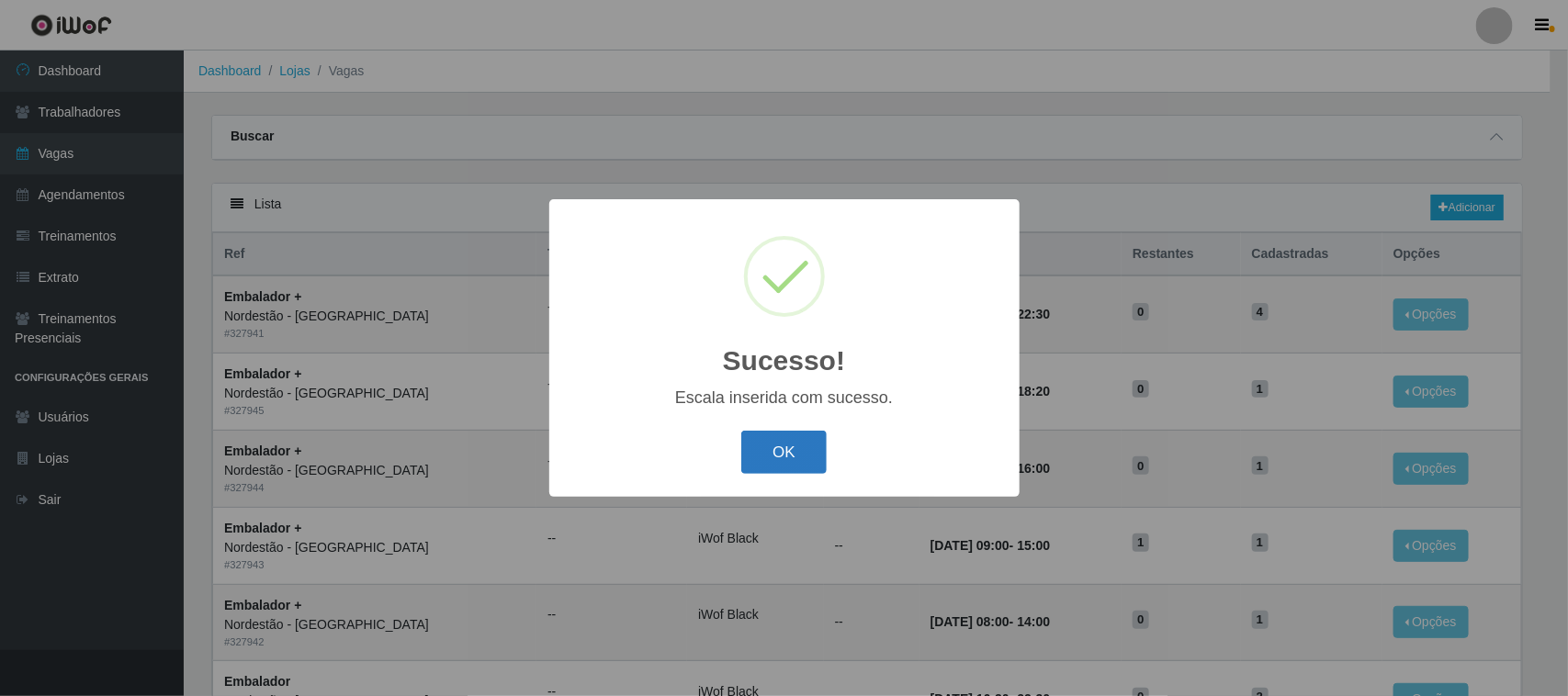
click at [799, 449] on button "OK" at bounding box center [784, 452] width 85 height 43
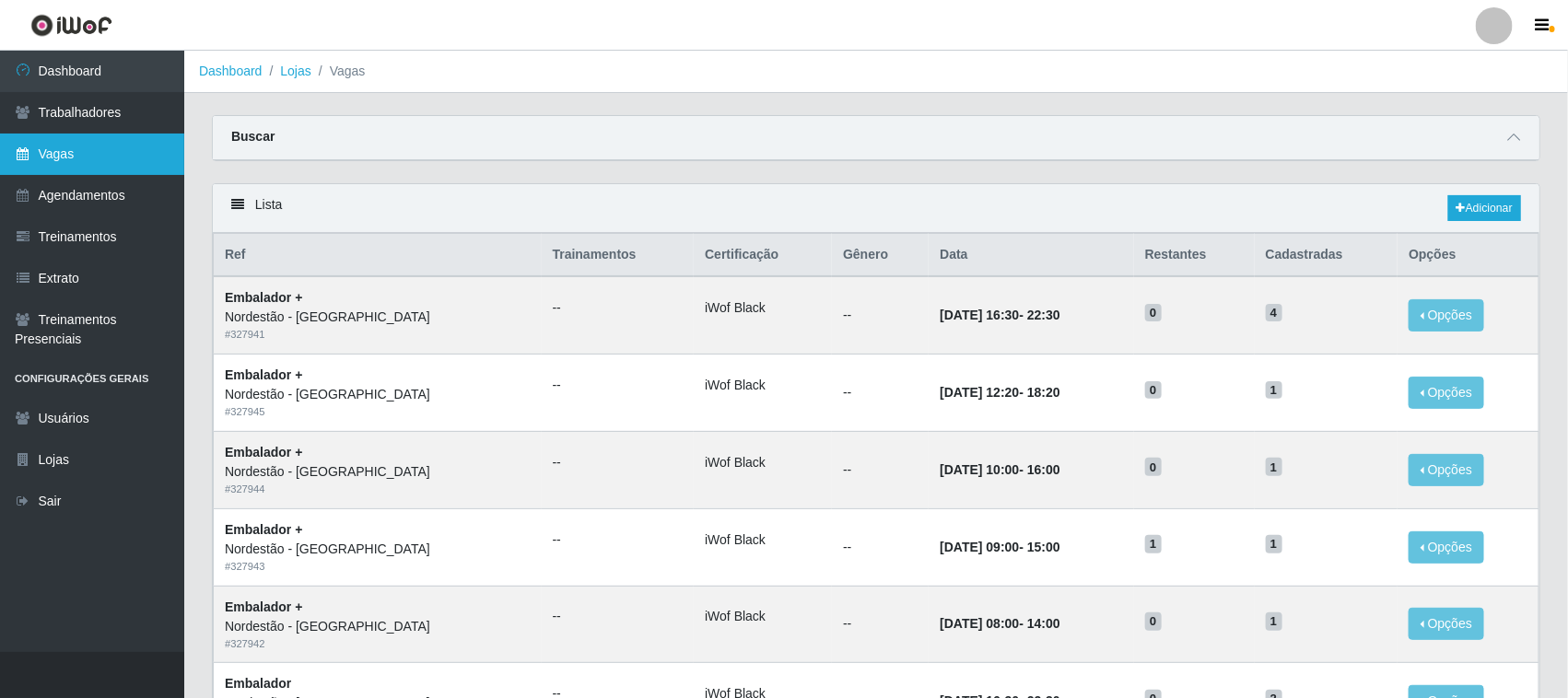
click at [90, 150] on link "Vagas" at bounding box center [92, 154] width 184 height 42
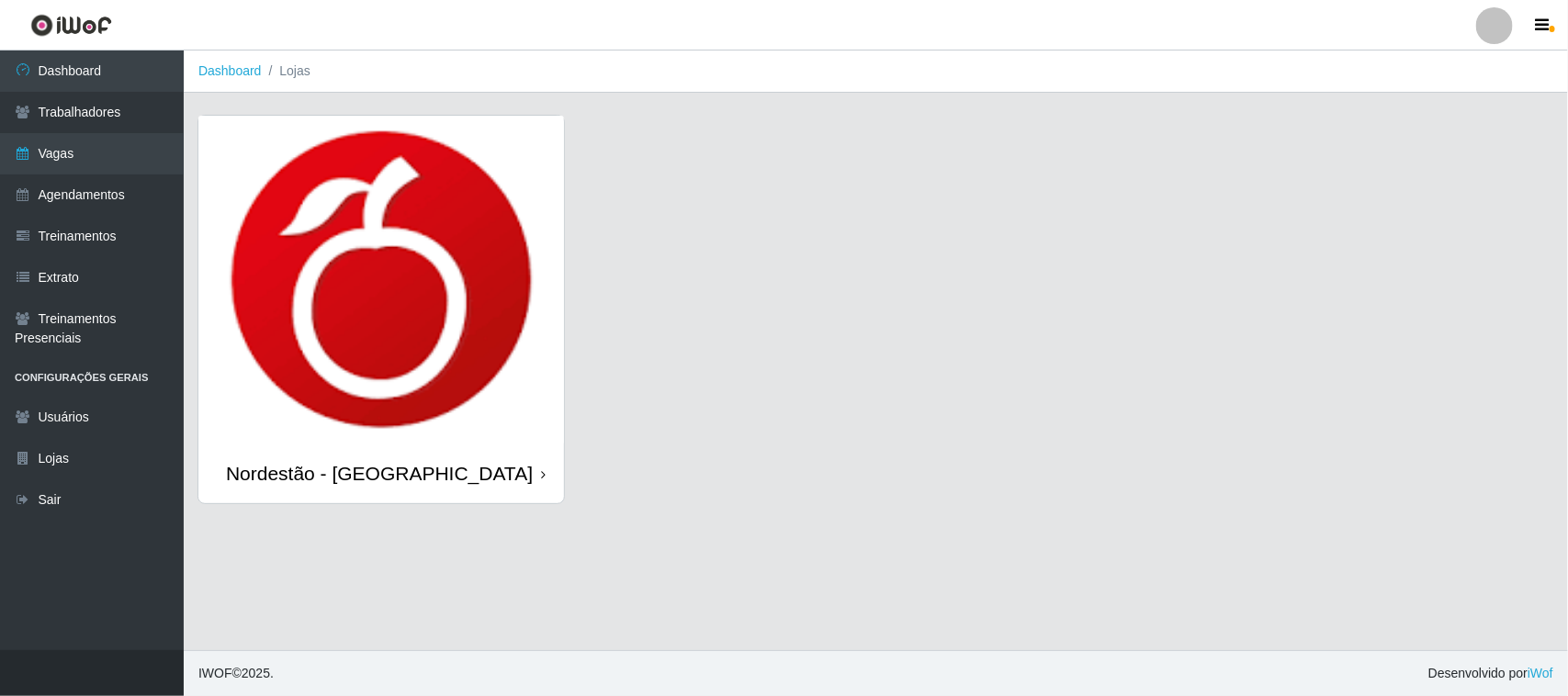
click at [542, 475] on icon at bounding box center [543, 474] width 5 height 13
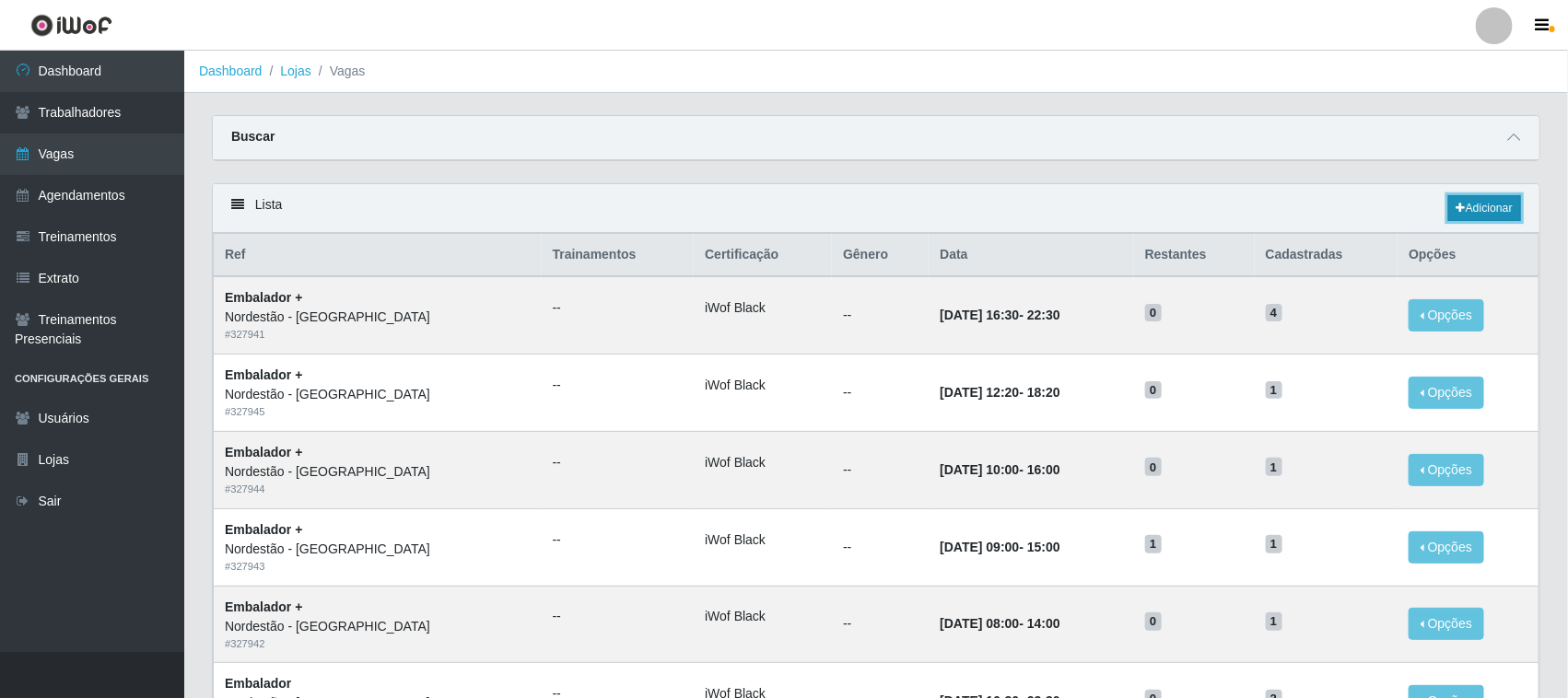
click at [1495, 202] on link "Adicionar" at bounding box center [1484, 208] width 73 height 25
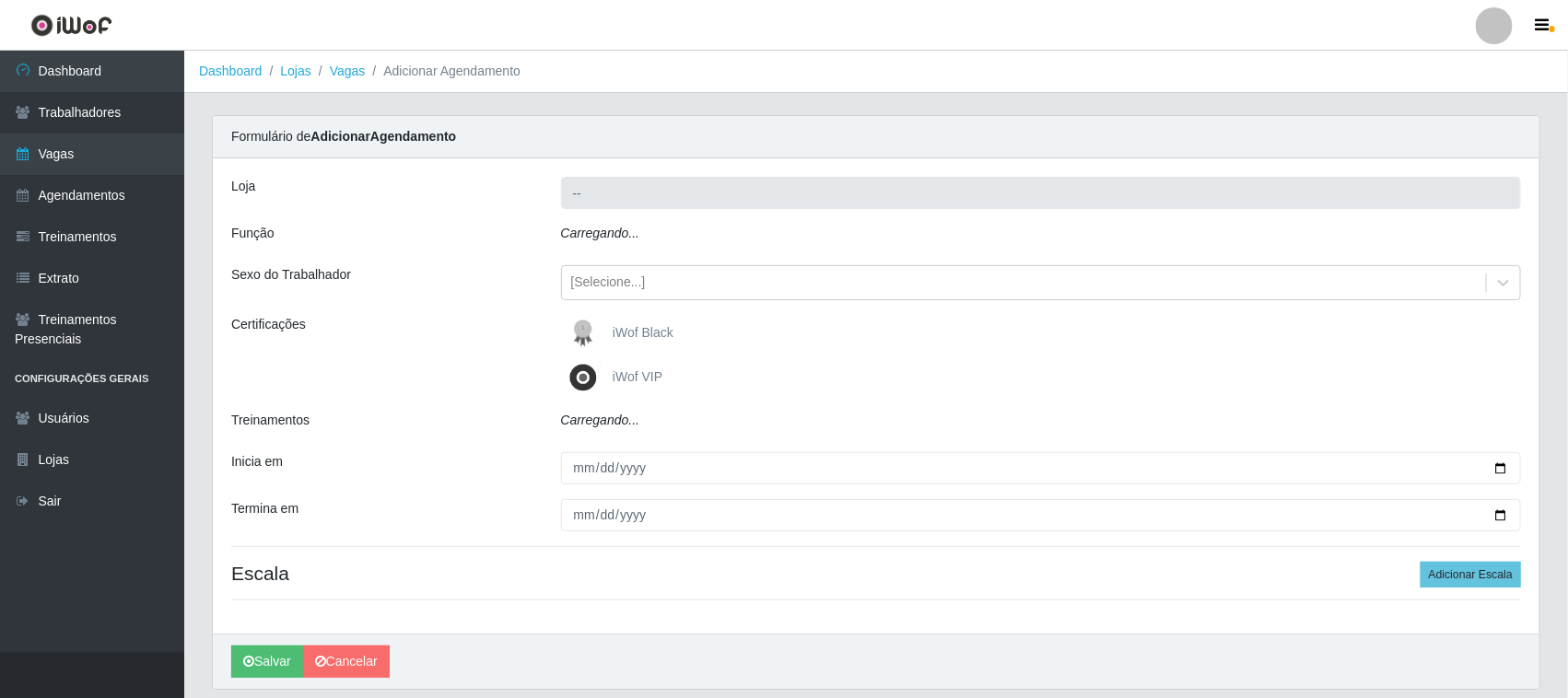
type input "Nordestão - [GEOGRAPHIC_DATA]"
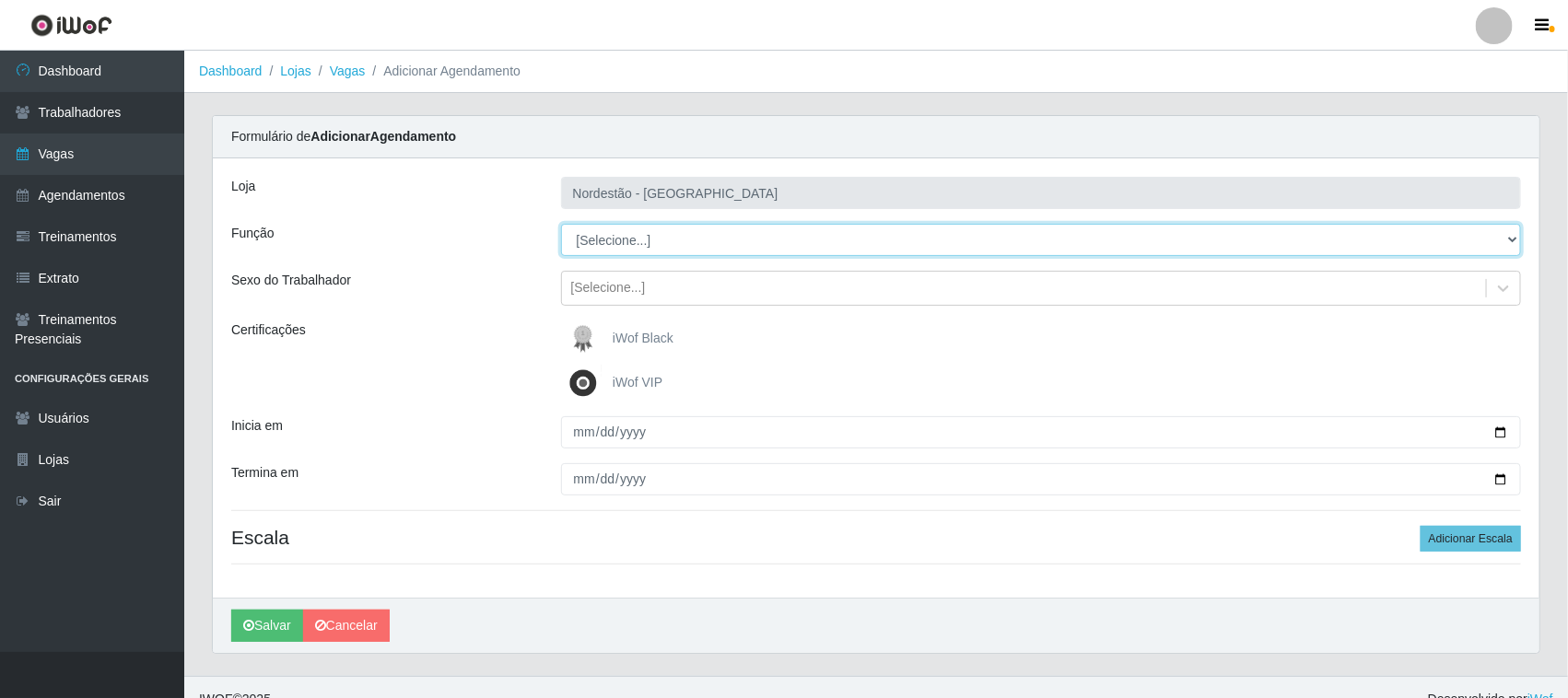
click at [654, 244] on select "[Selecione...] Embalador Embalador + Embalador ++ Operador de Caixa Operador de…" at bounding box center [1041, 239] width 960 height 32
select select "72"
click at [561, 224] on select "[Selecione...] Embalador Embalador + Embalador ++ Operador de Caixa Operador de…" at bounding box center [1041, 239] width 960 height 32
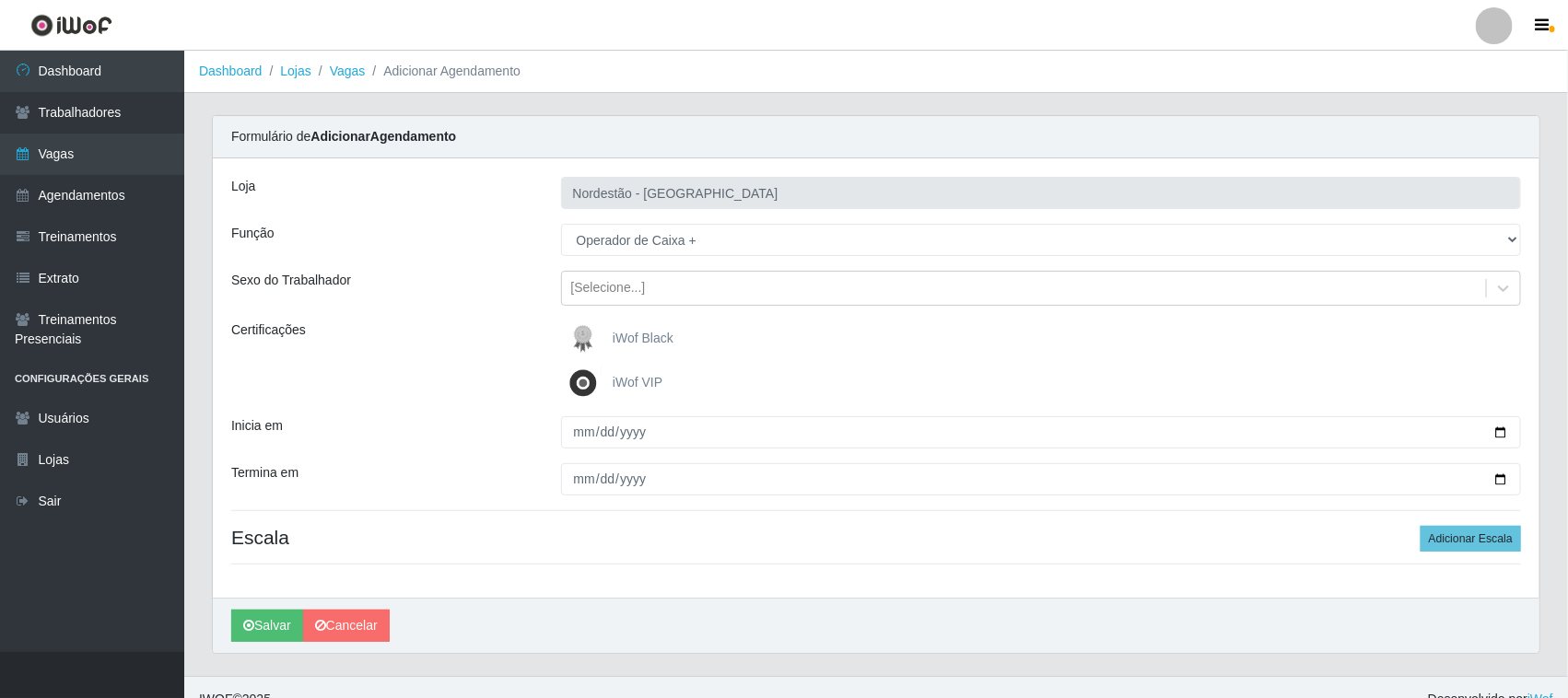
click at [589, 336] on img at bounding box center [586, 339] width 44 height 37
click at [0, 0] on input "iWof Black" at bounding box center [0, 0] width 0 height 0
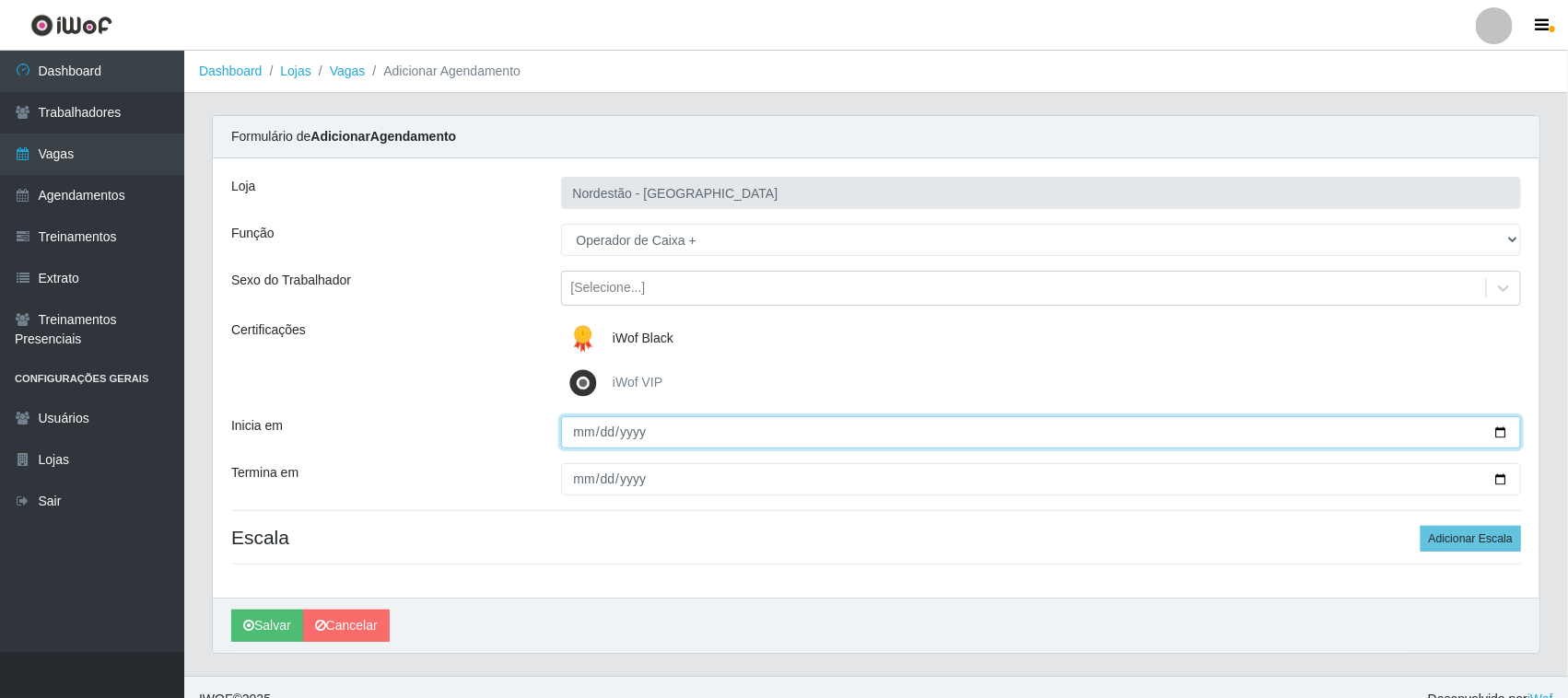
click at [1492, 430] on input "Inicia em" at bounding box center [1041, 432] width 960 height 32
type input "[DATE]"
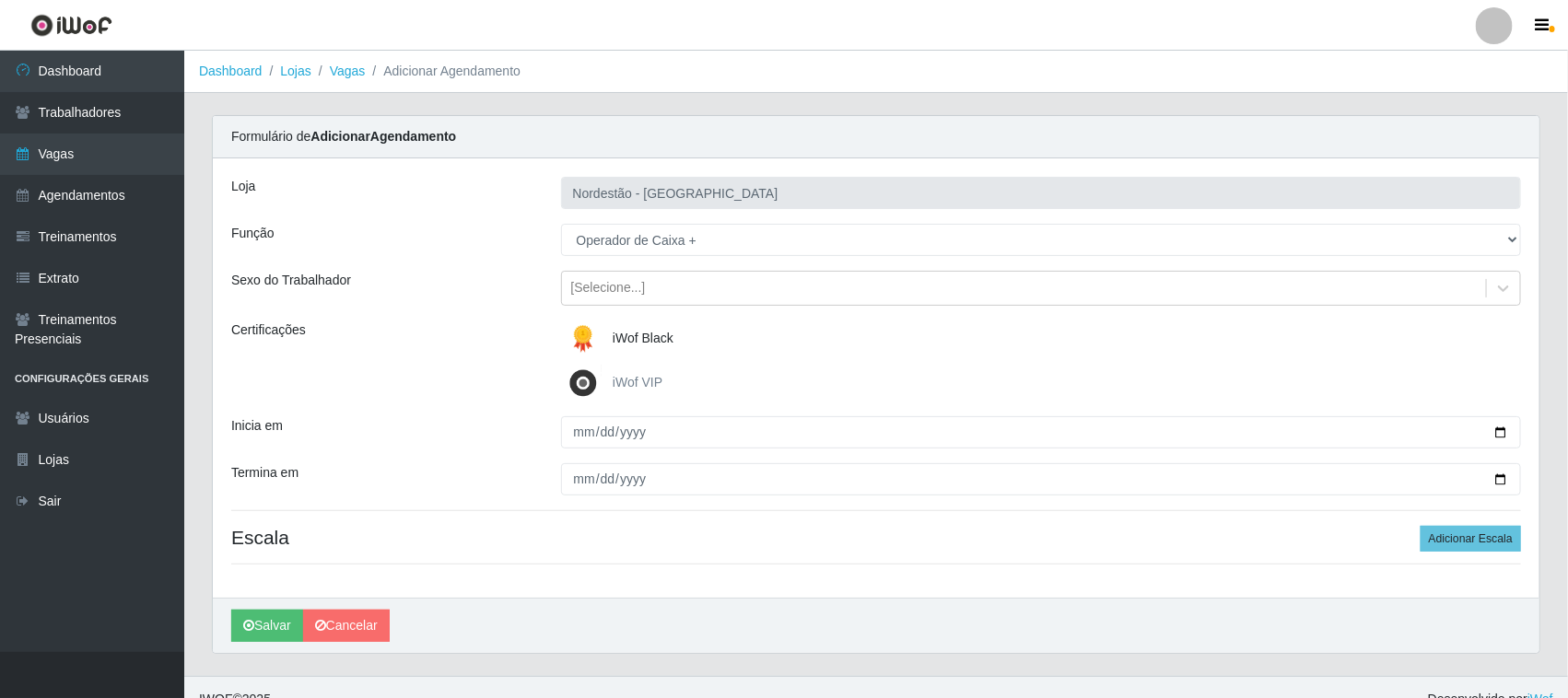
click at [582, 343] on img at bounding box center [586, 339] width 44 height 37
click at [0, 0] on input "iWof Black" at bounding box center [0, 0] width 0 height 0
click at [640, 334] on span "iWof Black" at bounding box center [643, 338] width 60 height 15
click at [0, 0] on input "iWof Black" at bounding box center [0, 0] width 0 height 0
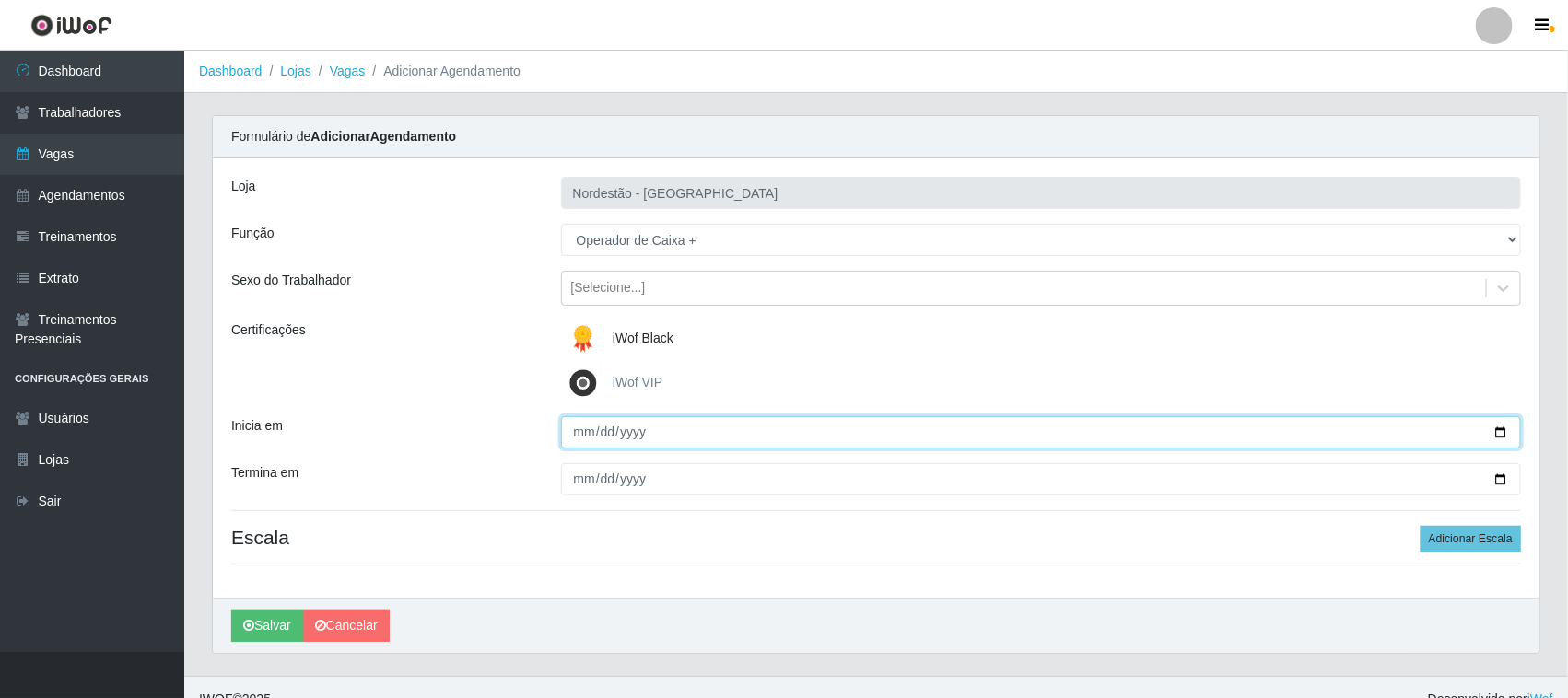
click at [1500, 433] on input "[DATE]" at bounding box center [1041, 432] width 960 height 32
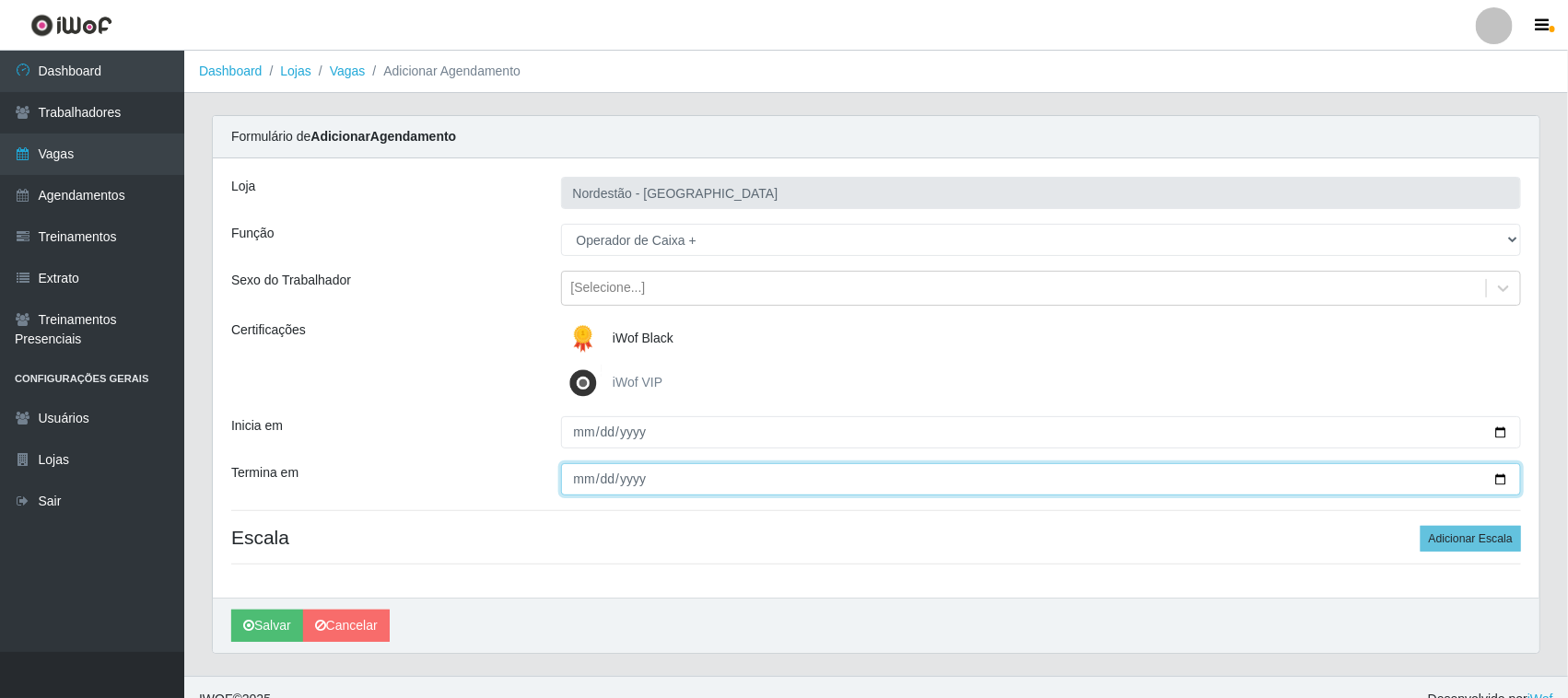
click at [1495, 479] on input "Termina em" at bounding box center [1041, 479] width 960 height 32
type input "[DATE]"
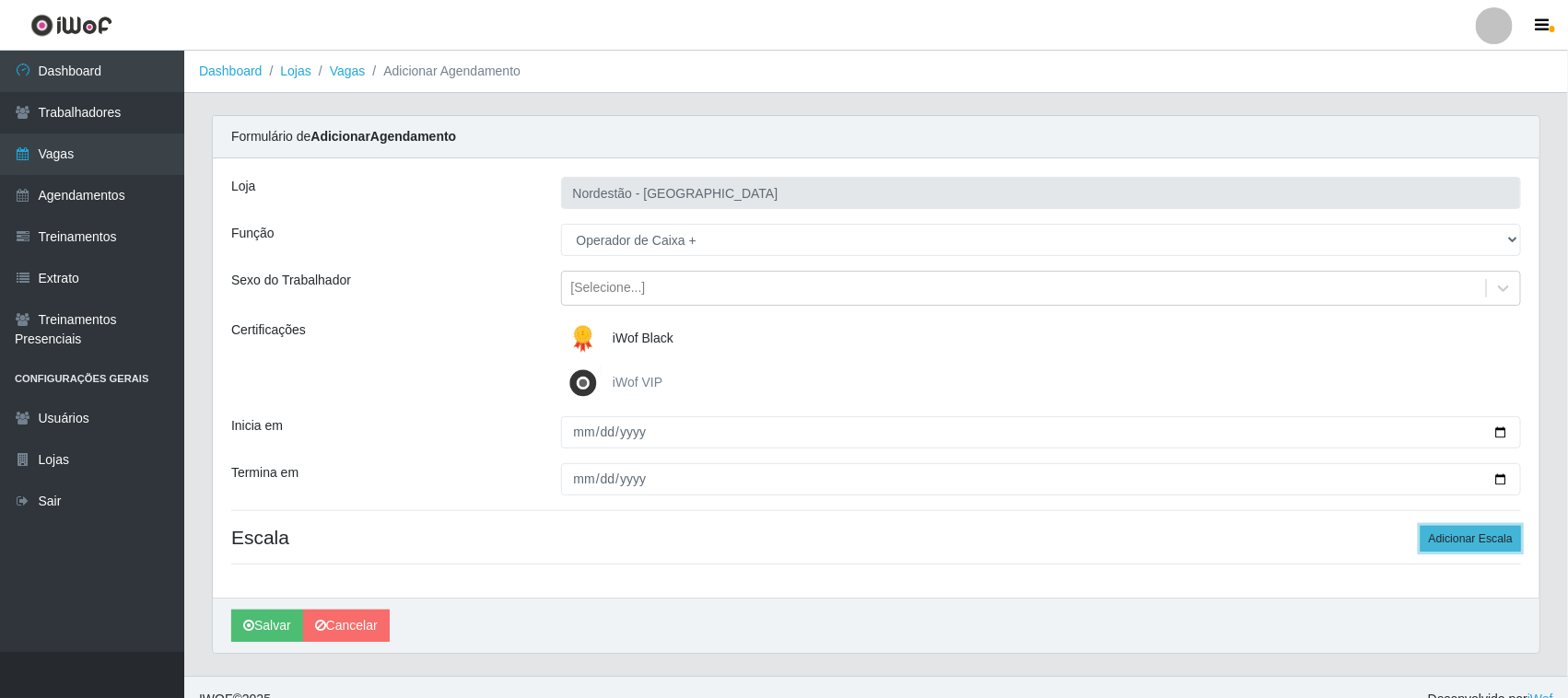
click at [1485, 543] on button "Adicionar Escala" at bounding box center [1470, 538] width 100 height 25
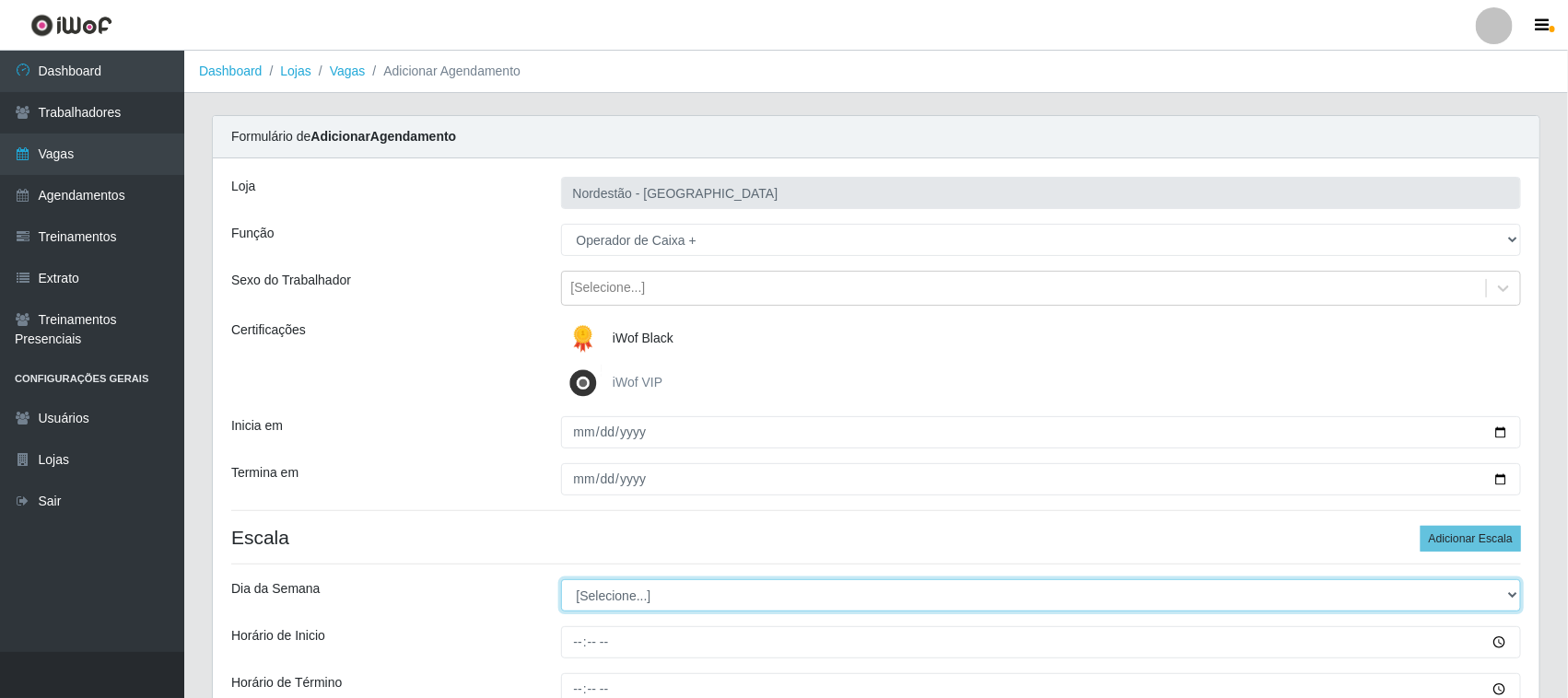
click at [654, 604] on select "[Selecione...] Segunda Terça Quarta Quinta Sexta Sábado Domingo" at bounding box center [1041, 595] width 960 height 32
select select "0"
click at [561, 580] on select "[Selecione...] Segunda Terça Quarta Quinta Sexta Sábado Domingo" at bounding box center [1041, 595] width 960 height 32
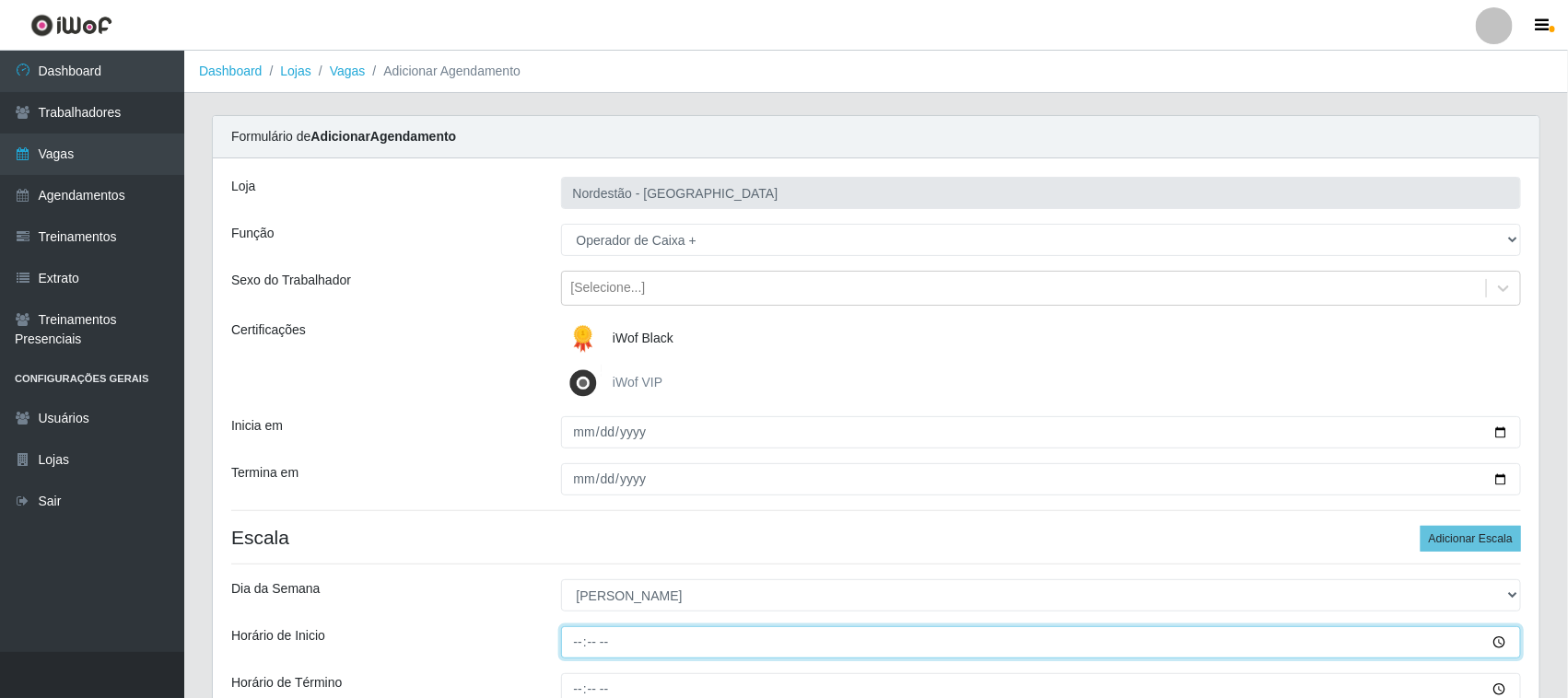
click at [573, 640] on input "Horário de Inicio" at bounding box center [1041, 642] width 960 height 32
type input "10:00"
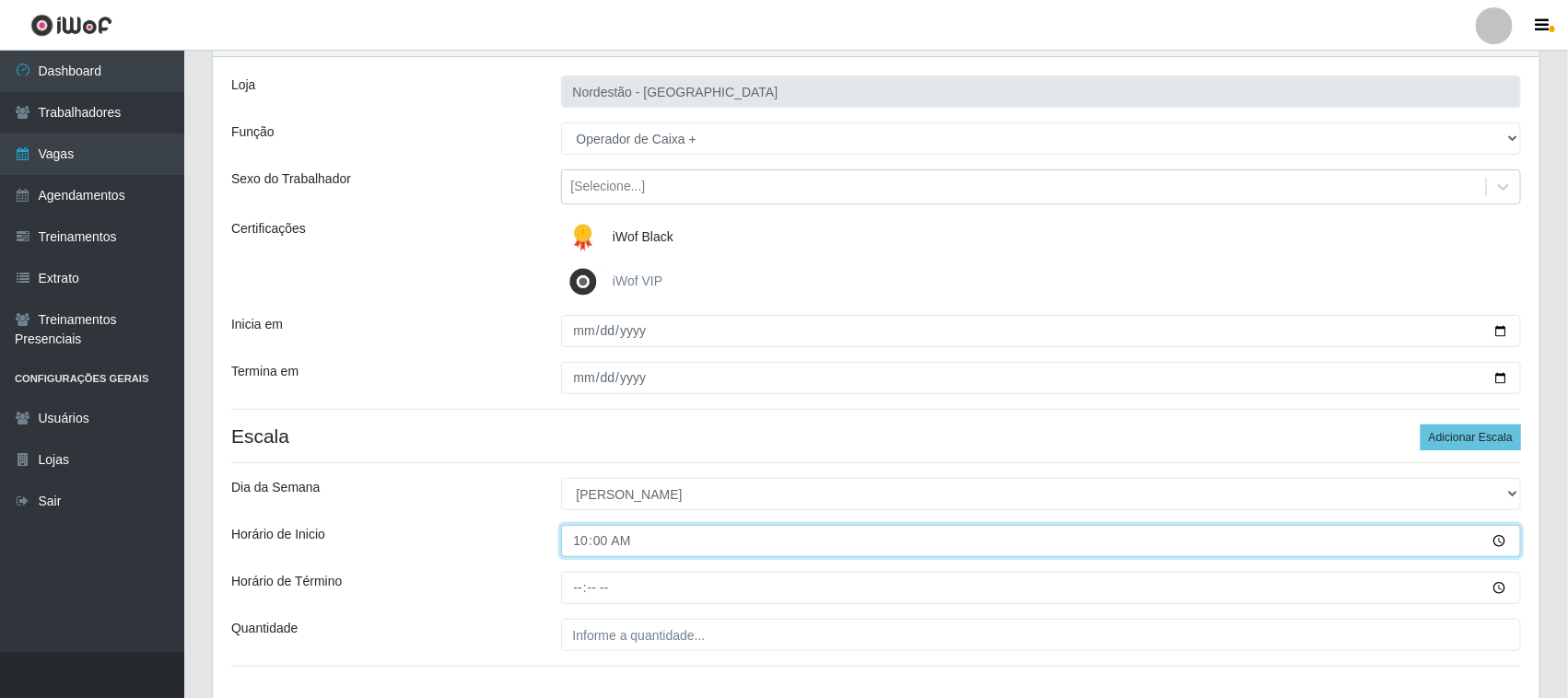
scroll to position [229, 0]
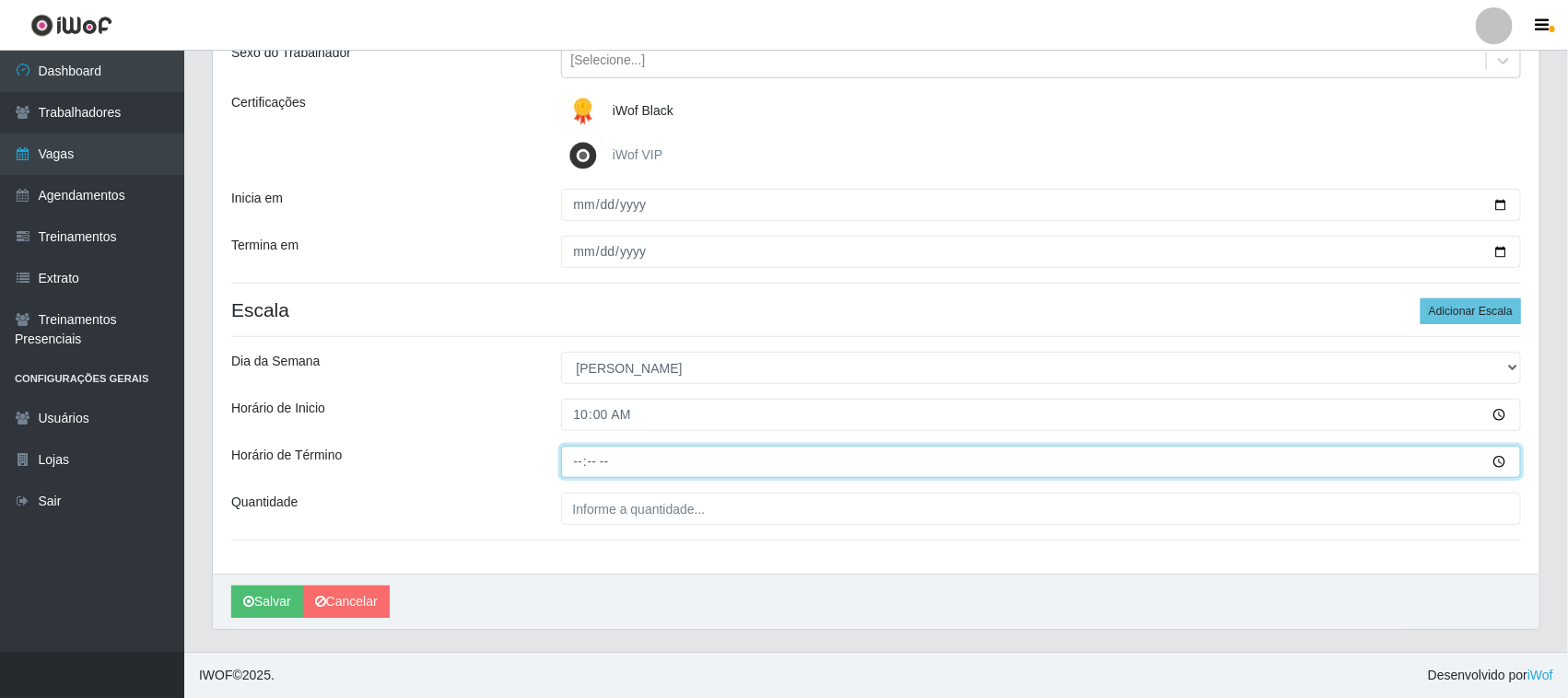
click at [574, 456] on input "Horário de Término" at bounding box center [1041, 461] width 960 height 32
type input "16:00"
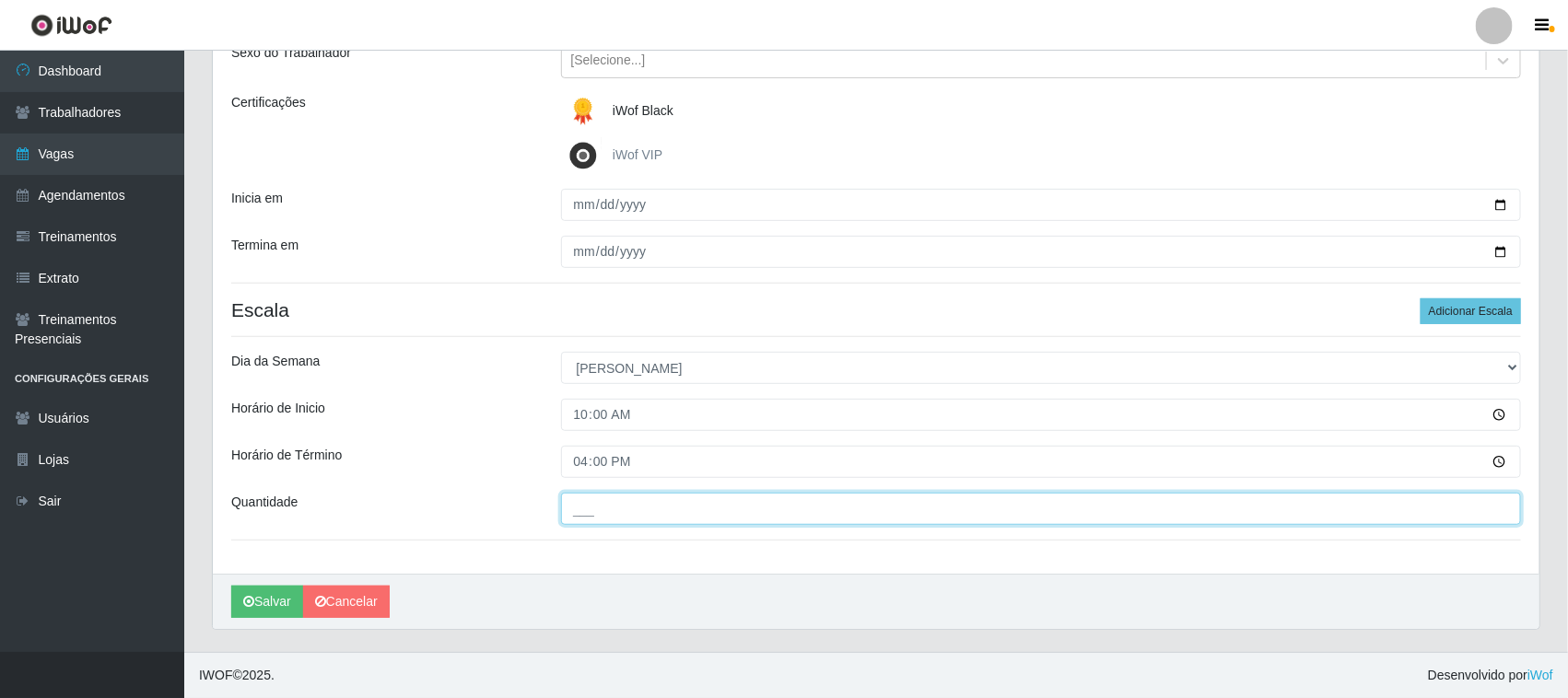
click at [652, 511] on input "___" at bounding box center [1041, 508] width 960 height 32
type input "01_"
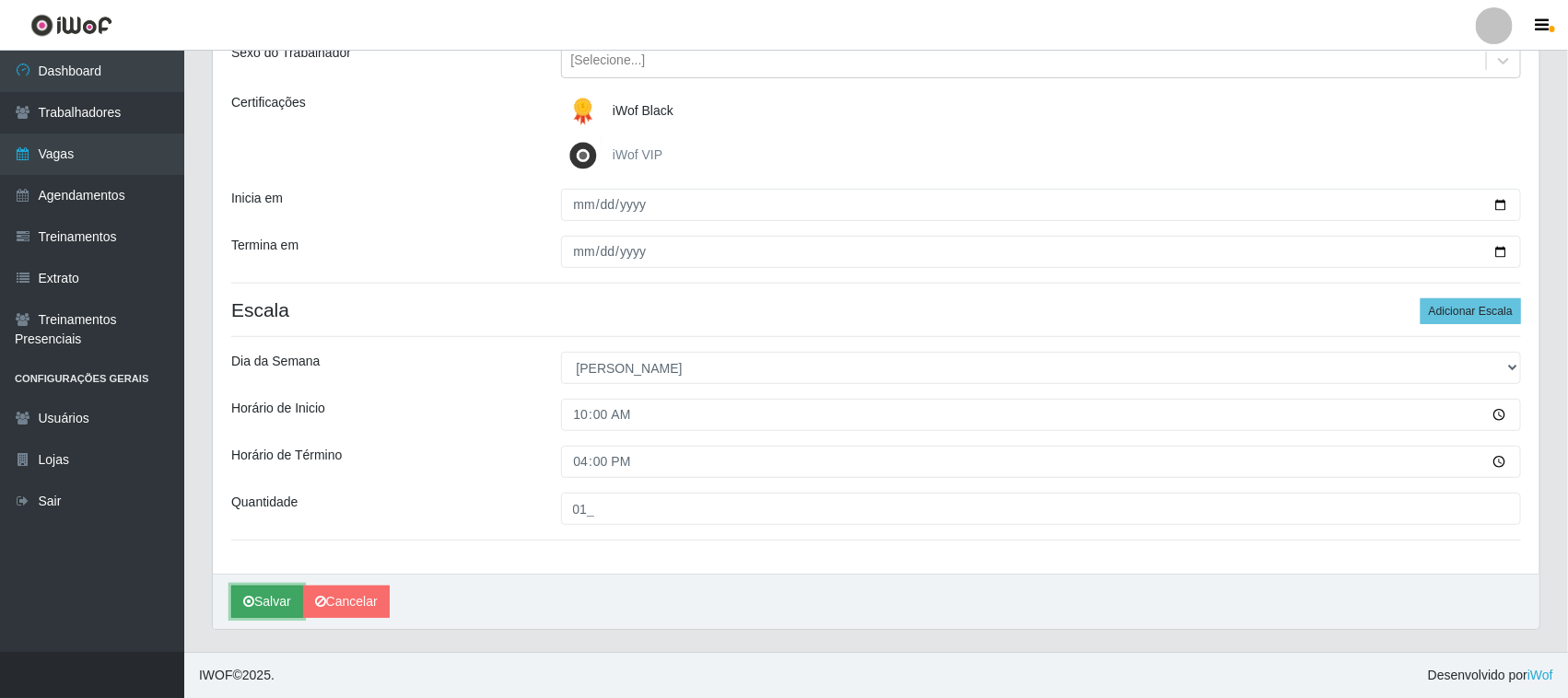
click at [279, 602] on button "Salvar" at bounding box center [267, 602] width 72 height 32
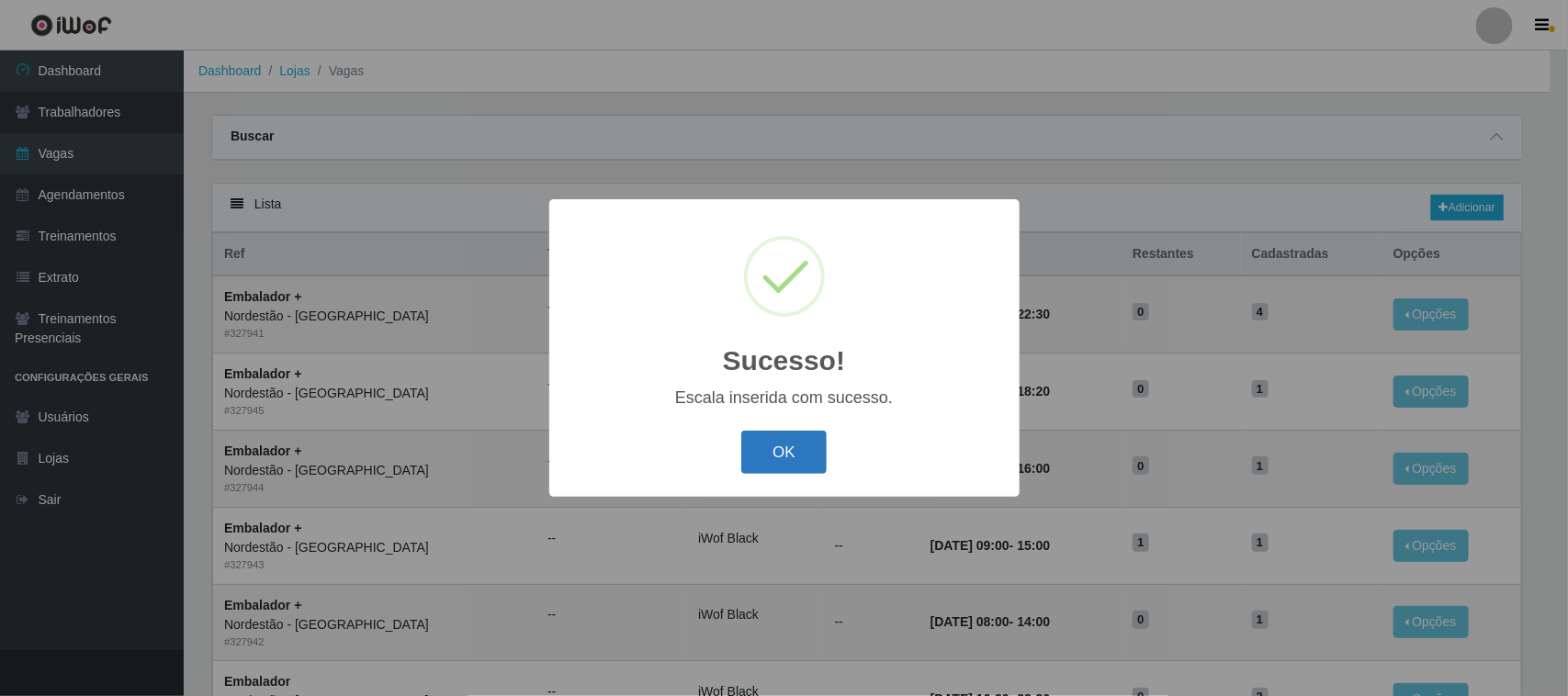
click at [777, 460] on button "OK" at bounding box center [784, 452] width 85 height 43
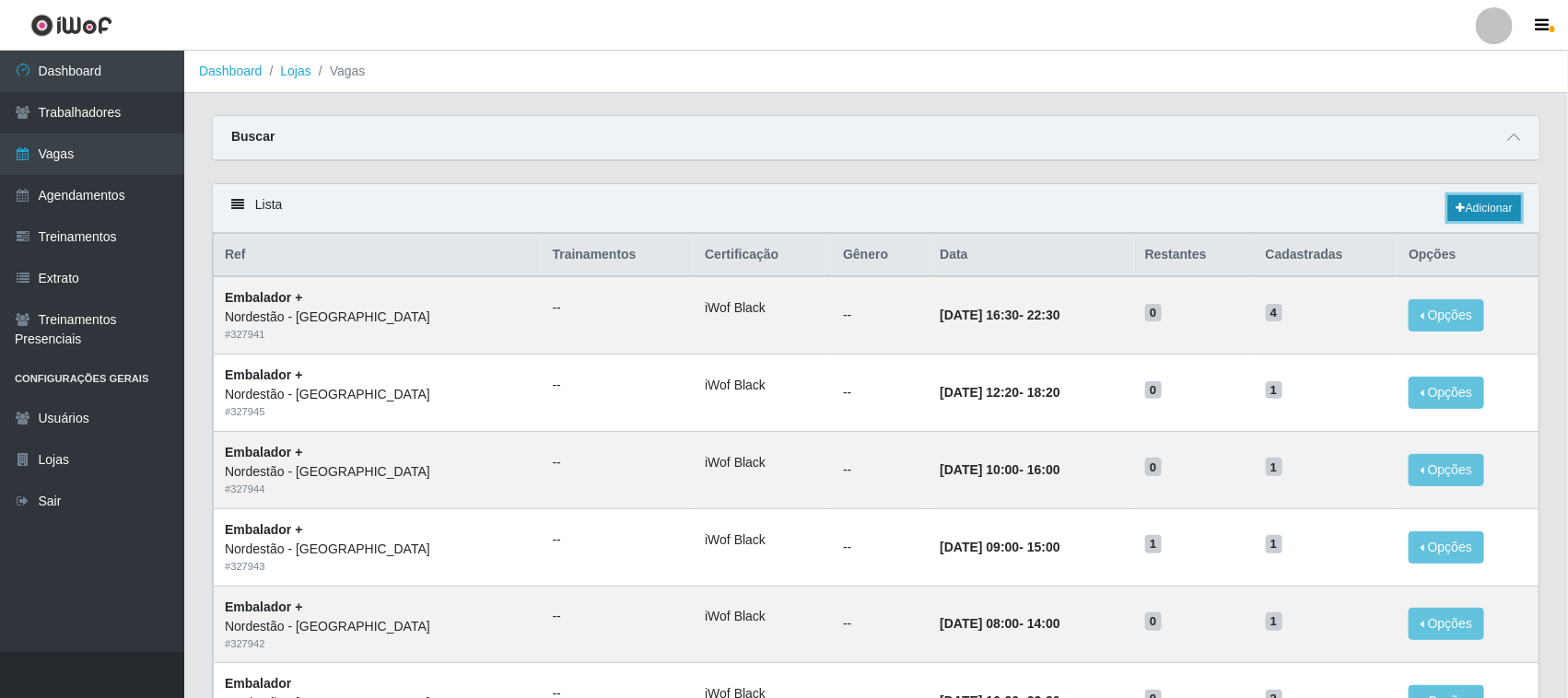
click at [1487, 207] on link "Adicionar" at bounding box center [1484, 208] width 73 height 25
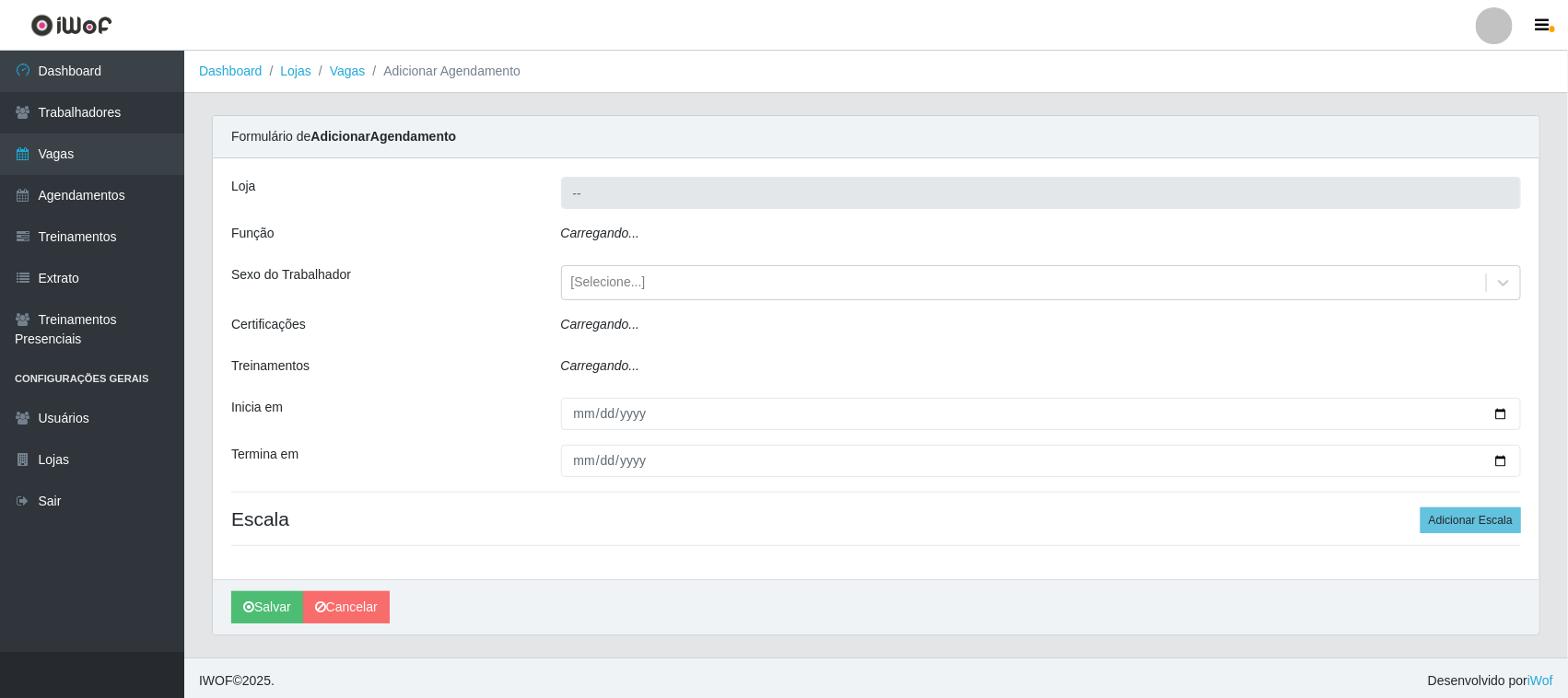
type input "Nordestão - [GEOGRAPHIC_DATA]"
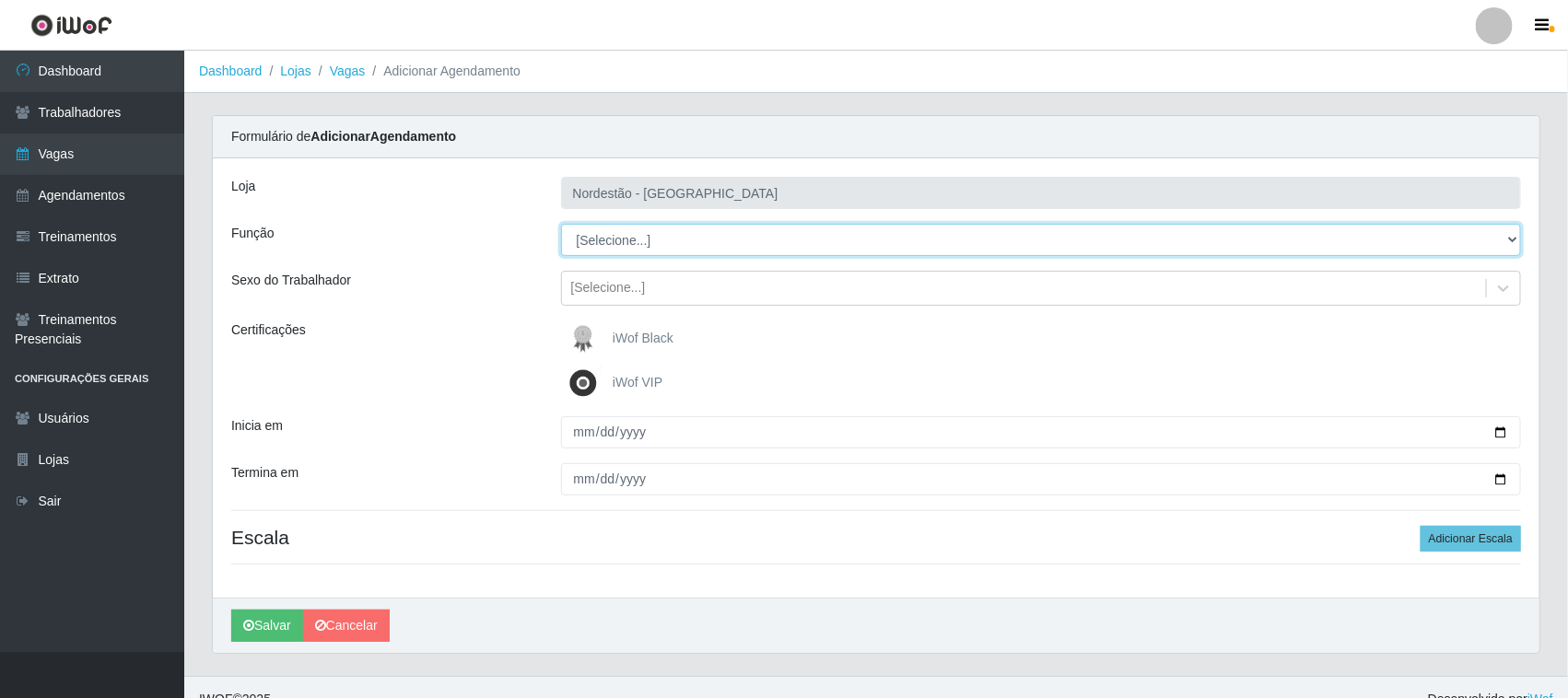
click at [655, 242] on select "[Selecione...] Embalador Embalador + Embalador ++ Operador de Caixa Operador de…" at bounding box center [1041, 239] width 960 height 32
select select "70"
click at [561, 224] on select "[Selecione...] Embalador Embalador + Embalador ++ Operador de Caixa Operador de…" at bounding box center [1041, 239] width 960 height 32
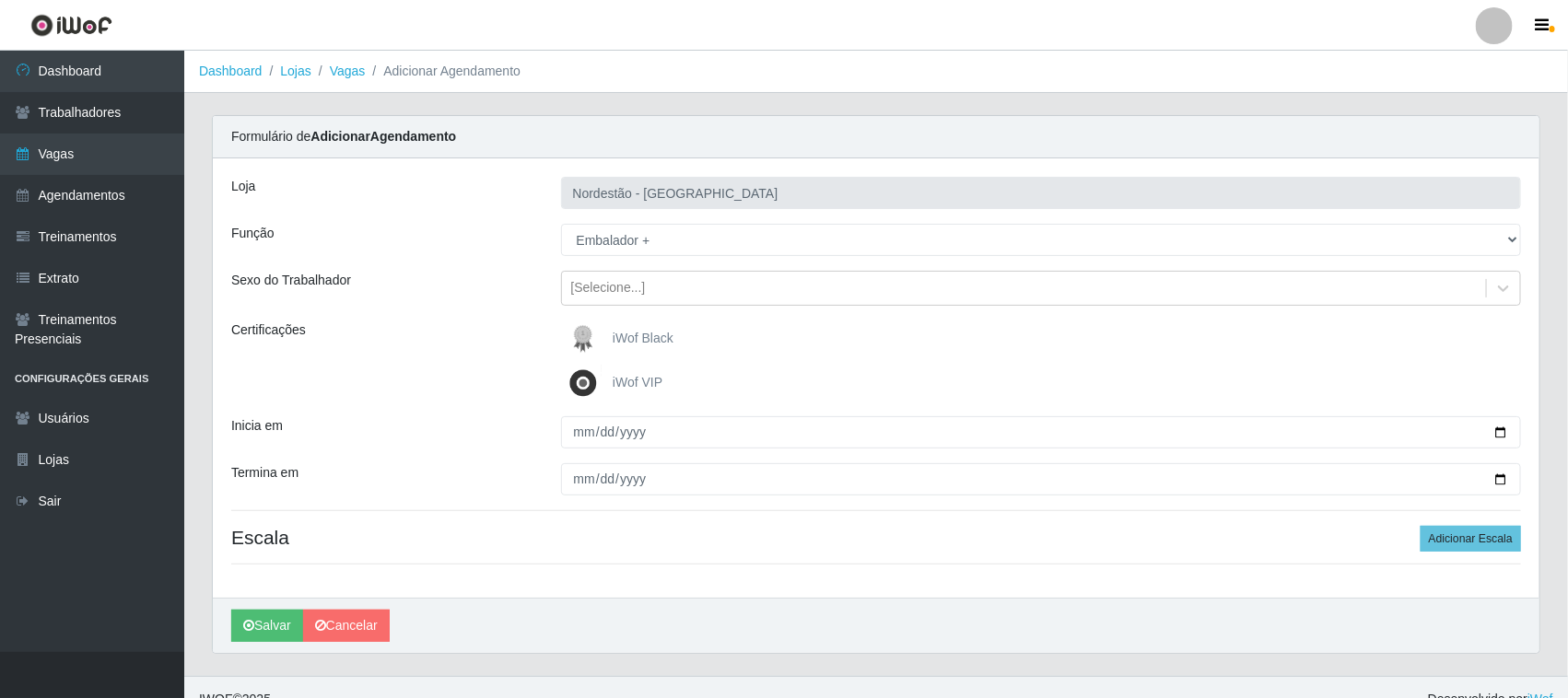
drag, startPoint x: 609, startPoint y: 337, endPoint x: 632, endPoint y: 332, distance: 23.5
click at [613, 337] on label "iWof Black" at bounding box center [619, 339] width 109 height 37
click at [0, 0] on input "iWof Black" at bounding box center [0, 0] width 0 height 0
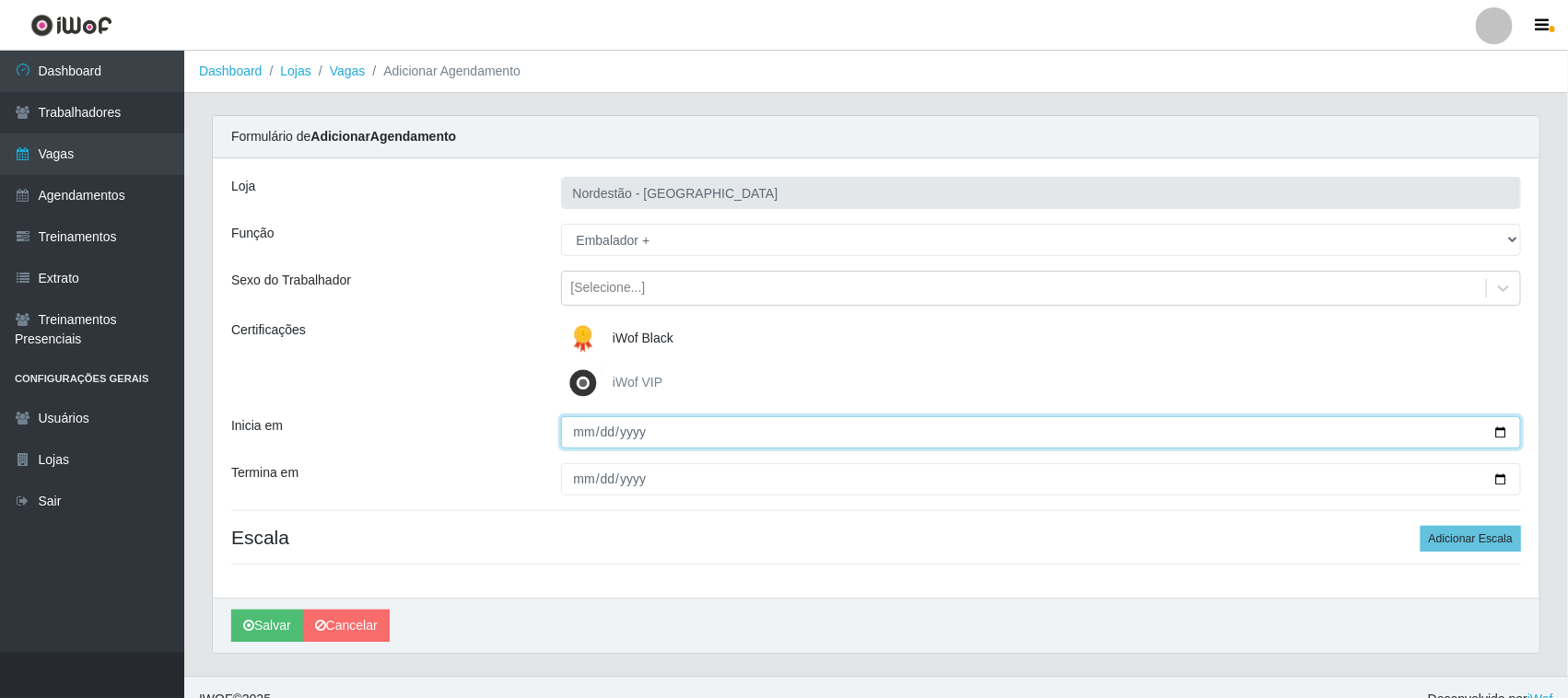
click at [1503, 430] on input "Inicia em" at bounding box center [1041, 432] width 960 height 32
type input "[DATE]"
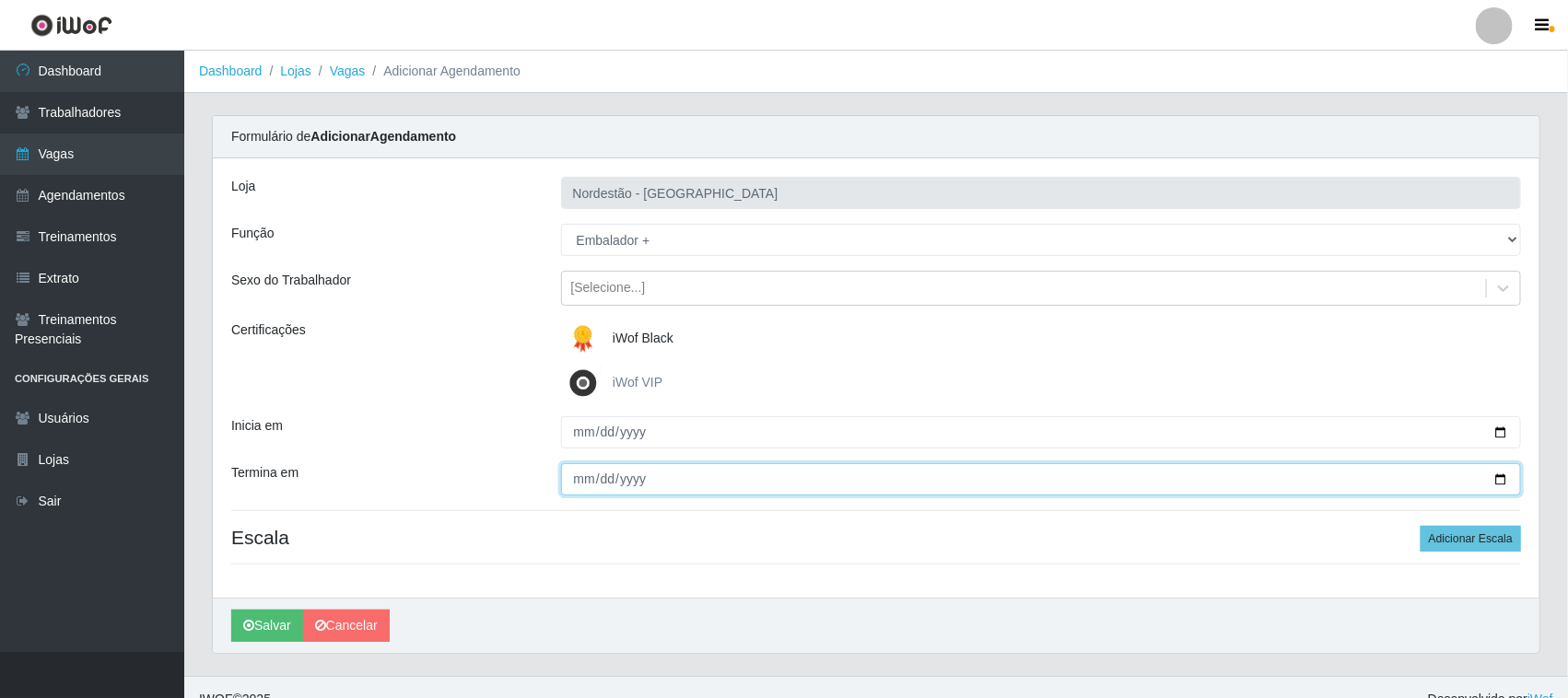
click at [1507, 470] on input "Termina em" at bounding box center [1041, 479] width 960 height 32
click at [1505, 479] on input "Termina em" at bounding box center [1041, 479] width 960 height 32
type input "[DATE]"
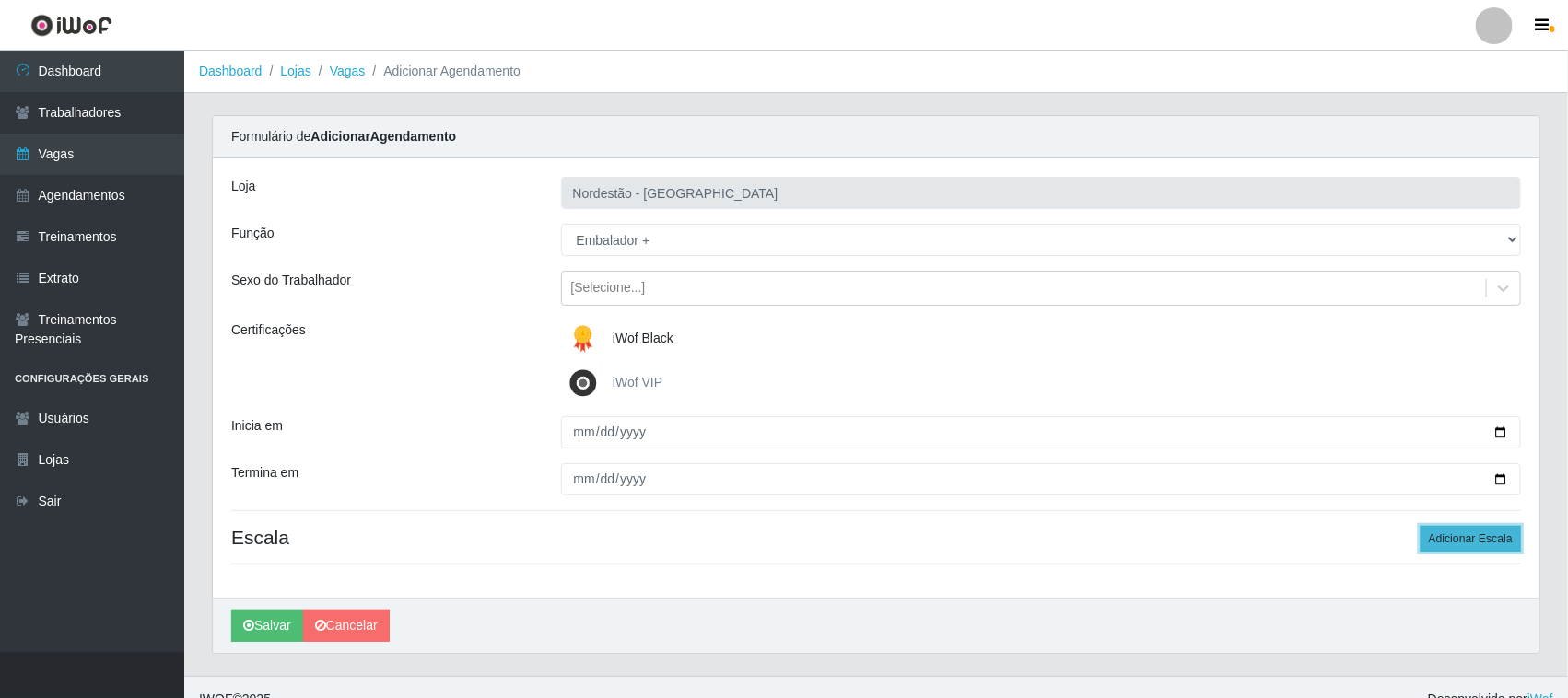
click at [1470, 535] on button "Adicionar Escala" at bounding box center [1470, 538] width 100 height 25
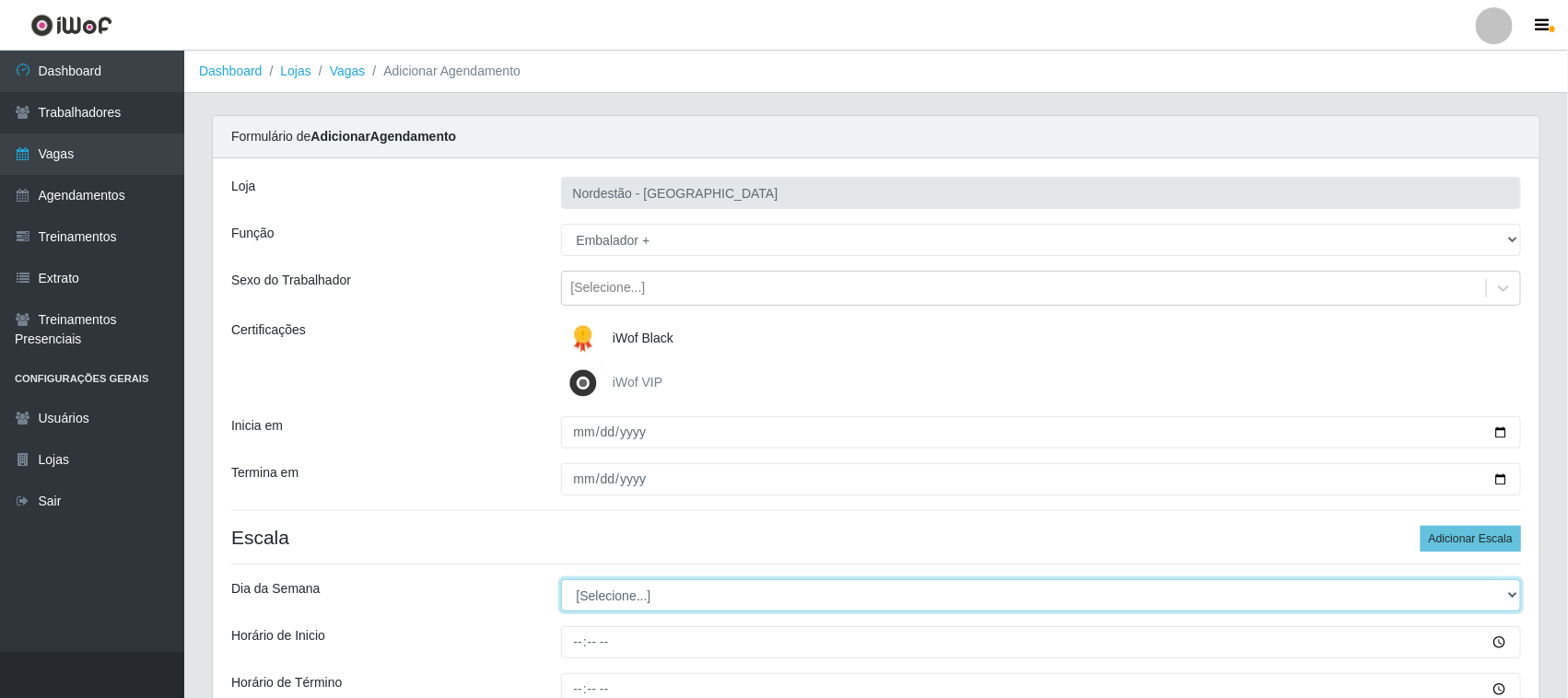
click at [614, 601] on select "[Selecione...] Segunda Terça Quarta Quinta Sexta Sábado Domingo" at bounding box center [1041, 595] width 960 height 32
select select "0"
click at [561, 580] on select "[Selecione...] Segunda Terça Quarta Quinta Sexta Sábado Domingo" at bounding box center [1041, 595] width 960 height 32
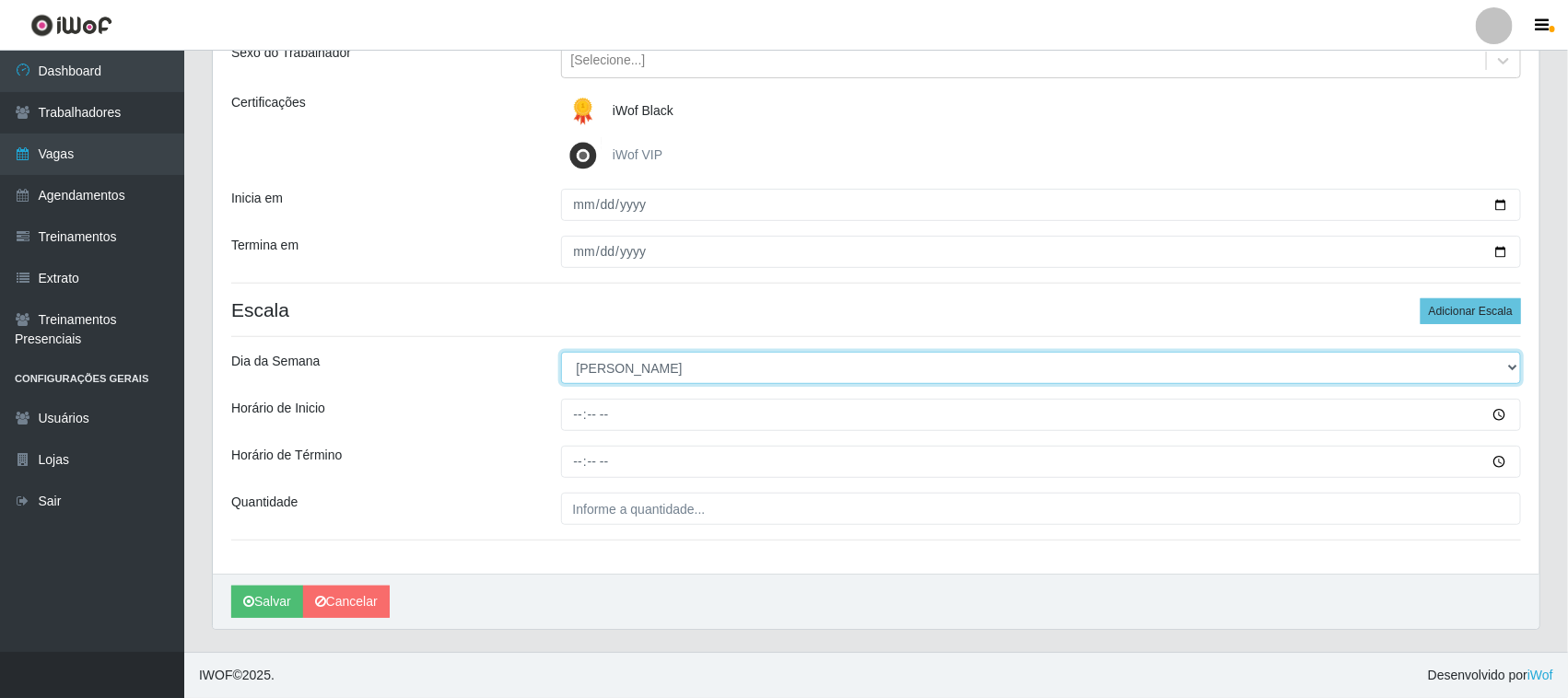
scroll to position [229, 0]
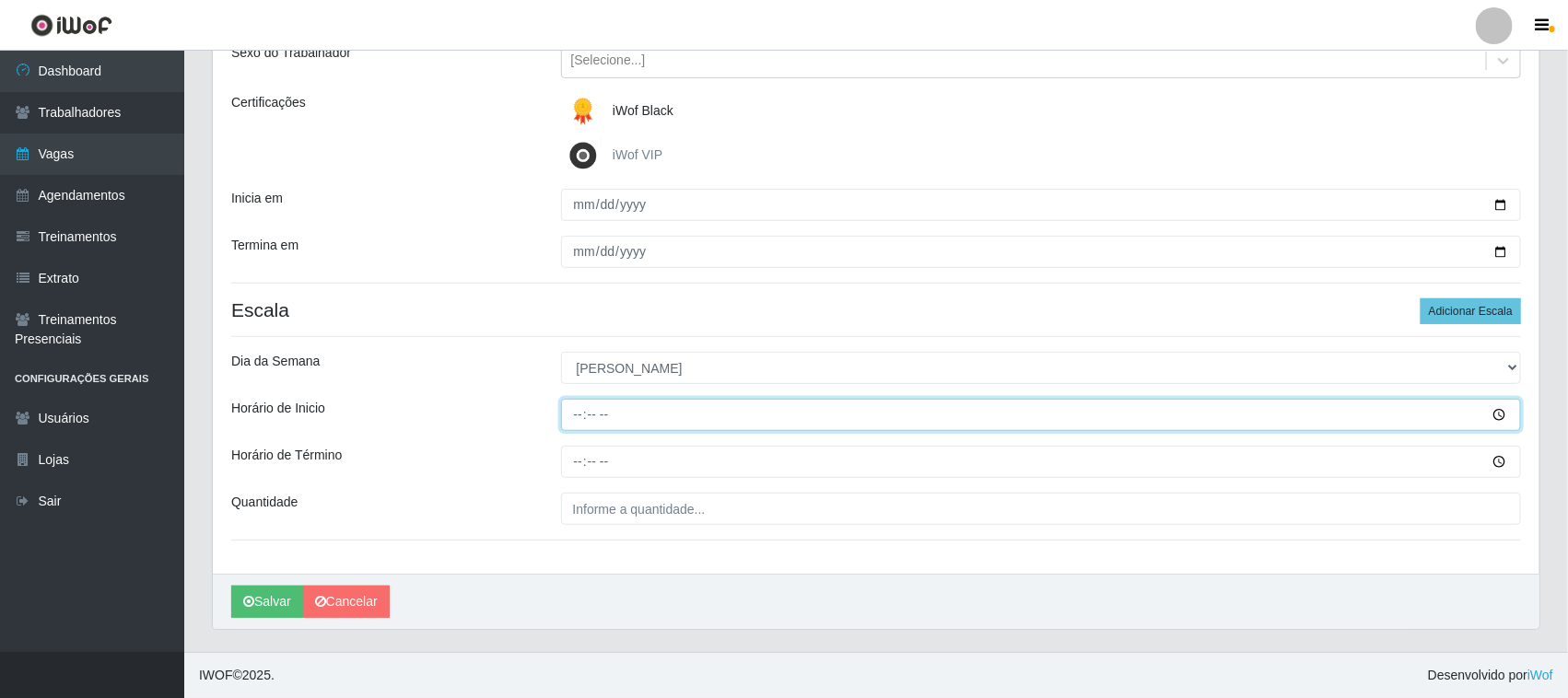
click at [565, 405] on input "Horário de Inicio" at bounding box center [1041, 415] width 960 height 32
type input "16:30"
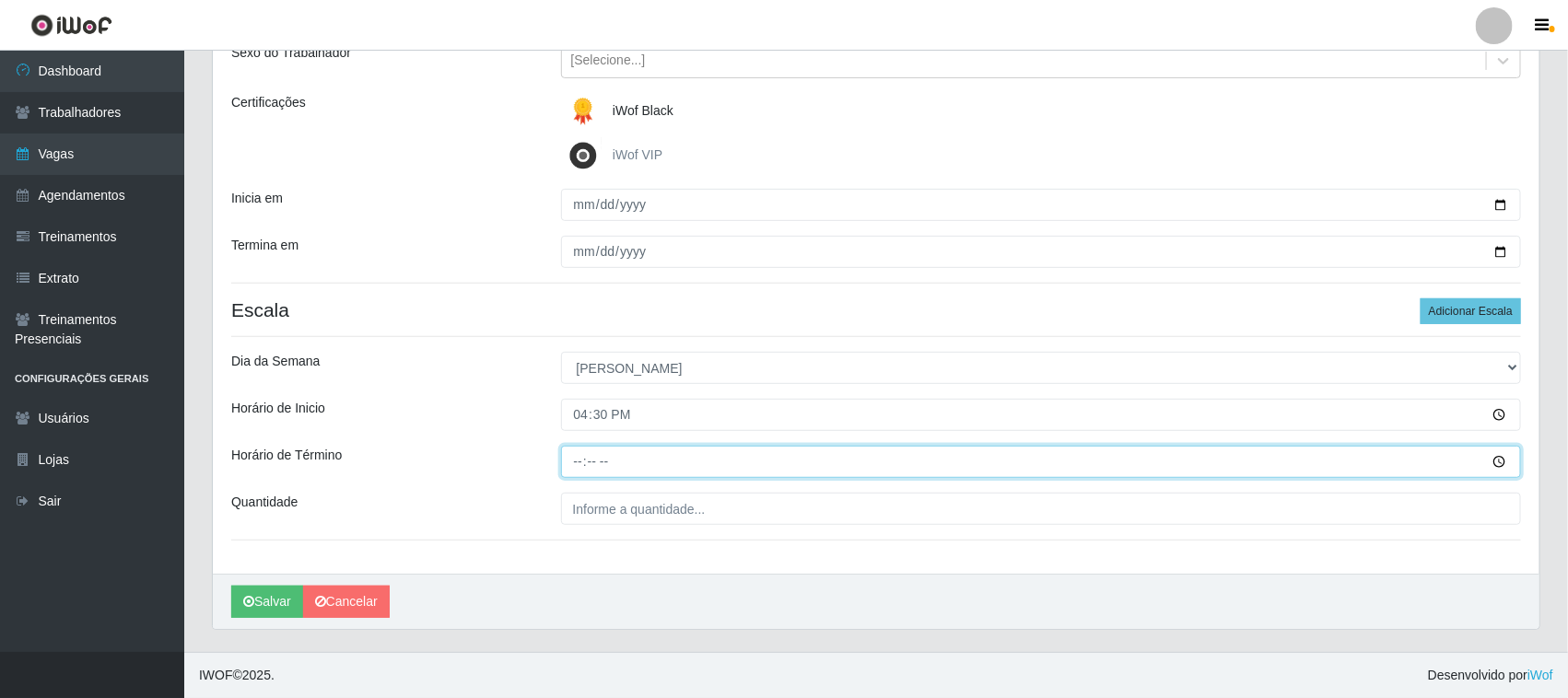
click at [573, 465] on input "Horário de Término" at bounding box center [1041, 461] width 960 height 32
type input "22:30"
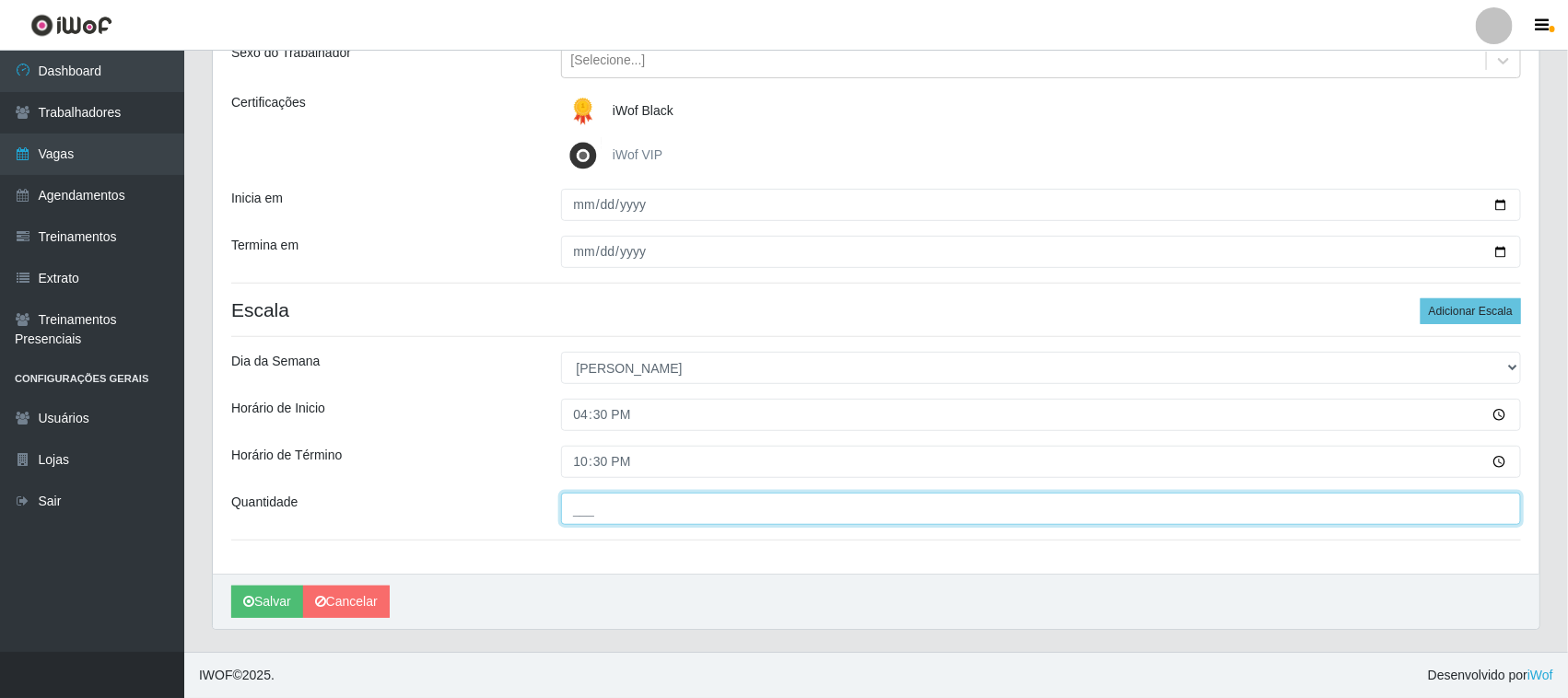
click at [604, 523] on input "___" at bounding box center [1041, 508] width 960 height 32
type input "01_"
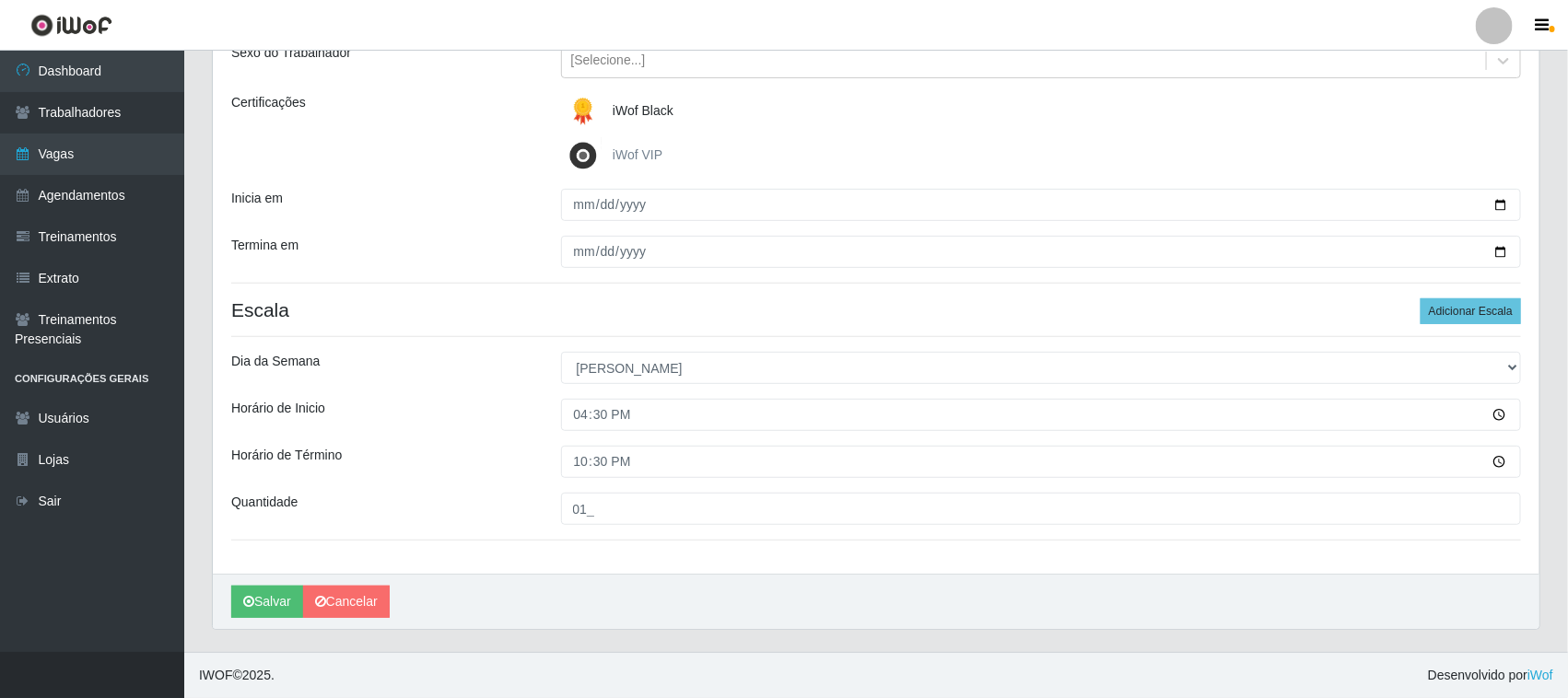
click at [484, 512] on div "Quantidade" at bounding box center [382, 508] width 330 height 32
click at [281, 599] on button "Salvar" at bounding box center [267, 602] width 72 height 32
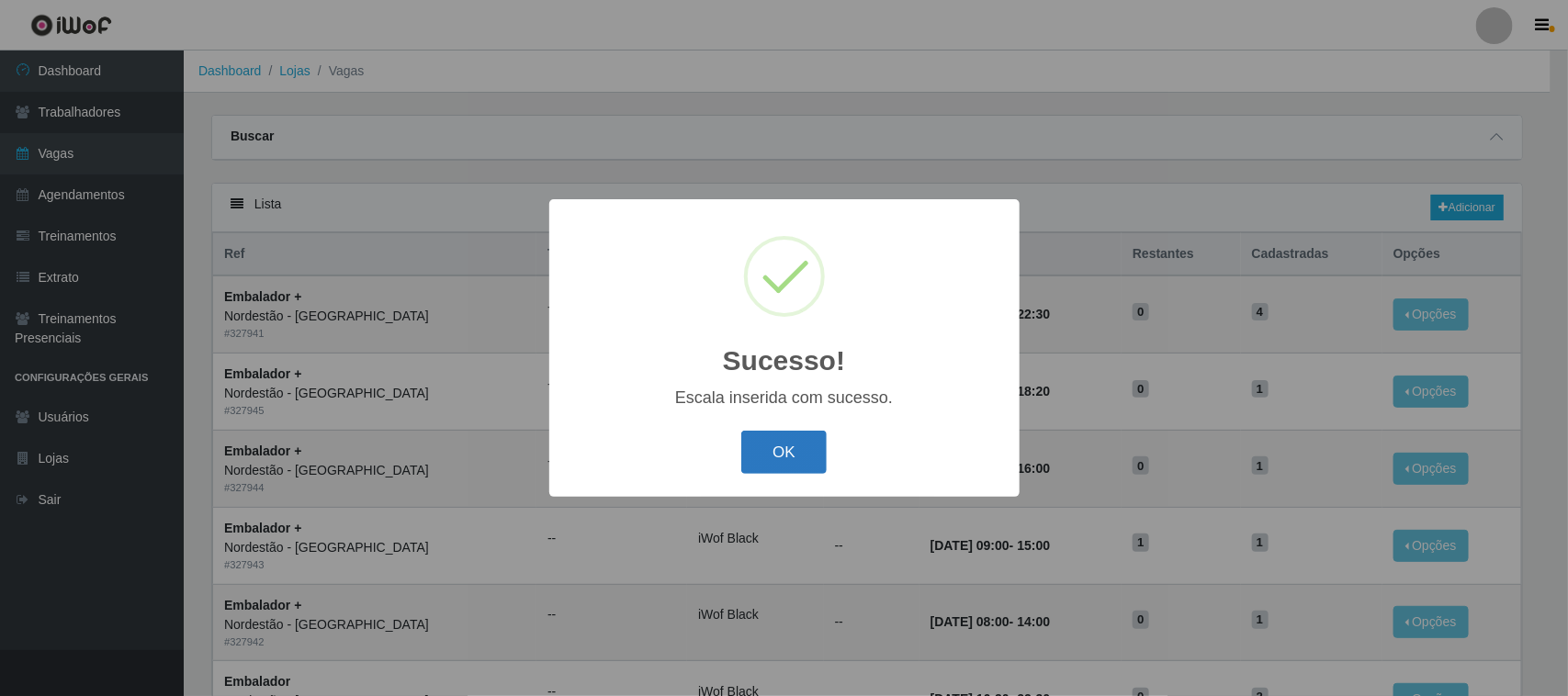
click at [770, 450] on button "OK" at bounding box center [784, 452] width 85 height 43
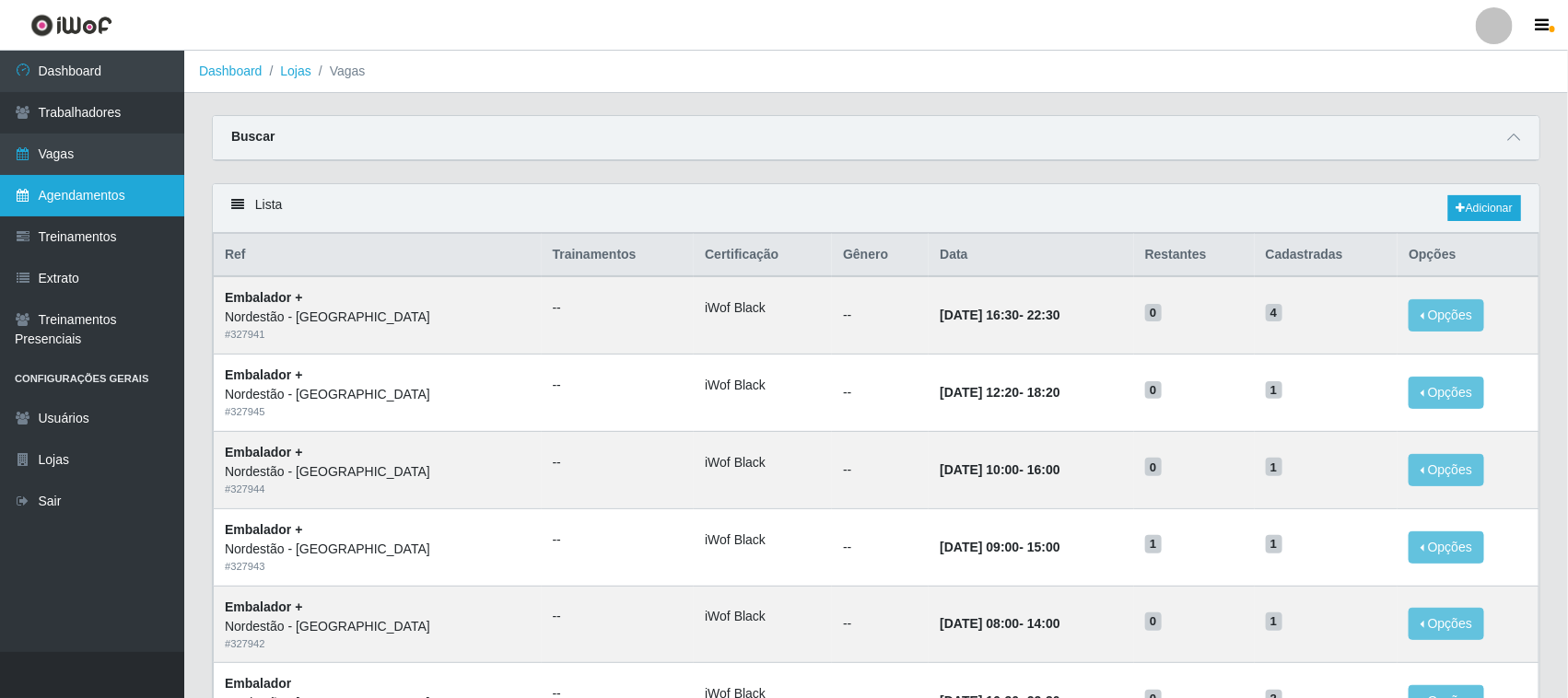
click at [98, 199] on link "Agendamentos" at bounding box center [92, 196] width 184 height 42
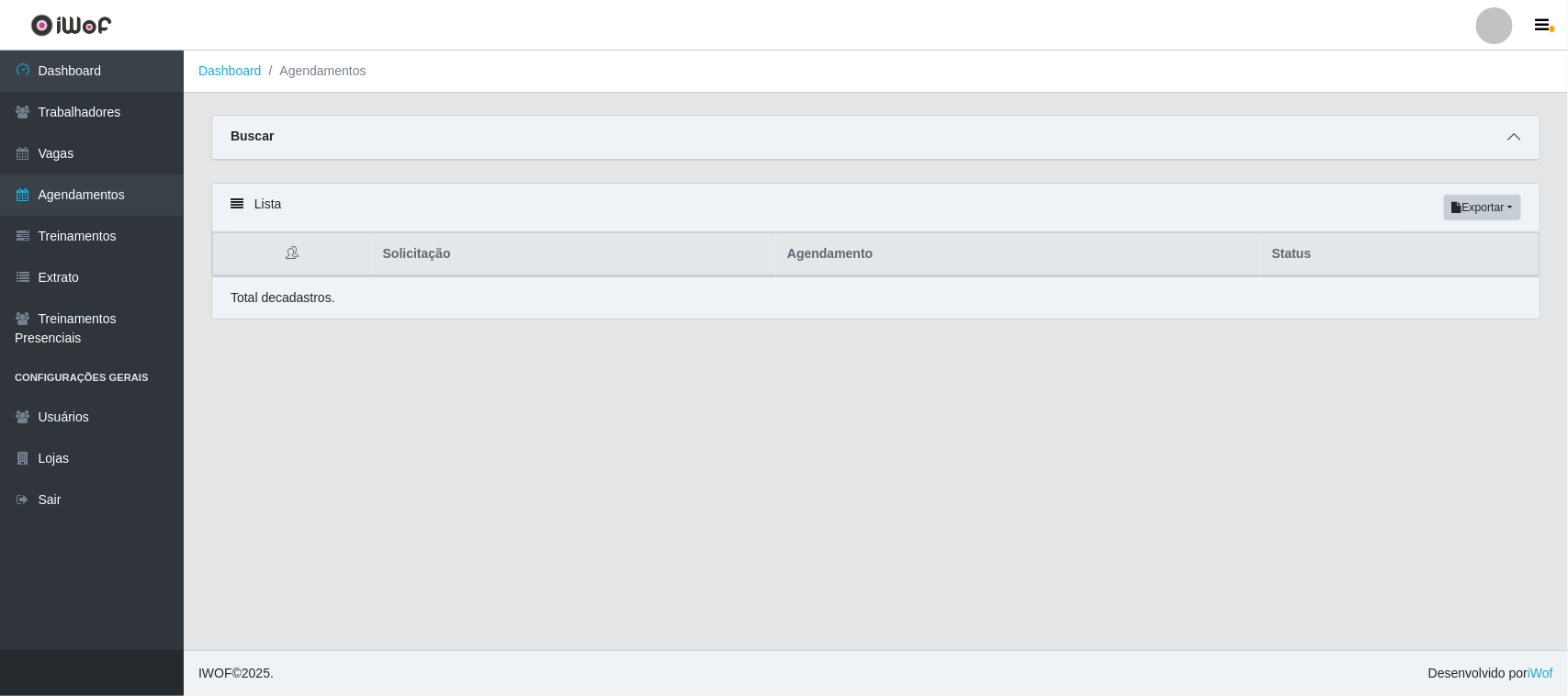
click at [1504, 141] on span at bounding box center [1513, 138] width 22 height 21
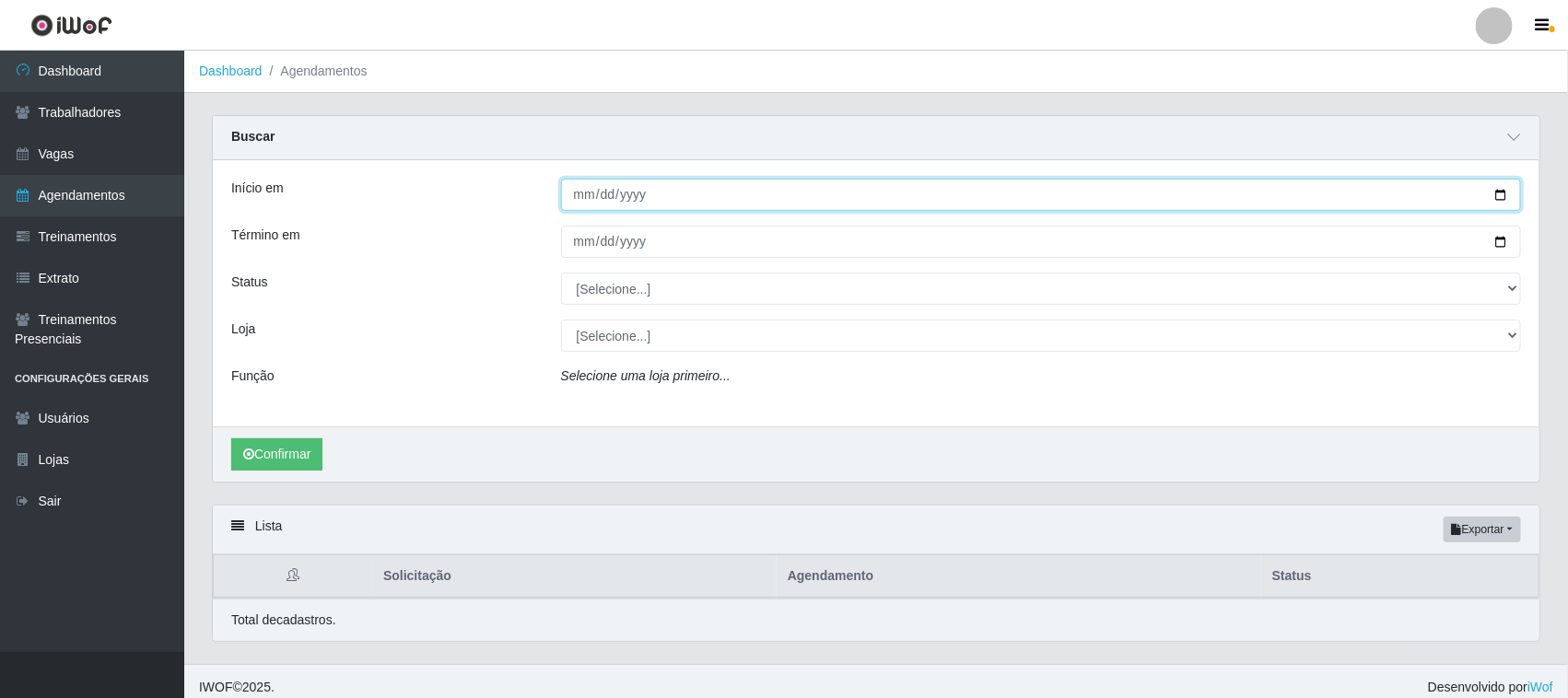
click at [1499, 195] on input "Início em" at bounding box center [1041, 194] width 960 height 32
type input "[DATE]"
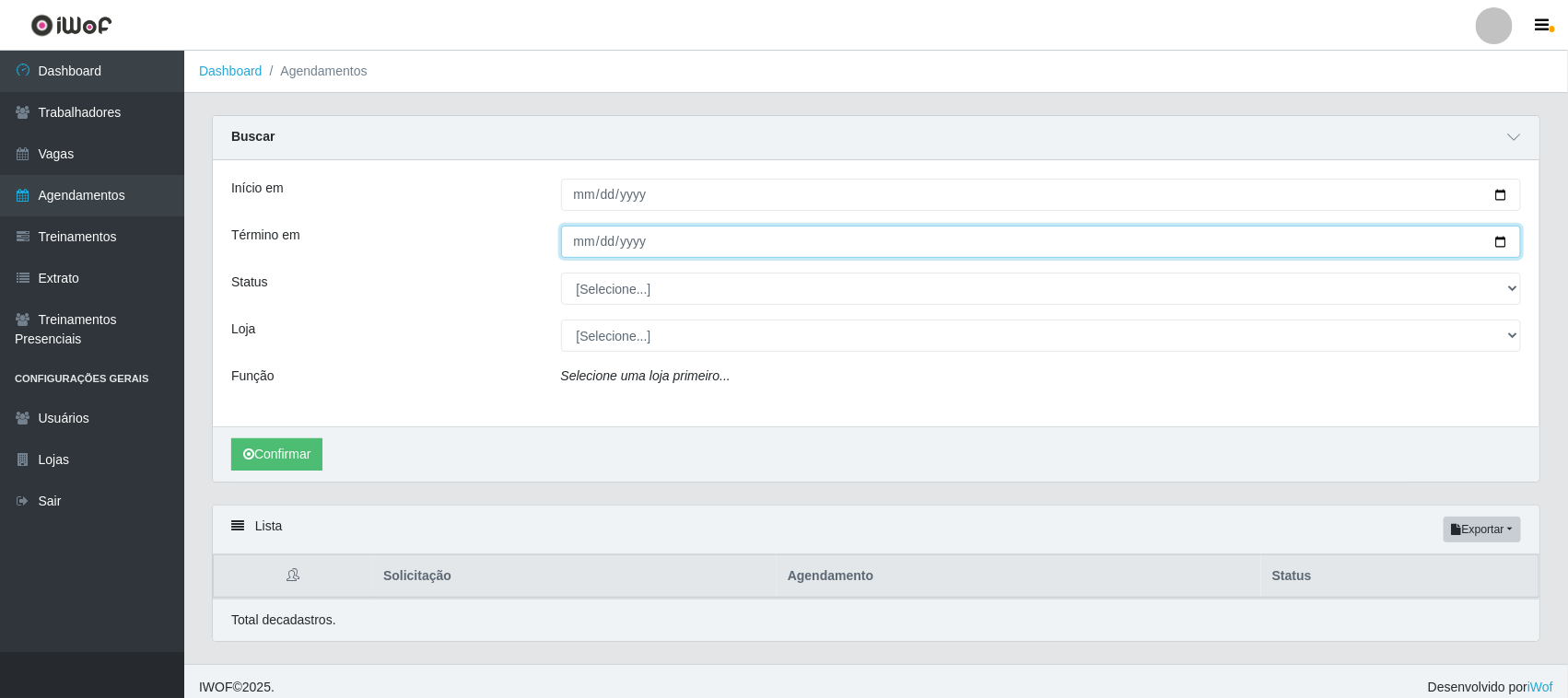
click at [1494, 239] on input "Término em" at bounding box center [1041, 241] width 960 height 32
type input "[DATE]"
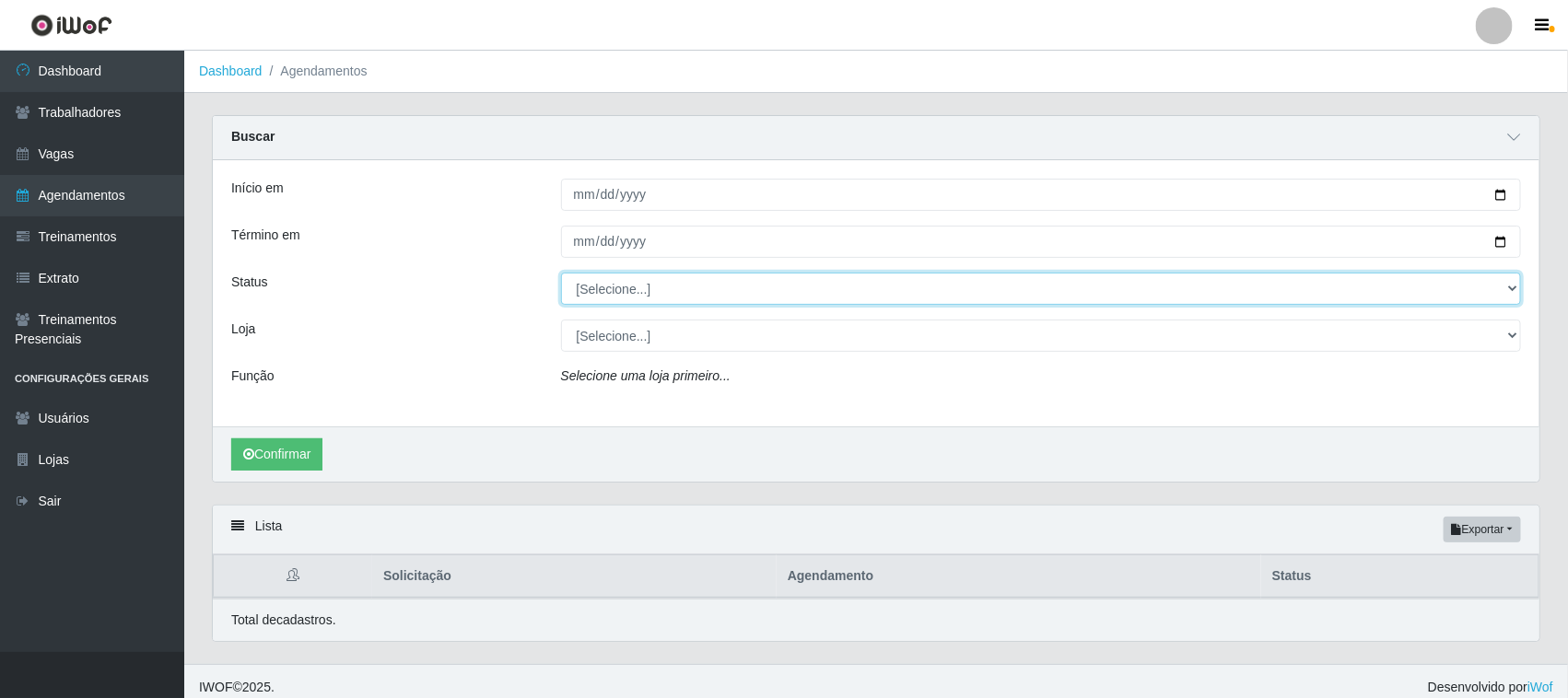
click at [658, 286] on select "[Selecione...] AGENDADO AGUARDANDO LIBERAR EM ANDAMENTO EM REVISÃO FINALIZADO C…" at bounding box center [1041, 288] width 960 height 32
select select "AGENDADO"
click at [561, 274] on select "[Selecione...] AGENDADO AGUARDANDO LIBERAR EM ANDAMENTO EM REVISÃO FINALIZADO C…" at bounding box center [1041, 288] width 960 height 32
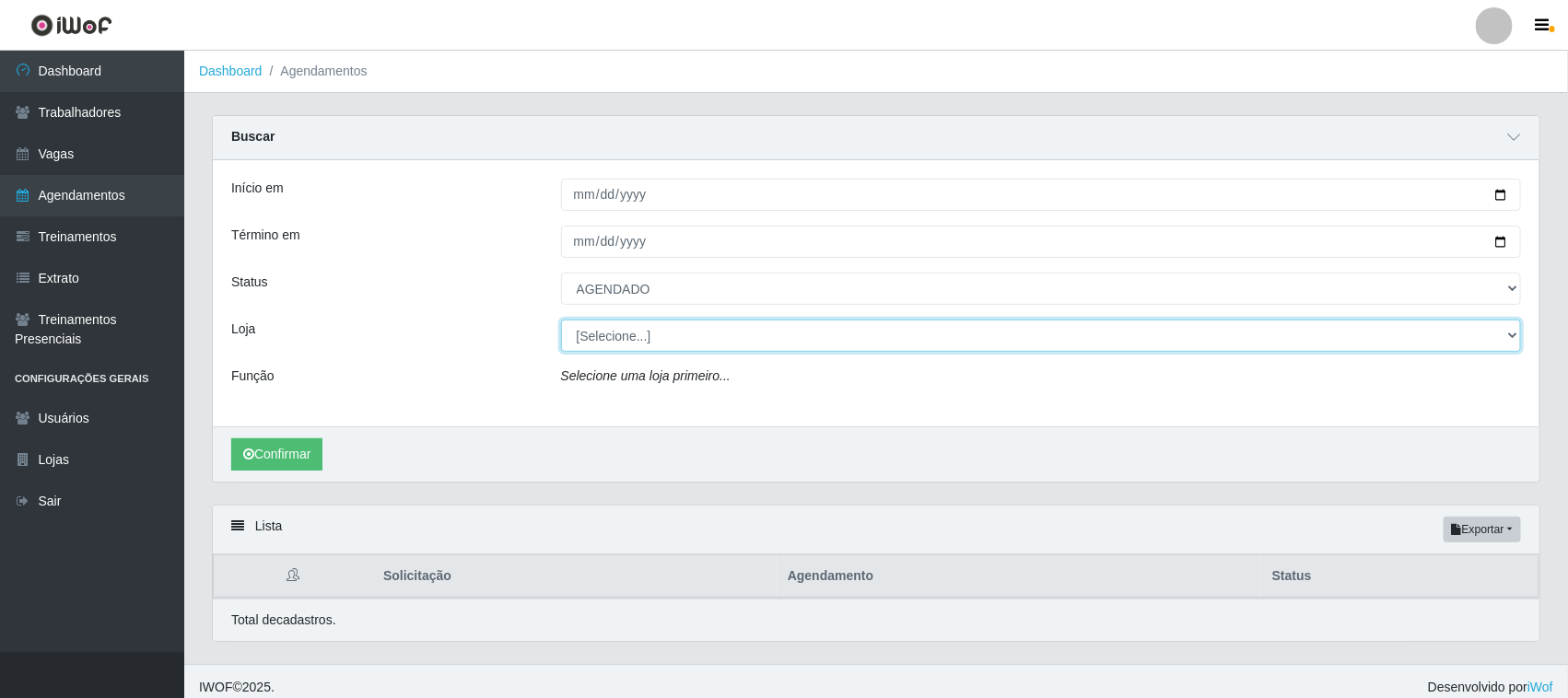
click at [637, 341] on select "[Selecione...] Nordestão - [GEOGRAPHIC_DATA]" at bounding box center [1041, 335] width 960 height 32
select select "420"
click at [561, 320] on select "[Selecione...] Nordestão - [GEOGRAPHIC_DATA]" at bounding box center [1041, 335] width 960 height 32
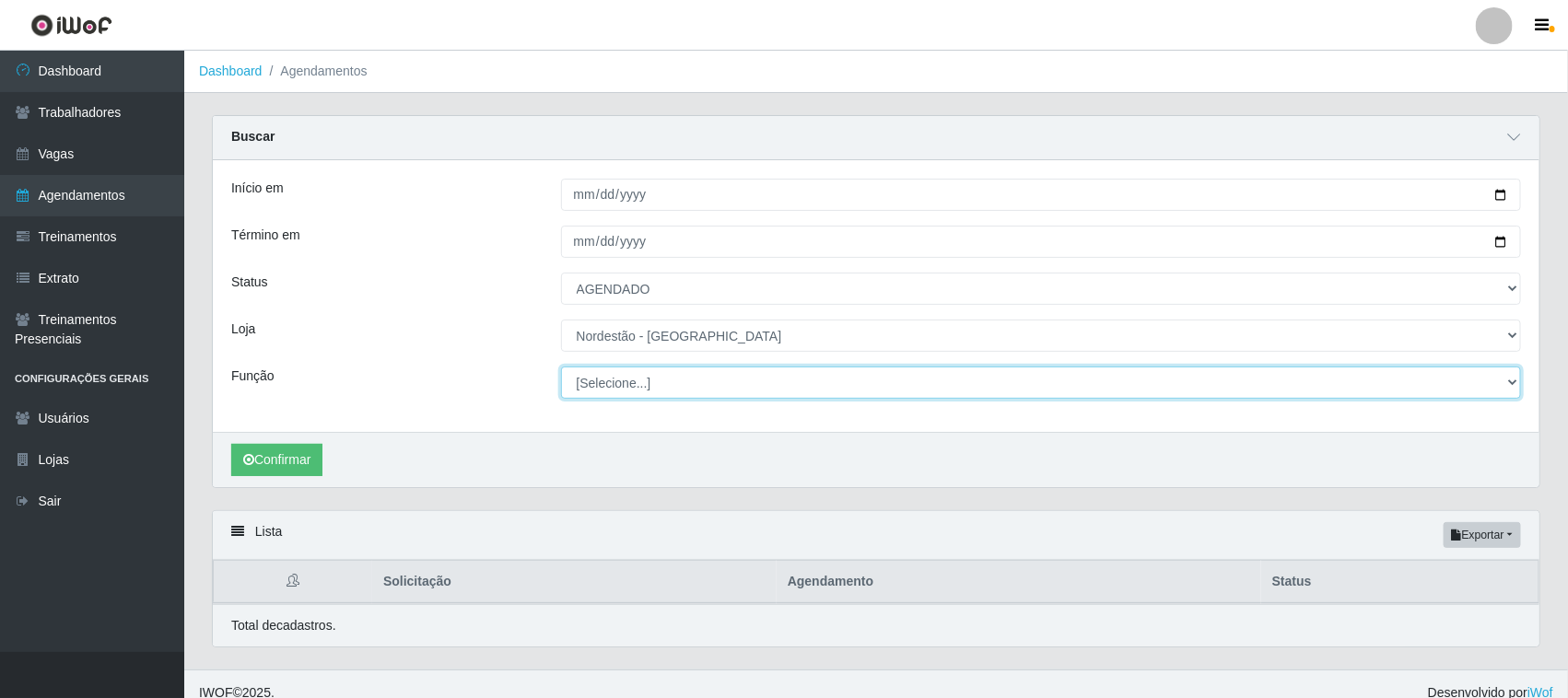
click at [642, 386] on select "[Selecione...] Embalador Embalador + Embalador ++ Operador de Caixa Operador de…" at bounding box center [1041, 382] width 960 height 32
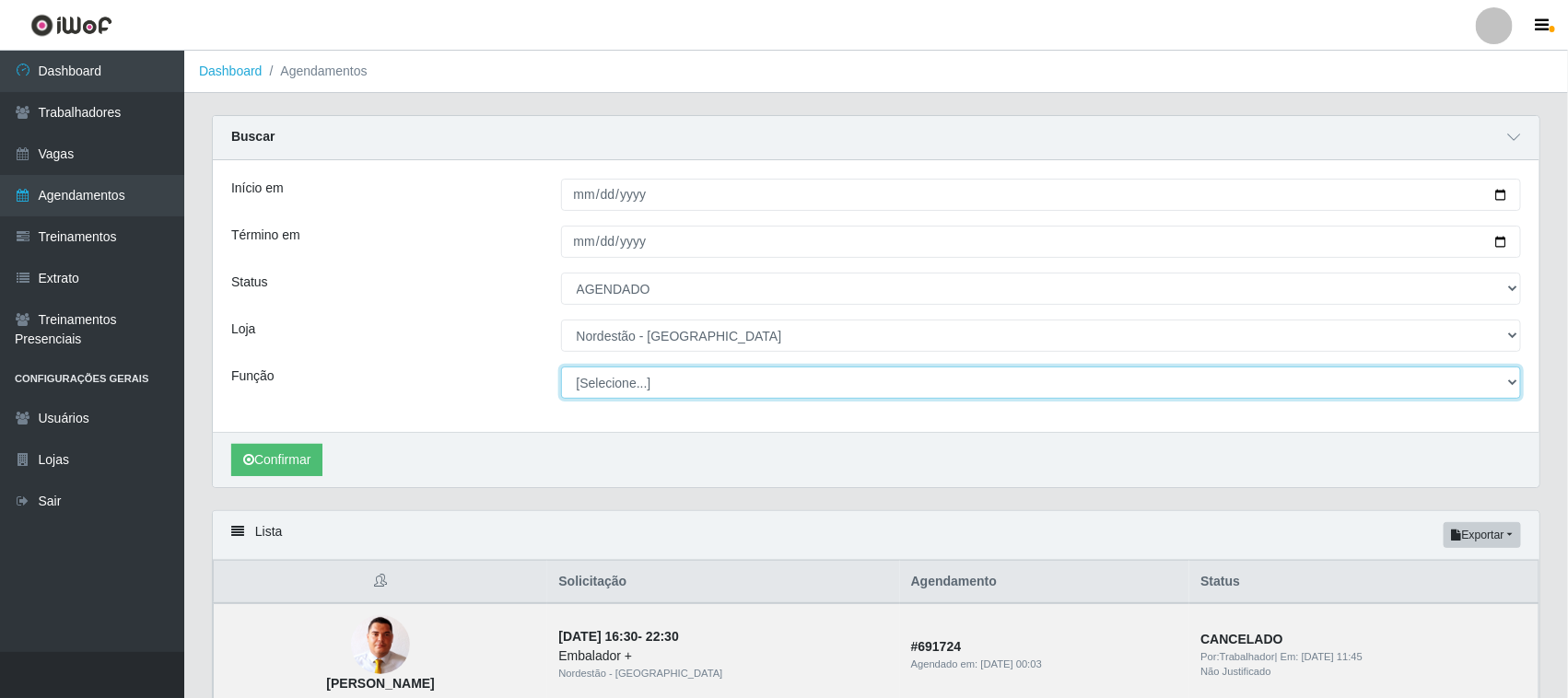
select select "72"
click at [561, 367] on select "[Selecione...] Embalador Embalador + Embalador ++ Operador de Caixa Operador de…" at bounding box center [1041, 382] width 960 height 32
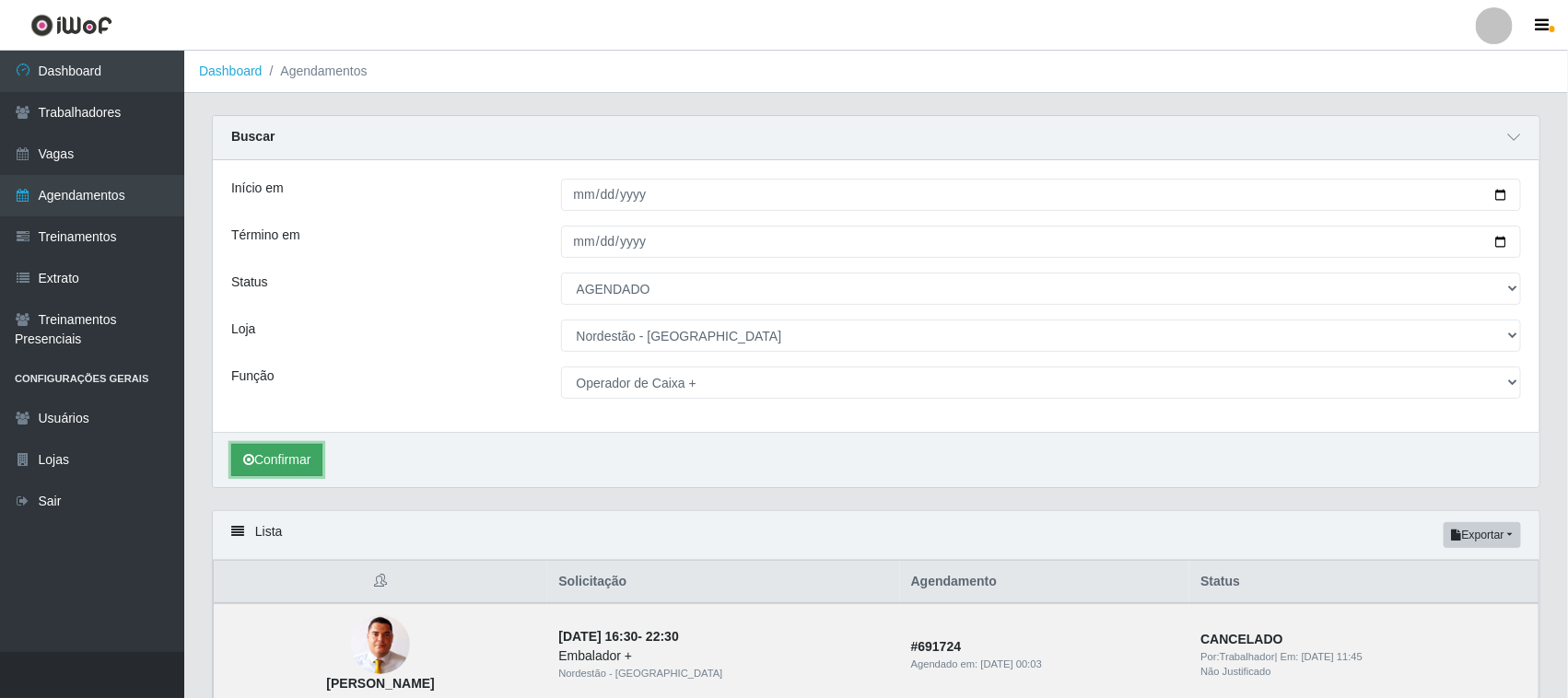
click at [288, 463] on button "Confirmar" at bounding box center [277, 459] width 92 height 32
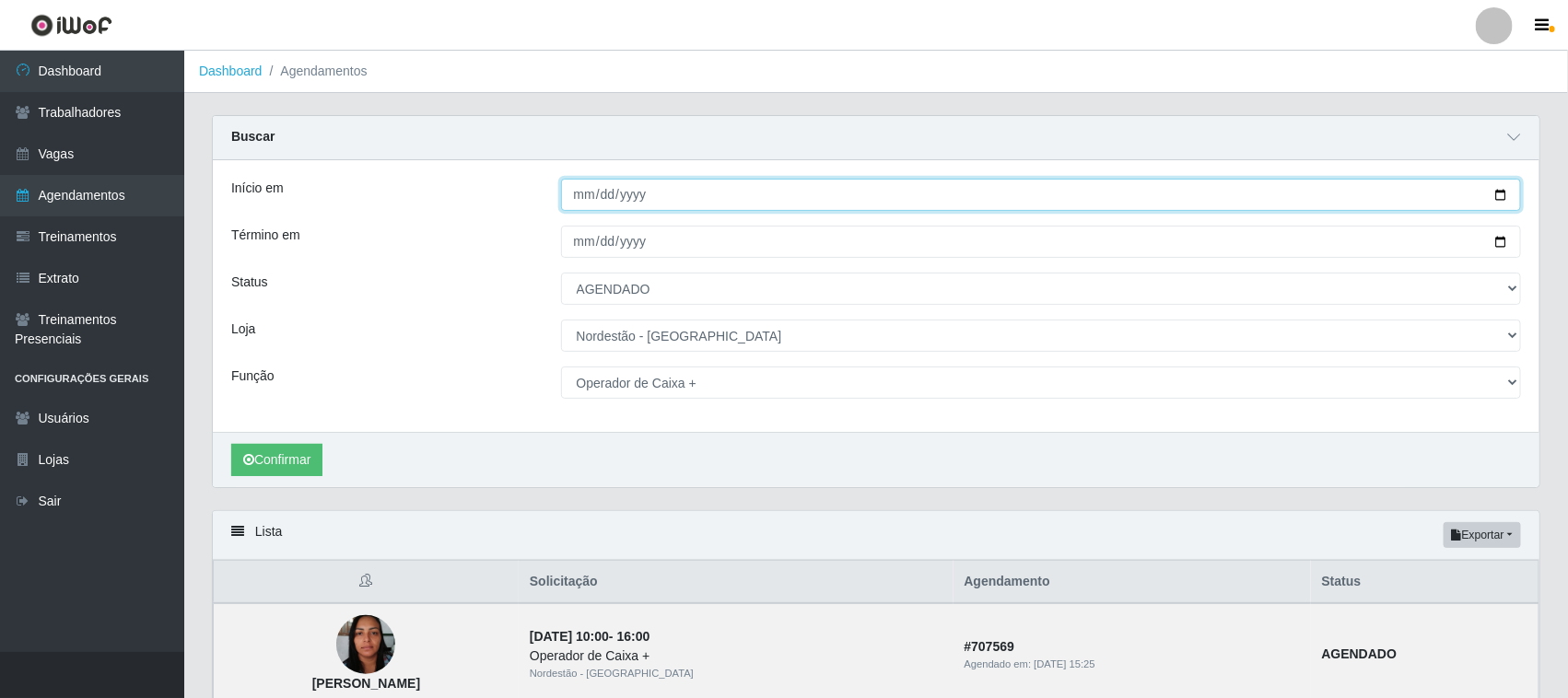
click at [1509, 196] on input "[DATE]" at bounding box center [1041, 194] width 960 height 32
click at [1498, 191] on input "[DATE]" at bounding box center [1041, 194] width 960 height 32
type input "[DATE]"
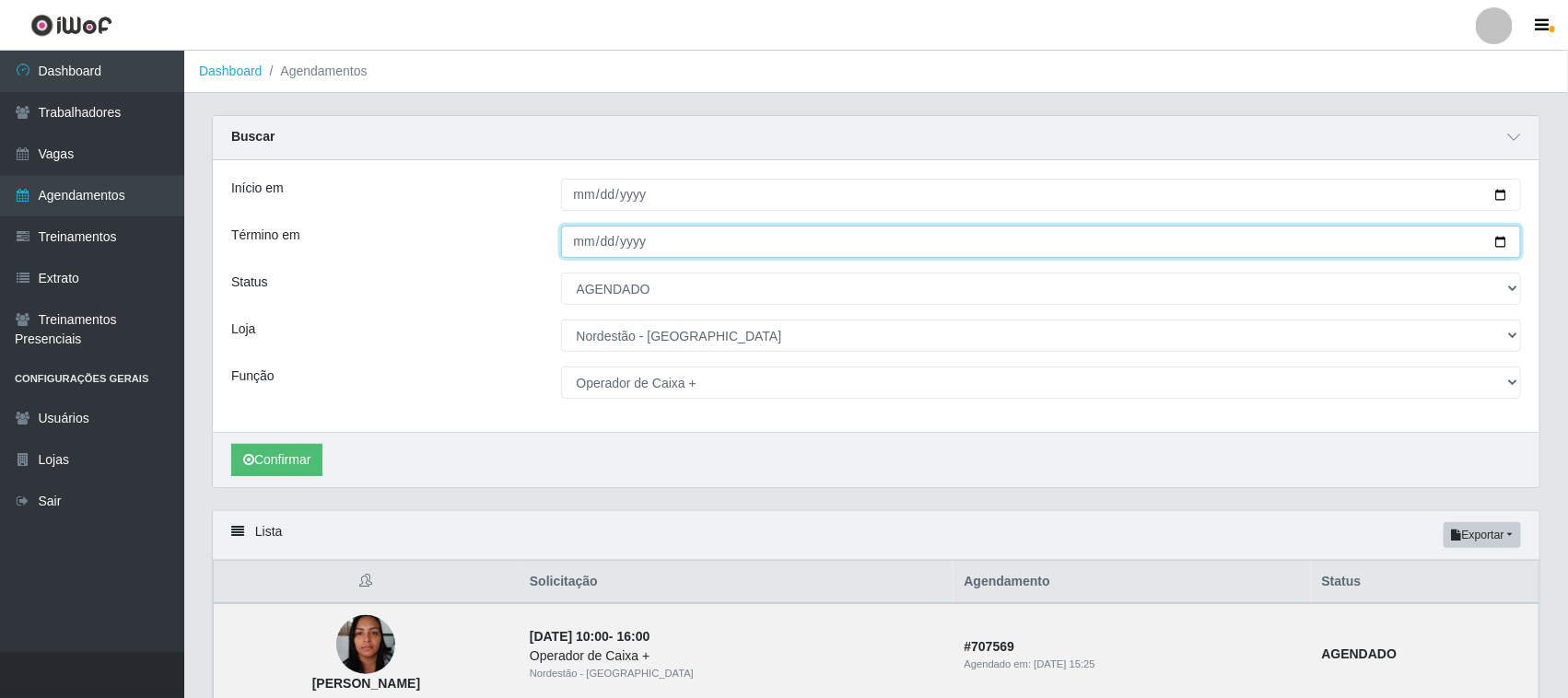
click at [1502, 240] on input "[DATE]" at bounding box center [1041, 241] width 960 height 32
type input "[DATE]"
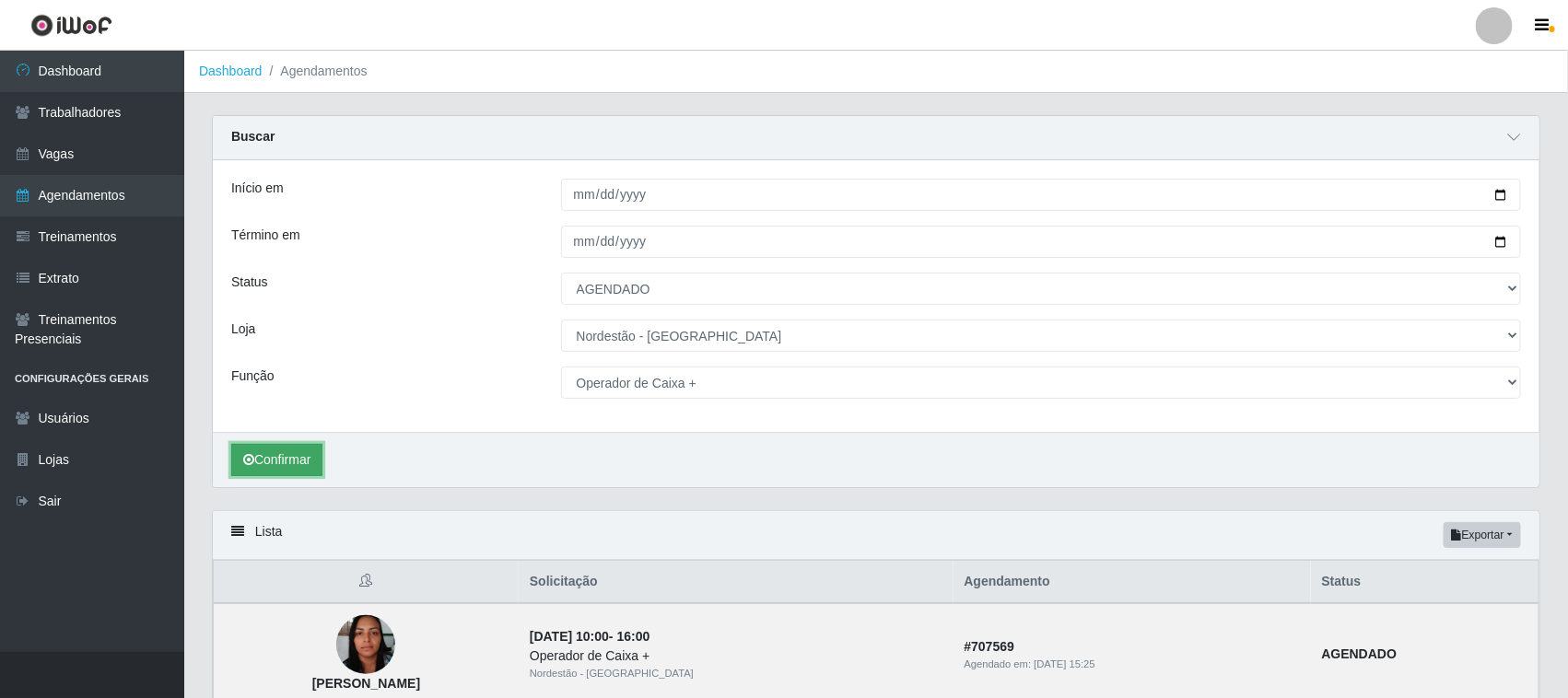
click at [304, 459] on button "Confirmar" at bounding box center [277, 459] width 92 height 32
